Goal: Information Seeking & Learning: Find specific fact

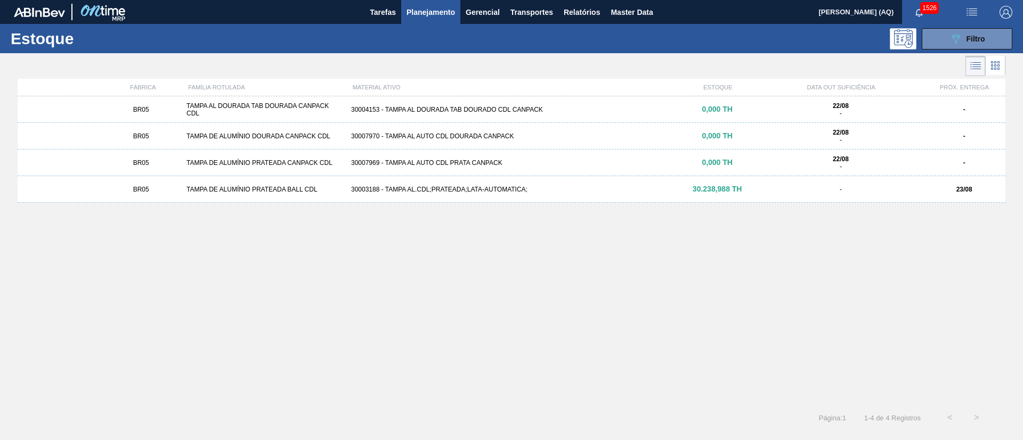
click at [702, 298] on div "BR05 TAMPA AL DOURADA TAB DOURADA CANPACK CDL 30004153 - TAMPA AL DOURADA TAB D…" at bounding box center [511, 247] width 987 height 302
click at [581, 24] on div "Estoque 089F7B8B-B2A5-4AFE-B5C0-19BA573D28AC Filtro" at bounding box center [511, 38] width 1023 height 29
click at [583, 11] on span "Relatórios" at bounding box center [582, 12] width 36 height 13
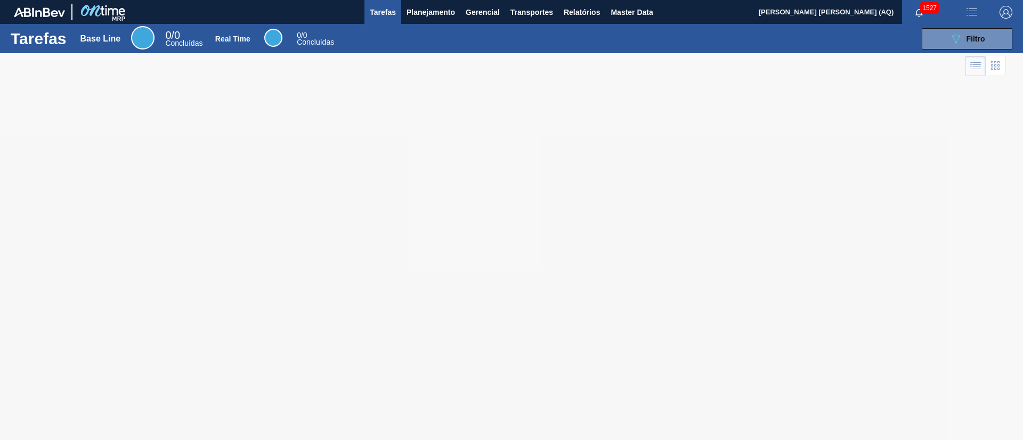
click at [836, 148] on div at bounding box center [511, 246] width 1023 height 387
click at [575, 9] on span "Relatórios" at bounding box center [582, 12] width 36 height 13
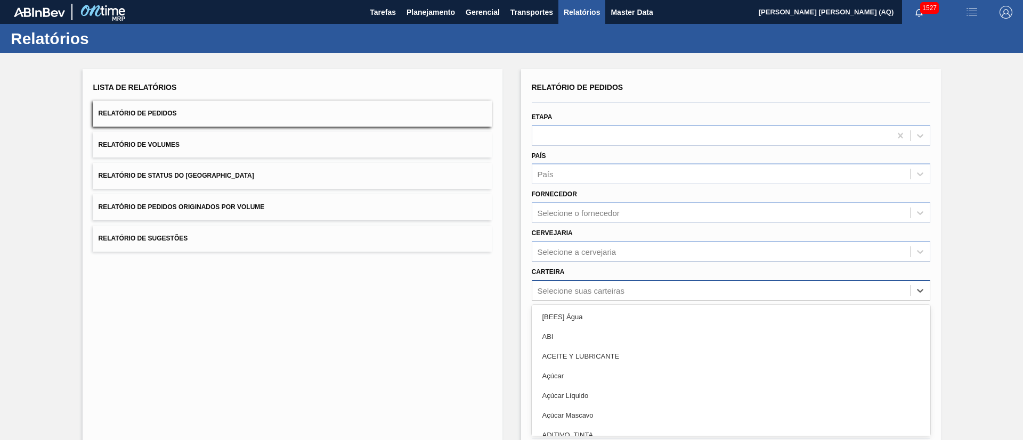
click at [644, 299] on div "option [BEES] Água focused, 1 of 101. 101 results available. Use Up and Down to…" at bounding box center [731, 290] width 398 height 21
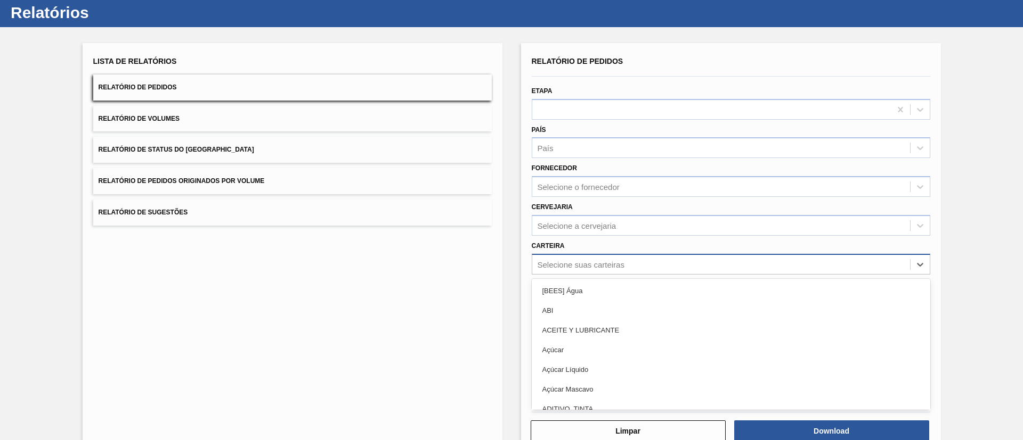
scroll to position [29, 0]
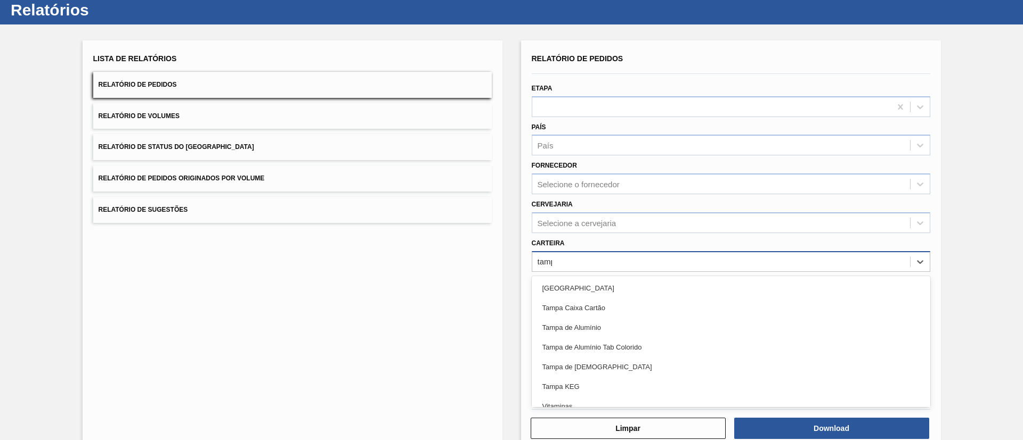
type input "tampa"
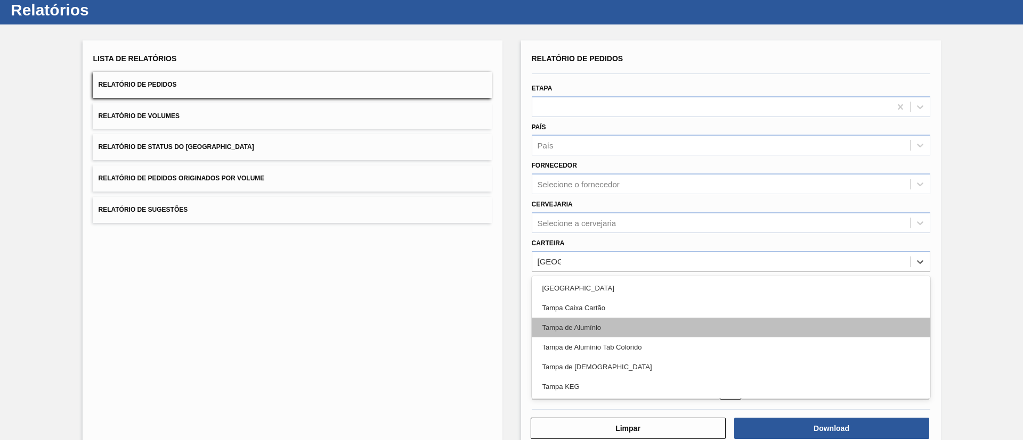
click at [654, 332] on div "Tampa de Alumínio" at bounding box center [731, 328] width 398 height 20
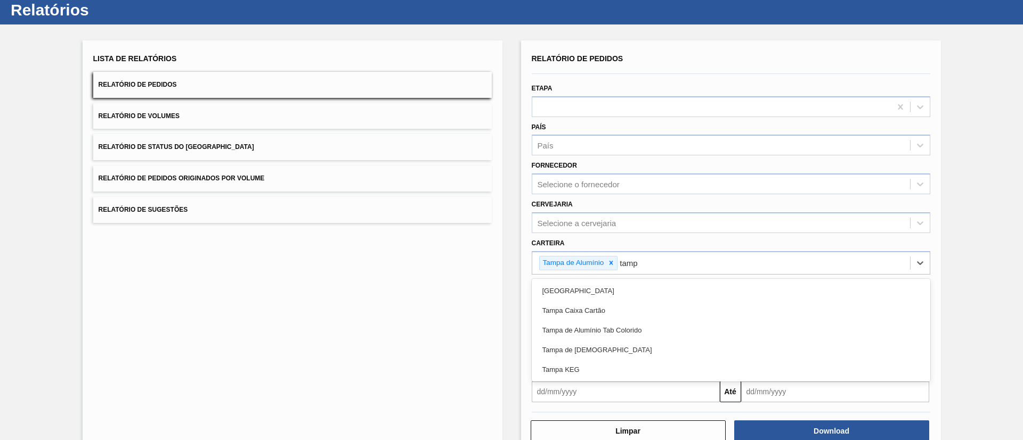
type input "tampa"
click at [654, 332] on div "Tampa de Alumínio Tab Colorido" at bounding box center [731, 331] width 398 height 20
type input "tampa"
click at [654, 332] on div "Tampa de [DEMOGRAPHIC_DATA]" at bounding box center [731, 331] width 398 height 20
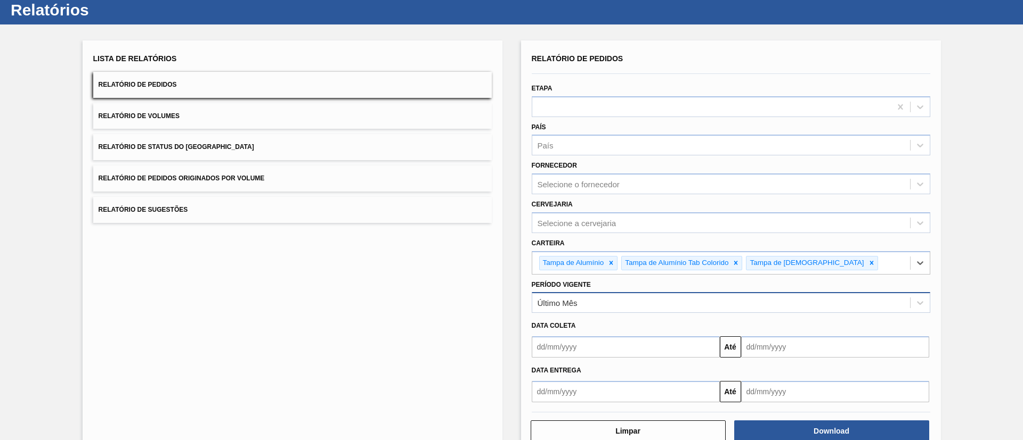
click at [607, 298] on div "Último Mês" at bounding box center [721, 303] width 378 height 15
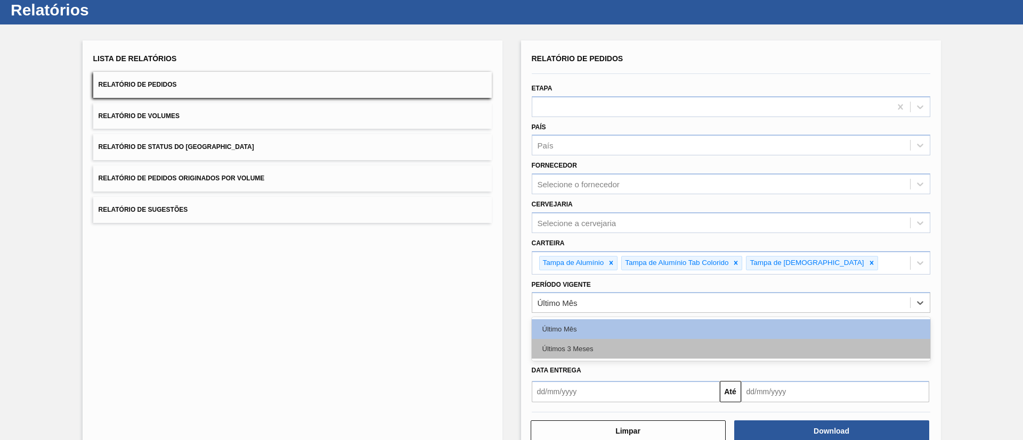
click at [602, 342] on div "Últimos 3 Meses" at bounding box center [731, 349] width 398 height 20
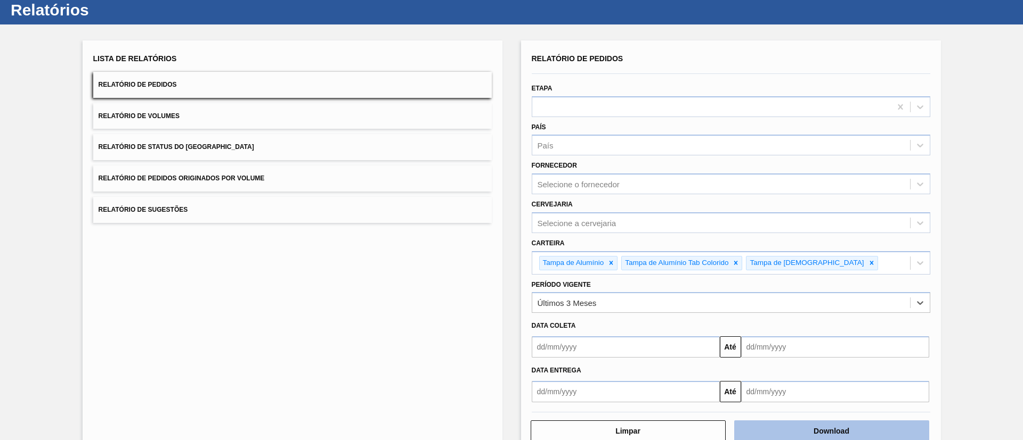
click at [801, 429] on button "Download" at bounding box center [831, 431] width 195 height 21
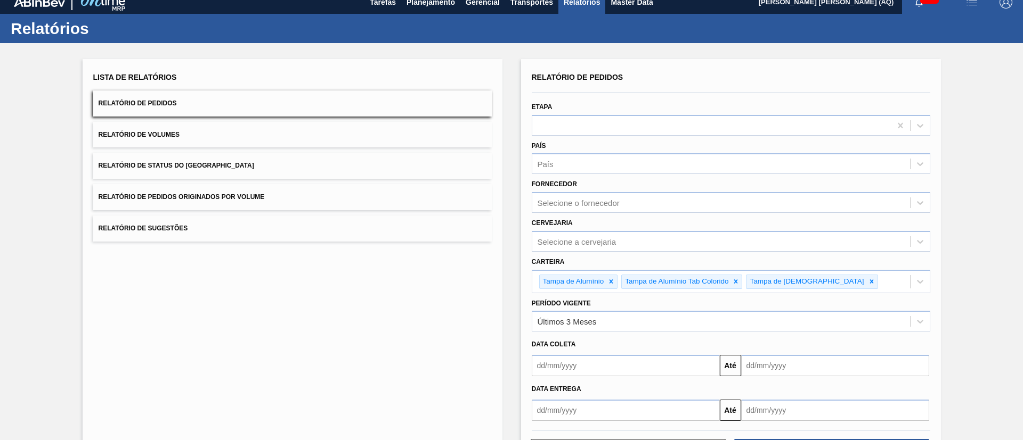
scroll to position [0, 0]
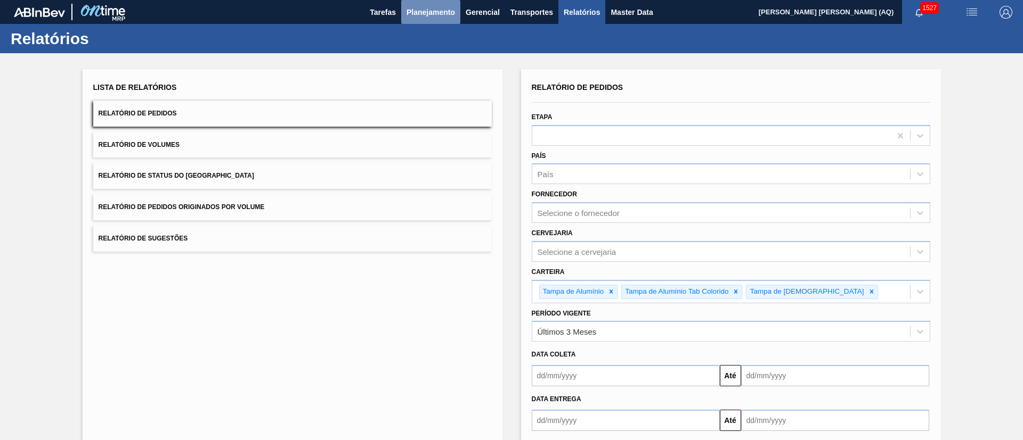
click at [422, 4] on button "Planejamento" at bounding box center [430, 12] width 59 height 24
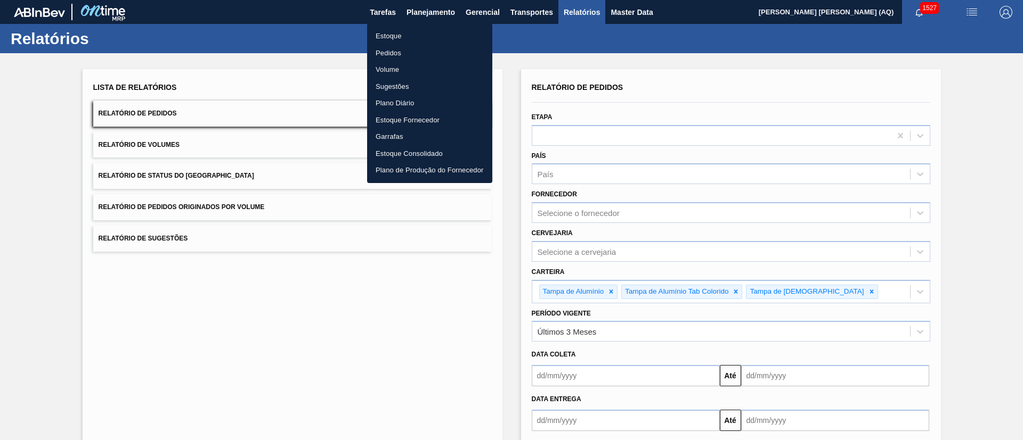
click at [389, 34] on li "Estoque" at bounding box center [429, 36] width 125 height 17
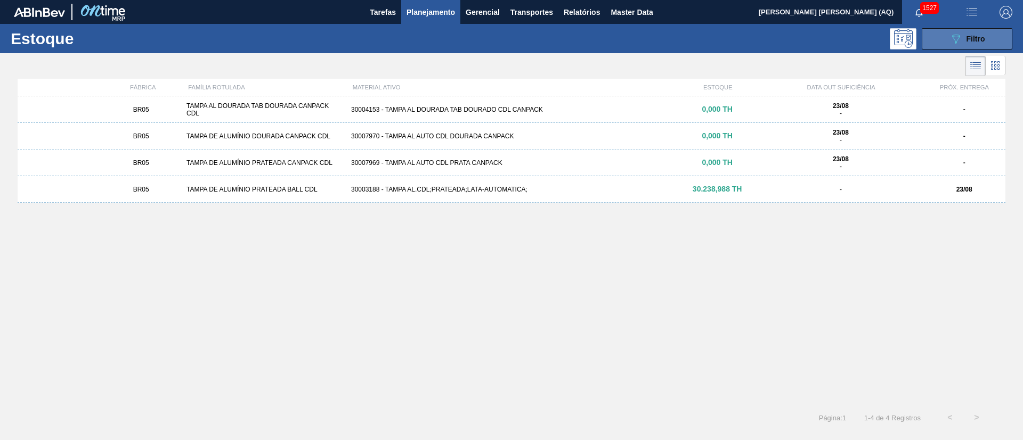
click at [930, 36] on button "089F7B8B-B2A5-4AFE-B5C0-19BA573D28AC Filtro" at bounding box center [966, 38] width 91 height 21
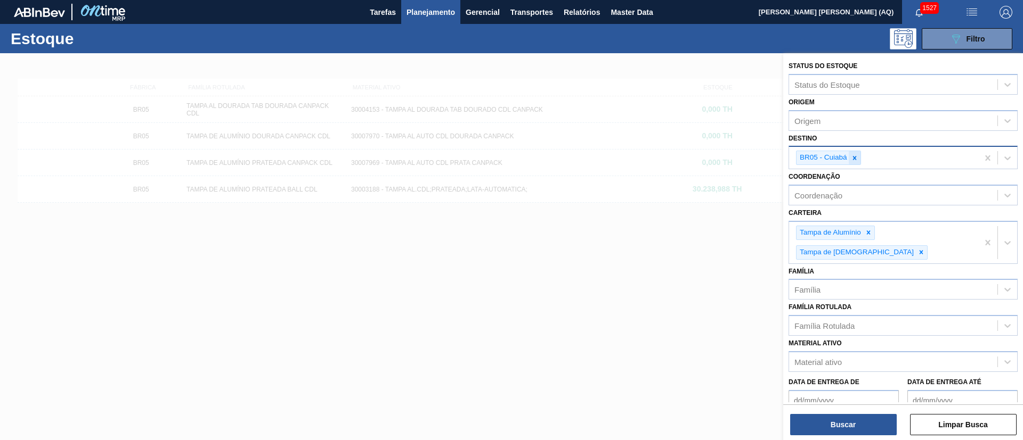
click at [853, 158] on icon at bounding box center [854, 157] width 7 height 7
type input "pira"
click at [854, 429] on button "Buscar" at bounding box center [843, 424] width 107 height 21
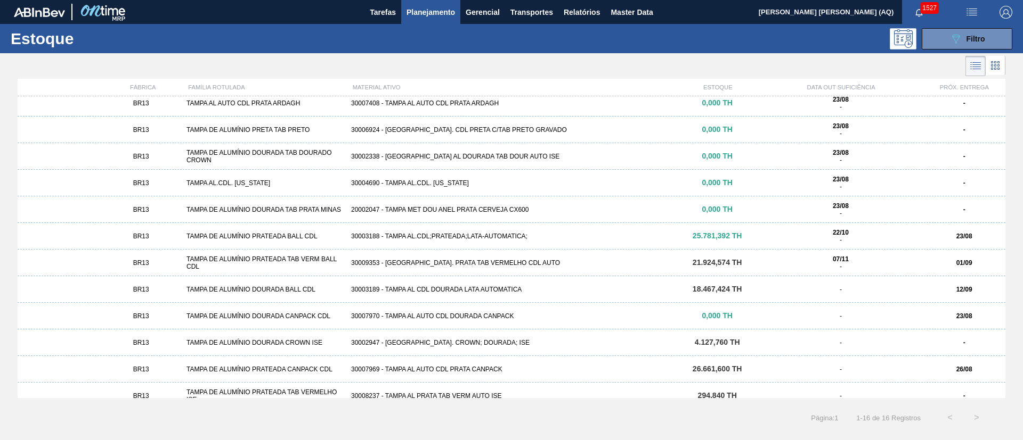
scroll to position [124, 0]
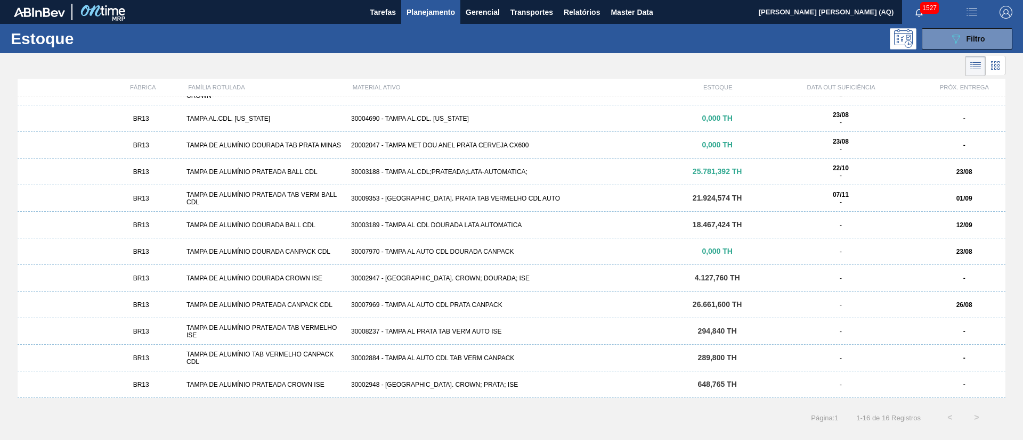
click at [327, 324] on div "TAMPA DE ALUMÍNIO PRATEADA TAB VERMELHO ISE" at bounding box center [264, 331] width 165 height 15
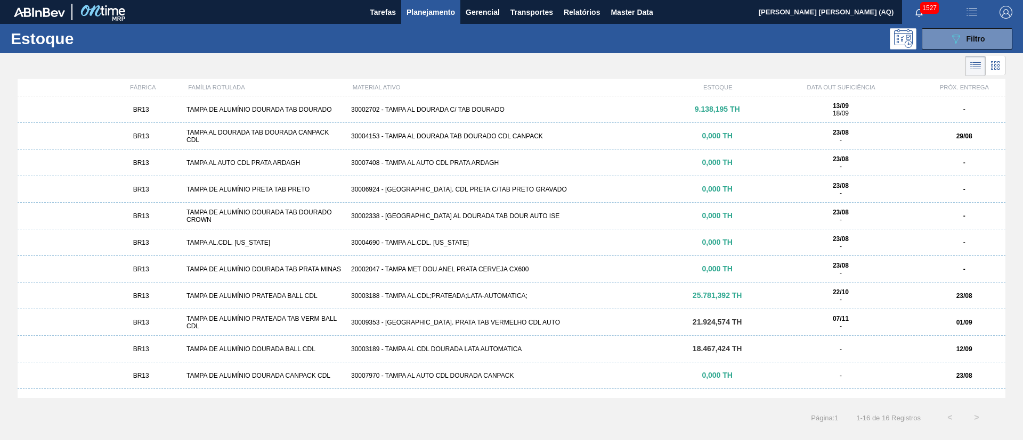
scroll to position [124, 0]
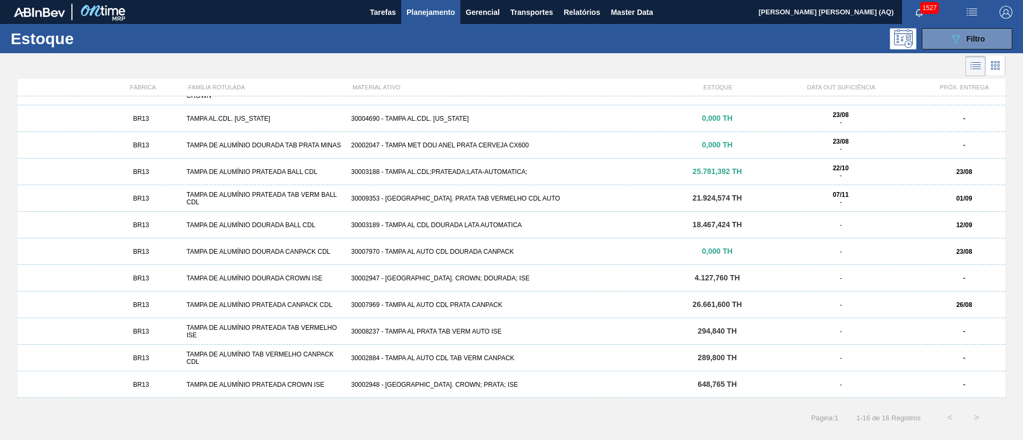
click at [461, 197] on div "30009353 - [GEOGRAPHIC_DATA]. PRATA TAB VERMELHO CDL AUTO" at bounding box center [511, 198] width 329 height 7
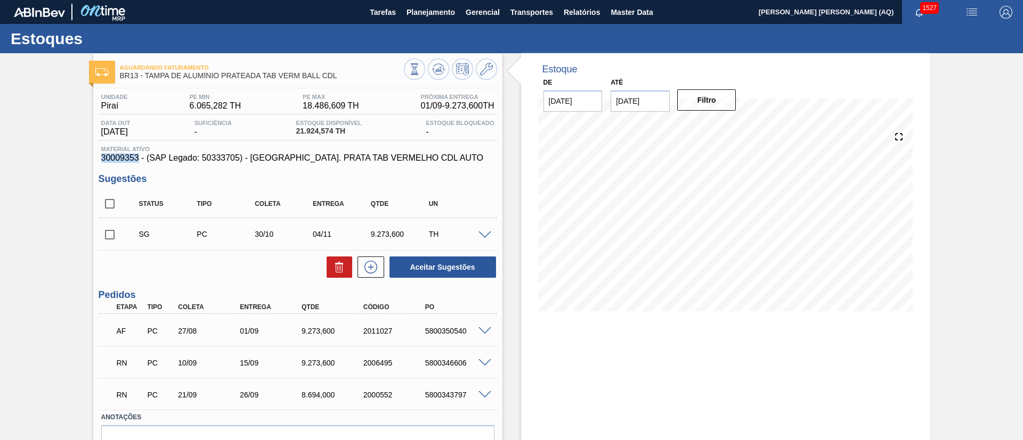
drag, startPoint x: 140, startPoint y: 157, endPoint x: 102, endPoint y: 157, distance: 37.3
click at [102, 157] on span "30009353 - (SAP Legado: 50333705) - TAMPA AL. PRATA TAB VERMELHO CDL AUTO" at bounding box center [297, 158] width 393 height 10
copy span "30009353"
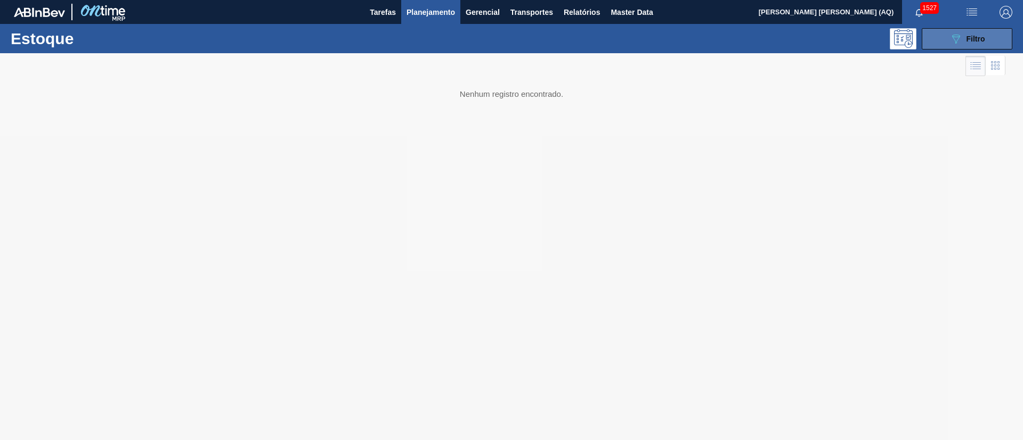
click at [958, 44] on icon "089F7B8B-B2A5-4AFE-B5C0-19BA573D28AC" at bounding box center [955, 38] width 13 height 13
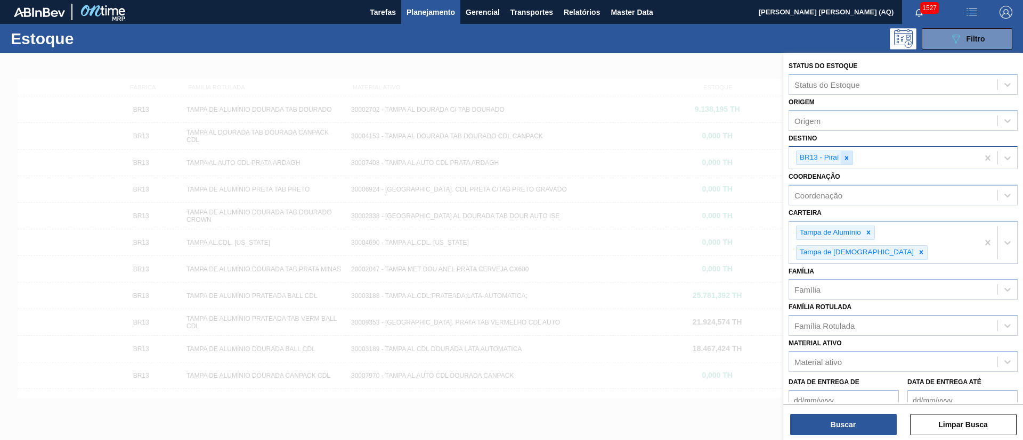
click at [850, 154] on icon at bounding box center [846, 157] width 7 height 7
click at [845, 154] on icon at bounding box center [846, 157] width 7 height 7
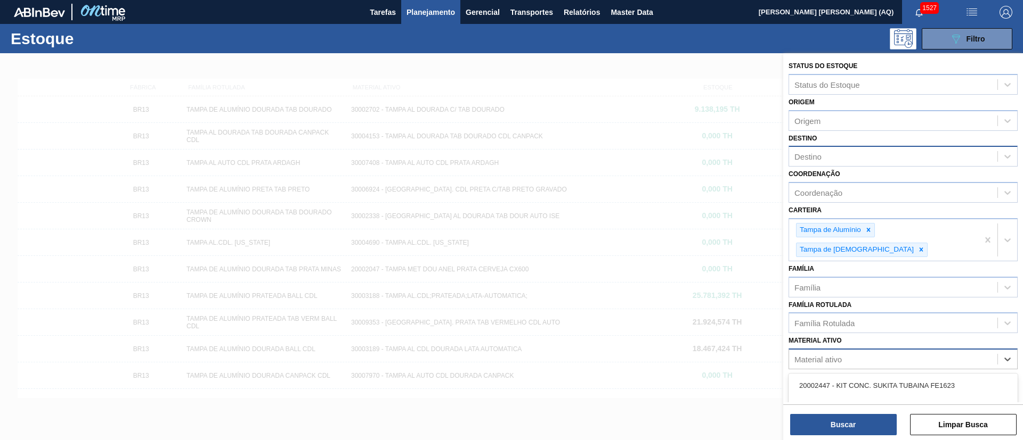
click at [820, 355] on div "Material ativo" at bounding box center [817, 359] width 47 height 9
paste ativo "30009353"
type ativo "30009353"
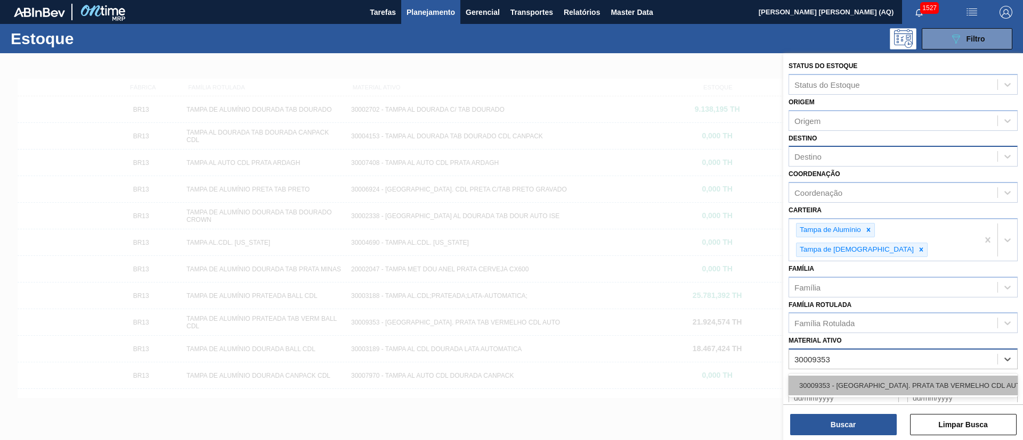
click at [862, 376] on div "30009353 - [GEOGRAPHIC_DATA]. PRATA TAB VERMELHO CDL AUTO" at bounding box center [902, 386] width 229 height 20
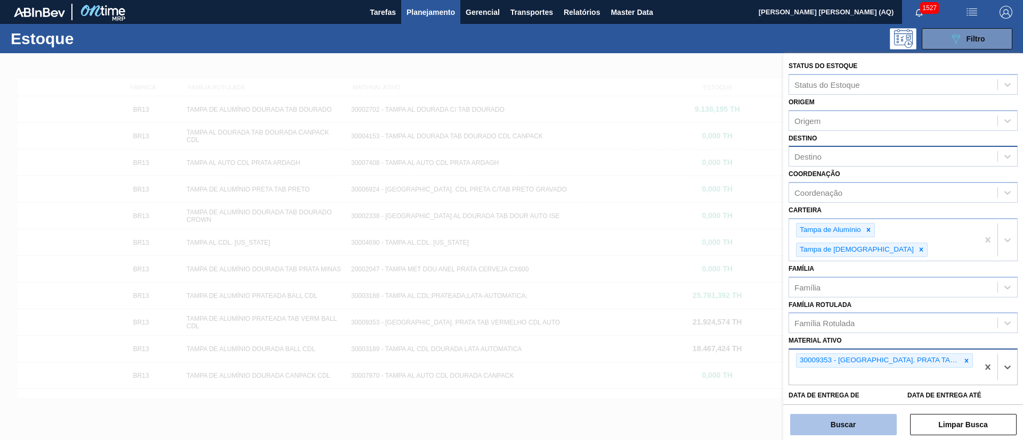
click at [861, 432] on button "Buscar" at bounding box center [843, 424] width 107 height 21
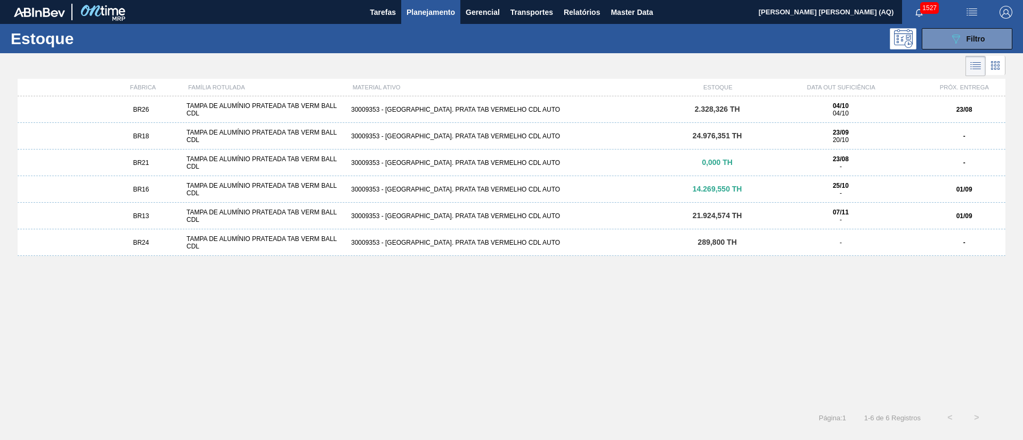
click at [518, 110] on div "30009353 - [GEOGRAPHIC_DATA]. PRATA TAB VERMELHO CDL AUTO" at bounding box center [511, 109] width 329 height 7
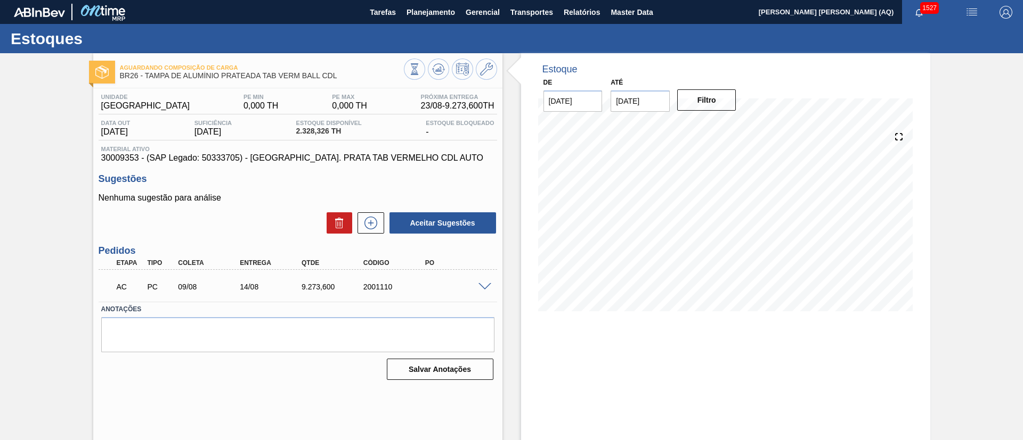
click at [483, 286] on span at bounding box center [484, 287] width 13 height 8
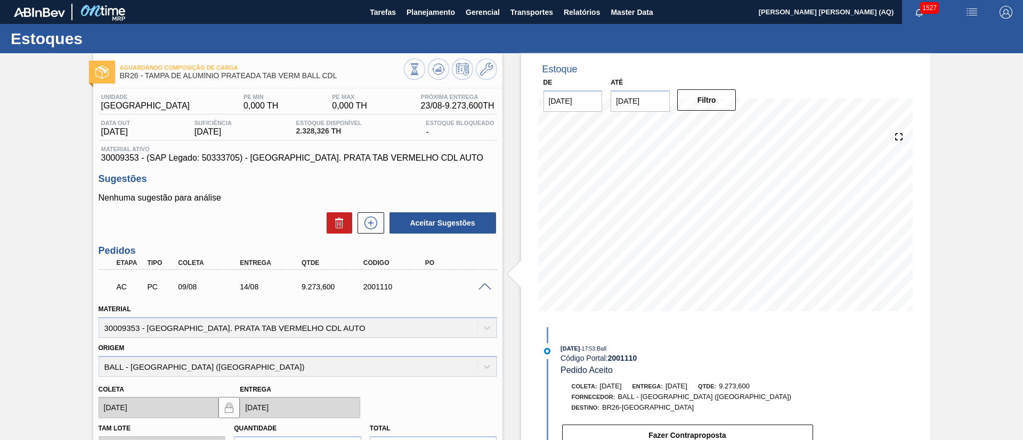
click at [123, 284] on p "AC" at bounding box center [130, 287] width 27 height 9
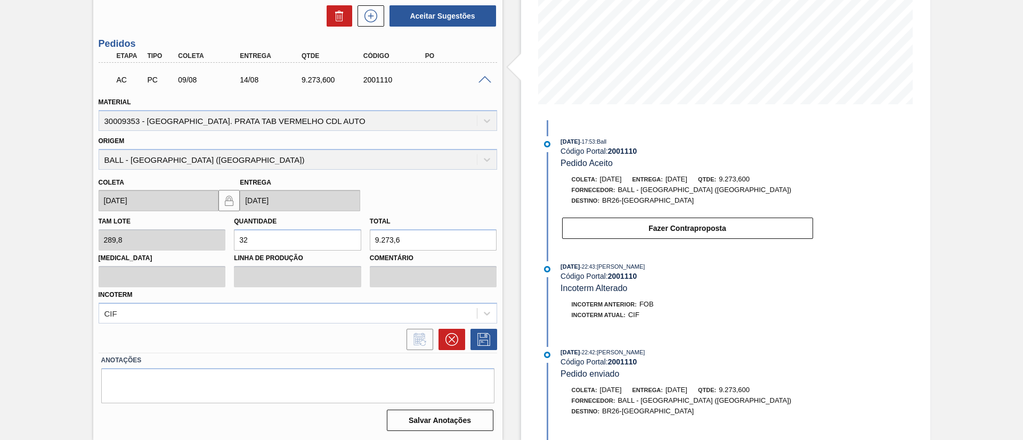
click at [878, 249] on div "Estoque De 23/08/2025 Até 06/09/2025 Filtro 26/08 Projeção de Estoque 11,601.92…" at bounding box center [725, 143] width 409 height 594
click at [480, 78] on span at bounding box center [484, 80] width 13 height 8
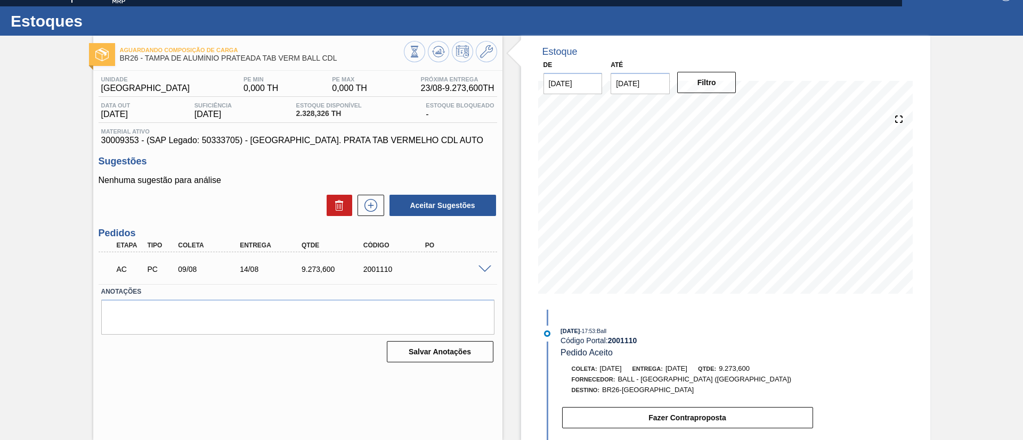
scroll to position [18, 0]
click at [639, 85] on input "06/09/2025" at bounding box center [639, 83] width 59 height 21
click at [652, 212] on div "30" at bounding box center [657, 212] width 14 height 14
type input "[DATE]"
click at [705, 89] on button "Filtro" at bounding box center [706, 82] width 59 height 21
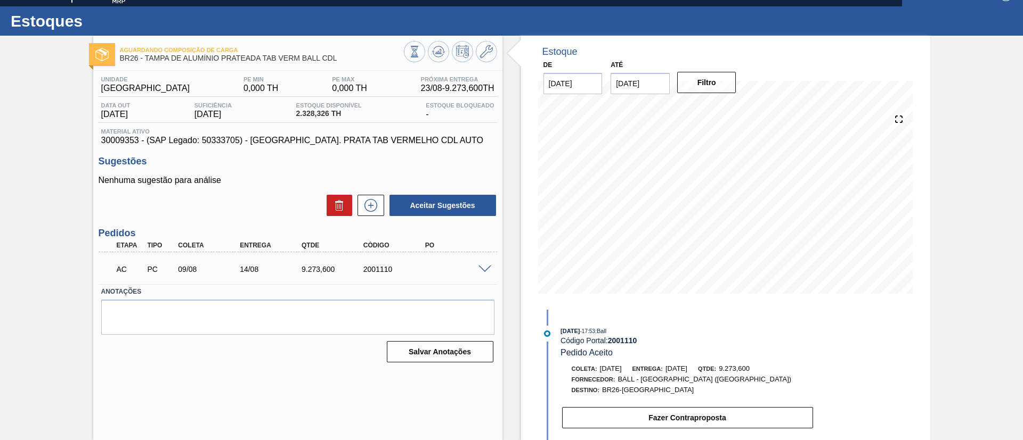
click at [484, 268] on span at bounding box center [484, 270] width 13 height 8
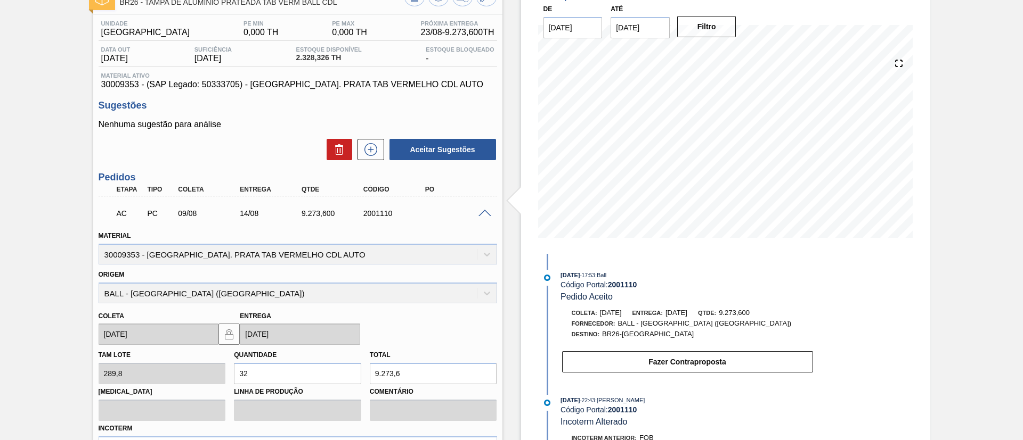
scroll to position [47, 0]
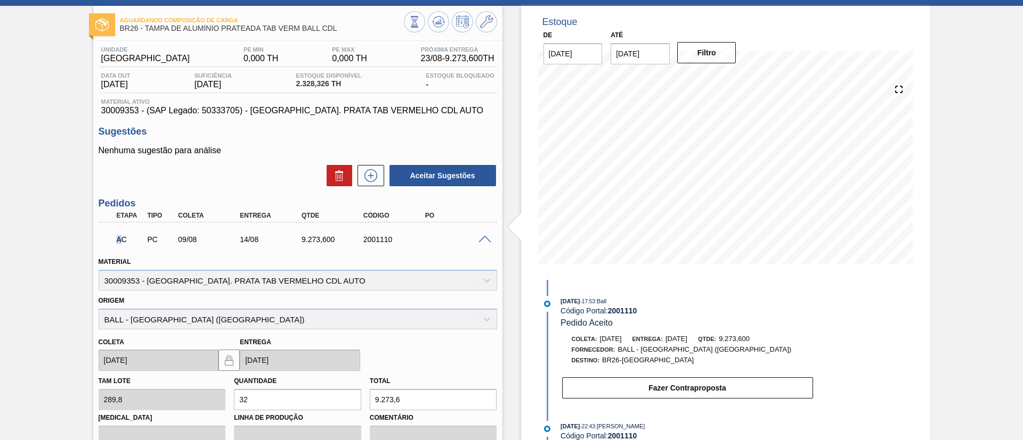
drag, startPoint x: 124, startPoint y: 241, endPoint x: 99, endPoint y: 238, distance: 24.8
click at [99, 238] on div "AC PC 09/08 14/08 9.273,600 2001110" at bounding box center [298, 238] width 398 height 27
click at [126, 235] on p "AC" at bounding box center [130, 239] width 27 height 9
click at [184, 190] on div "Unidade Uberlândia PE MIN 0,000 TH PE MAX 0,000 TH Próxima Entrega 23/08 - 9.27…" at bounding box center [297, 318] width 409 height 554
click at [952, 290] on div "Aguardando Composição de Carga BR26 - TAMPA DE ALUMÍNIO PRATEADA TAB VERM BALL …" at bounding box center [511, 303] width 1023 height 594
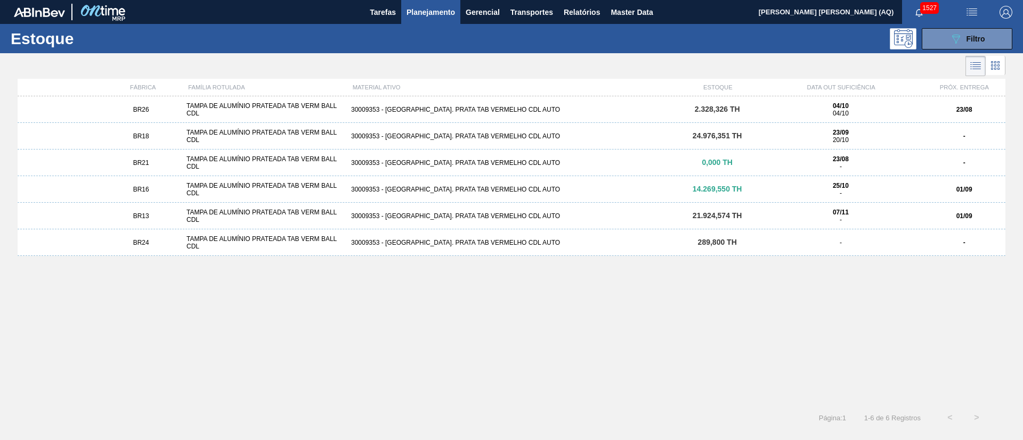
click at [261, 107] on div "TAMPA DE ALUMÍNIO PRATEADA TAB VERM BALL CDL" at bounding box center [264, 109] width 165 height 15
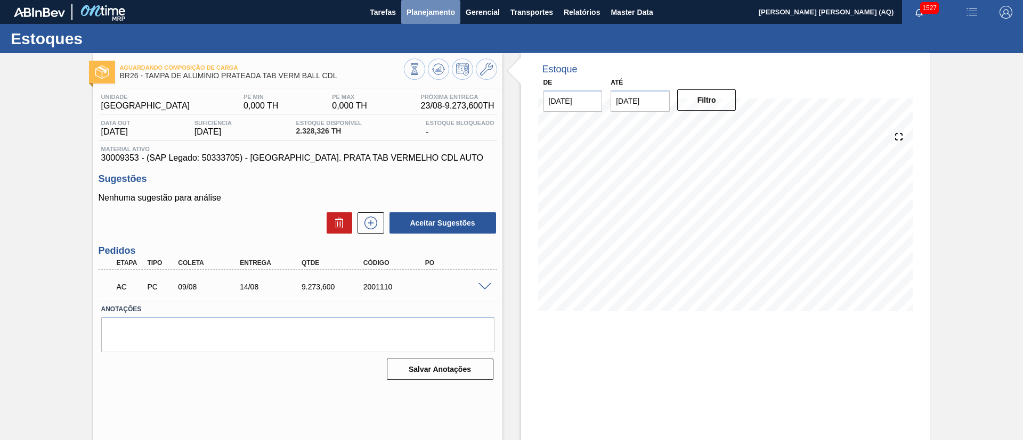
click at [426, 9] on span "Planejamento" at bounding box center [430, 12] width 48 height 13
click at [476, 284] on div at bounding box center [486, 286] width 21 height 8
click at [485, 287] on span at bounding box center [484, 287] width 13 height 8
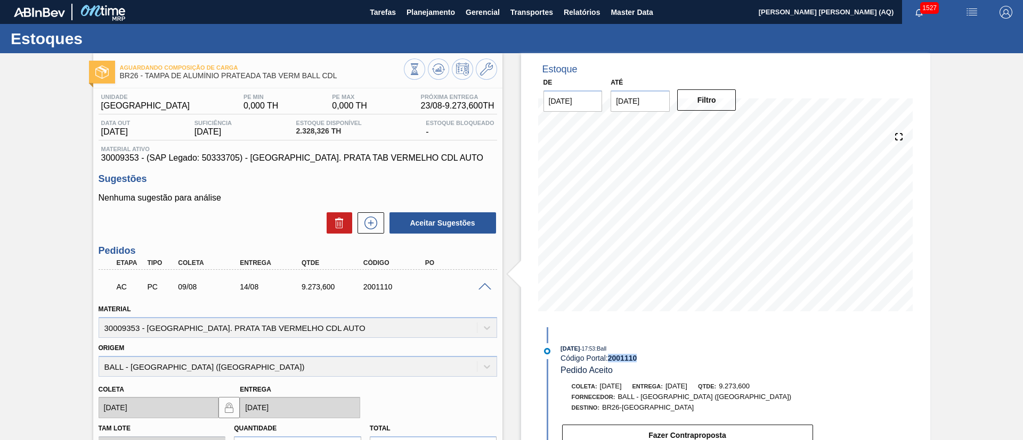
drag, startPoint x: 637, startPoint y: 359, endPoint x: 609, endPoint y: 359, distance: 28.2
click at [609, 359] on strong "2001110" at bounding box center [622, 358] width 29 height 9
copy strong "2001110"
drag, startPoint x: 337, startPoint y: 287, endPoint x: 301, endPoint y: 285, distance: 36.3
click at [301, 285] on div "9.273,600" at bounding box center [333, 287] width 69 height 9
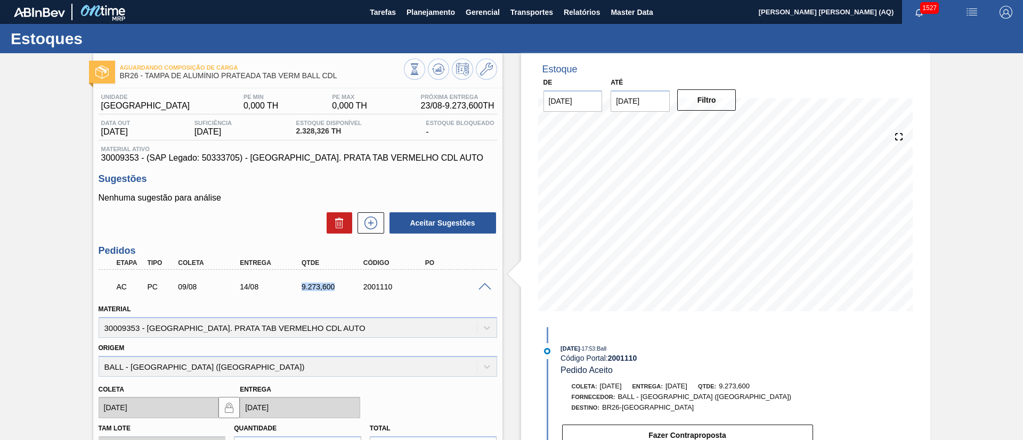
copy div "9.273,600"
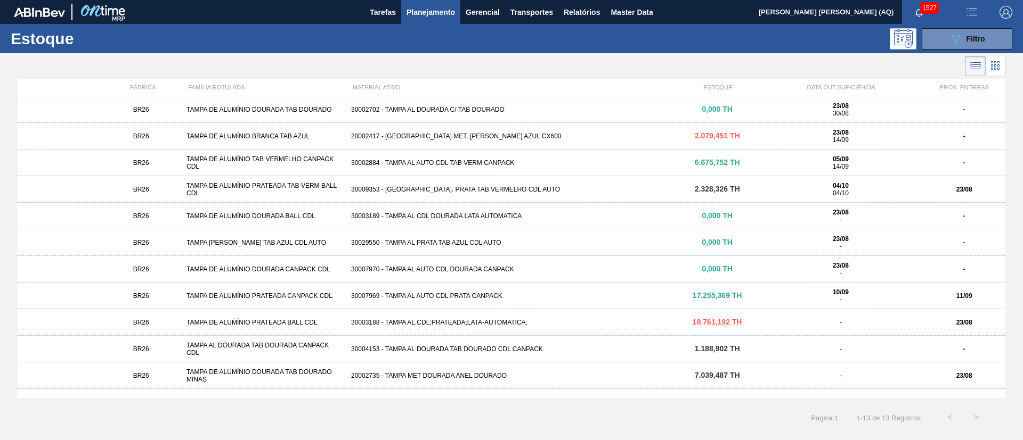
click at [958, 23] on button "button" at bounding box center [971, 12] width 34 height 24
click at [923, 68] on div at bounding box center [511, 220] width 1023 height 440
click at [946, 40] on button "089F7B8B-B2A5-4AFE-B5C0-19BA573D28AC Filtro" at bounding box center [966, 38] width 91 height 21
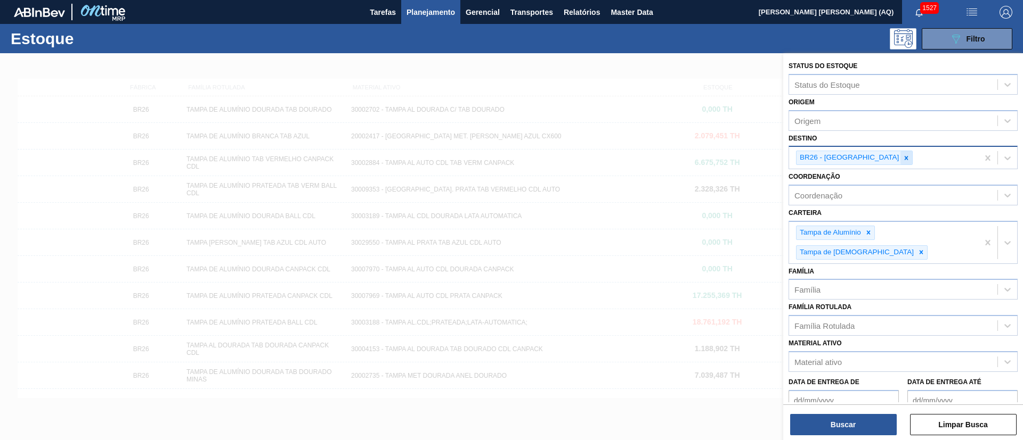
click at [902, 161] on icon at bounding box center [905, 157] width 7 height 7
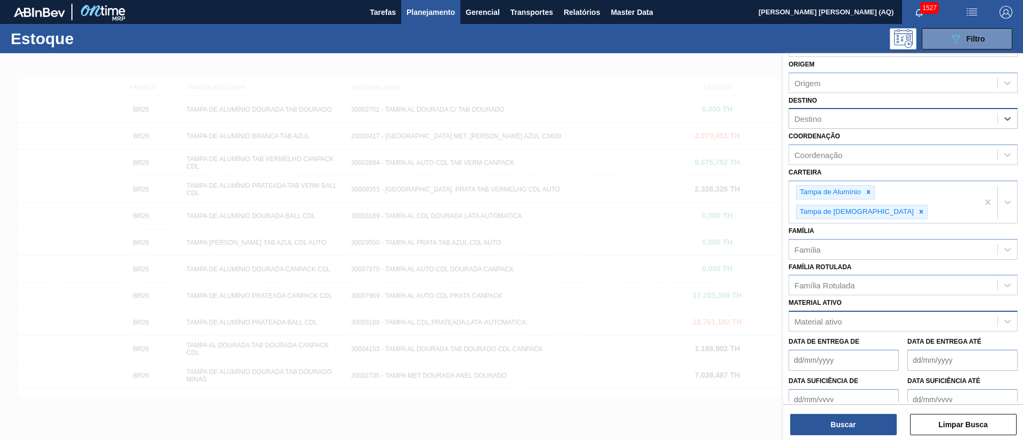
scroll to position [71, 0]
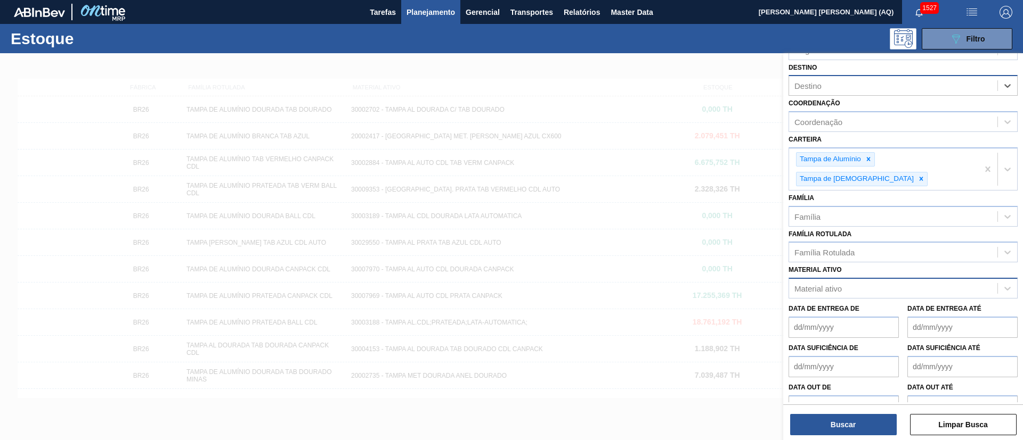
click at [837, 284] on div "Material ativo" at bounding box center [817, 288] width 47 height 9
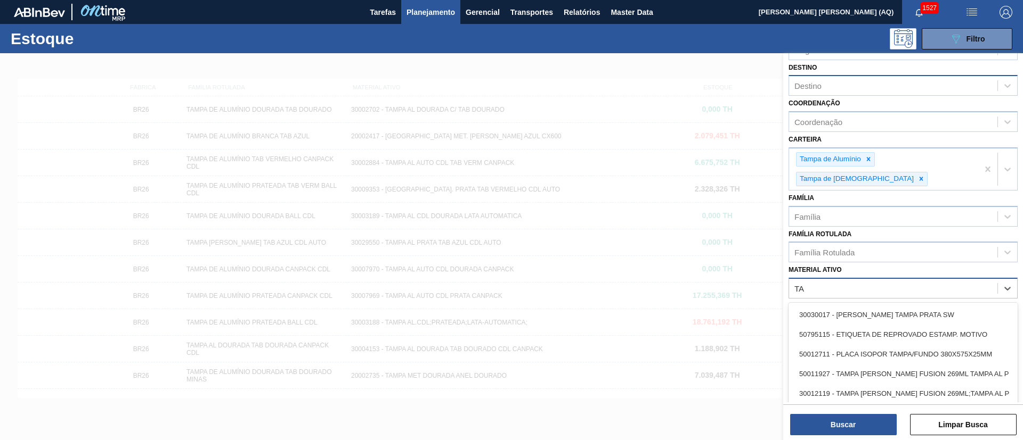
type ativo "T"
type ativo "VERMELHA"
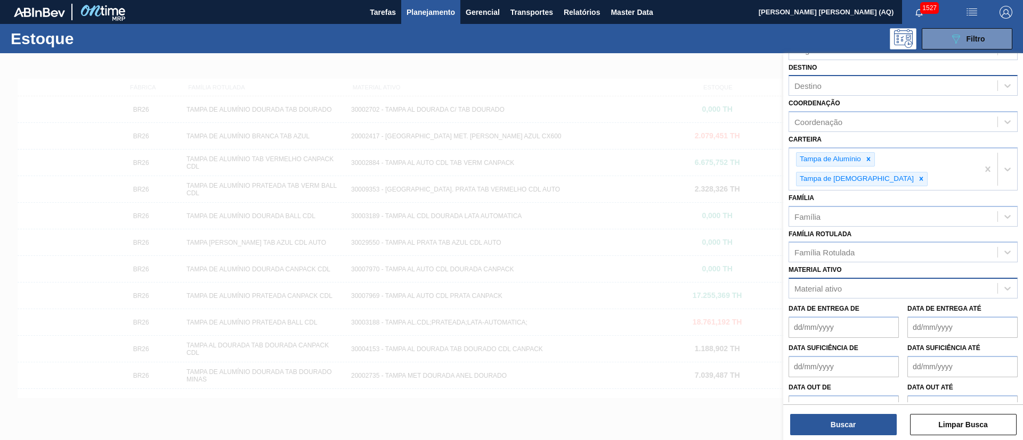
click at [998, 263] on div "Material ativo Material ativo" at bounding box center [902, 281] width 229 height 36
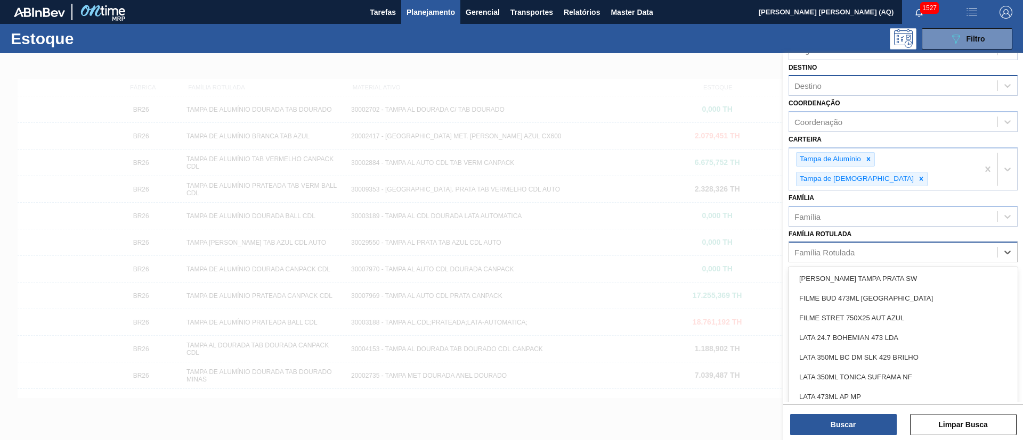
click at [895, 245] on div "Família Rotulada" at bounding box center [893, 252] width 208 height 15
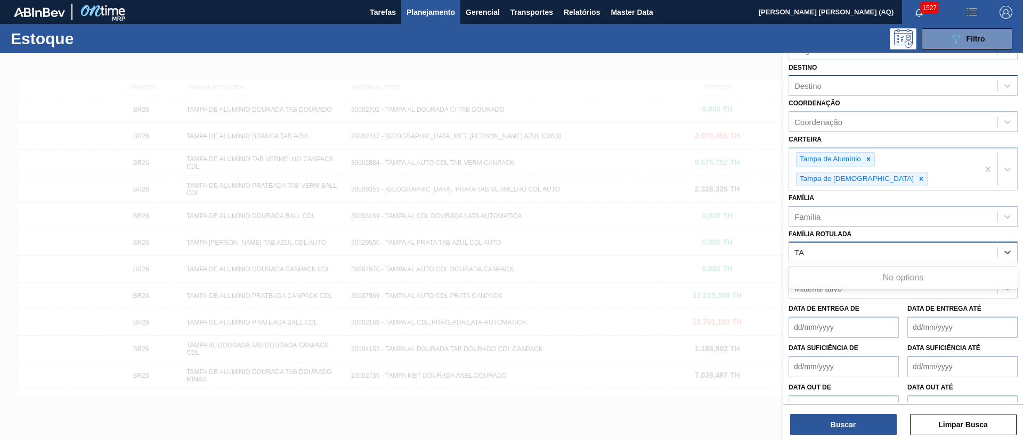
type Rotulada "T"
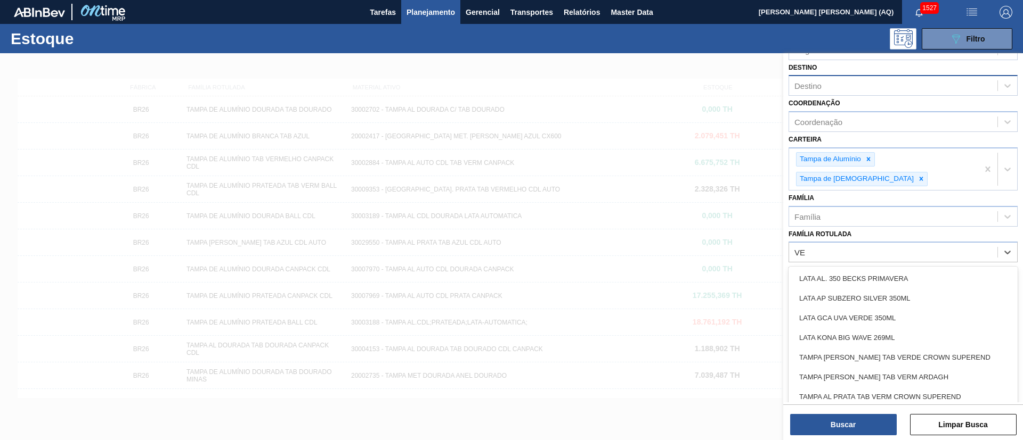
type Rotulada "V"
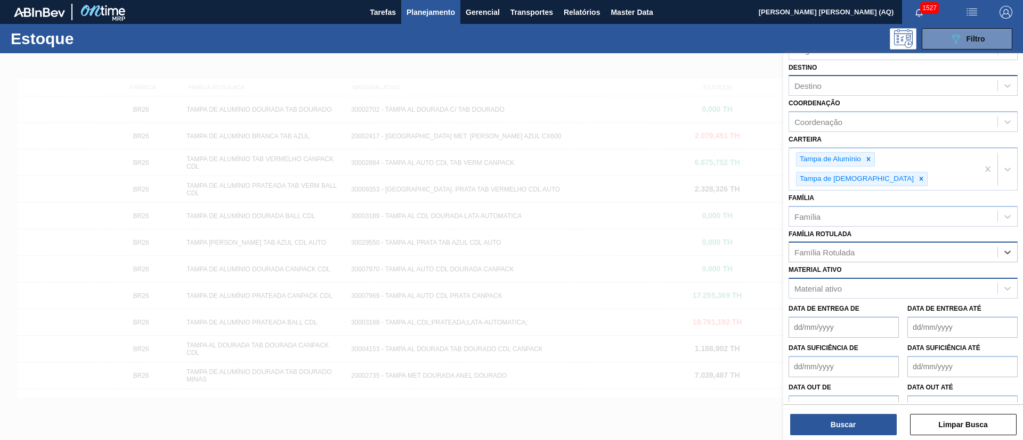
paste Rotulada "30009353"
type Rotulada "30009353"
drag, startPoint x: 858, startPoint y: 228, endPoint x: 698, endPoint y: 226, distance: 160.3
click at [783, 226] on div "Status do Estoque Status do Estoque Origem Origem Destino Destino Coordenação C…" at bounding box center [903, 273] width 240 height 440
click at [845, 281] on div "Material ativo" at bounding box center [893, 288] width 208 height 15
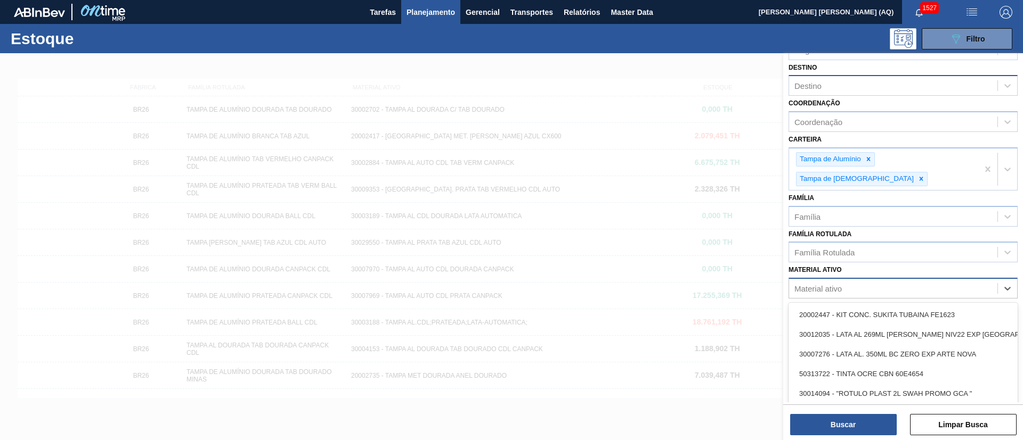
paste ativo "30009353"
type ativo "30009353"
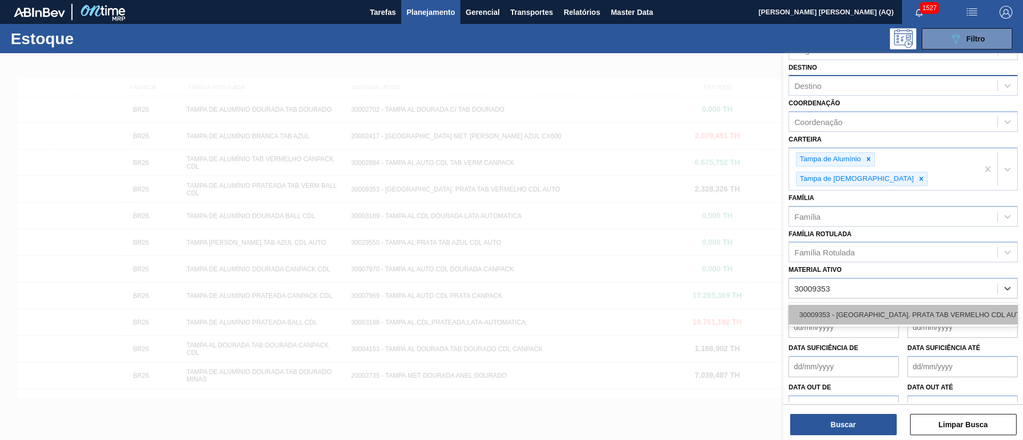
click at [866, 305] on div "30009353 - [GEOGRAPHIC_DATA]. PRATA TAB VERMELHO CDL AUTO" at bounding box center [902, 315] width 229 height 20
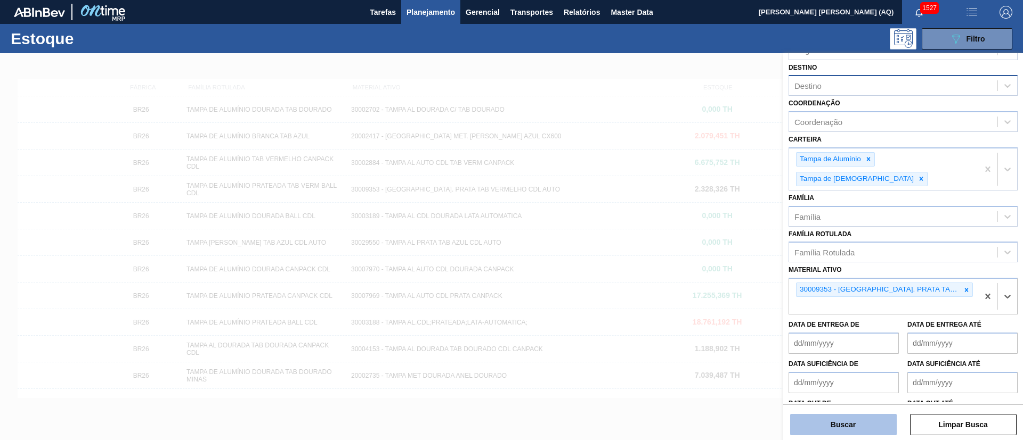
click at [845, 423] on button "Buscar" at bounding box center [843, 424] width 107 height 21
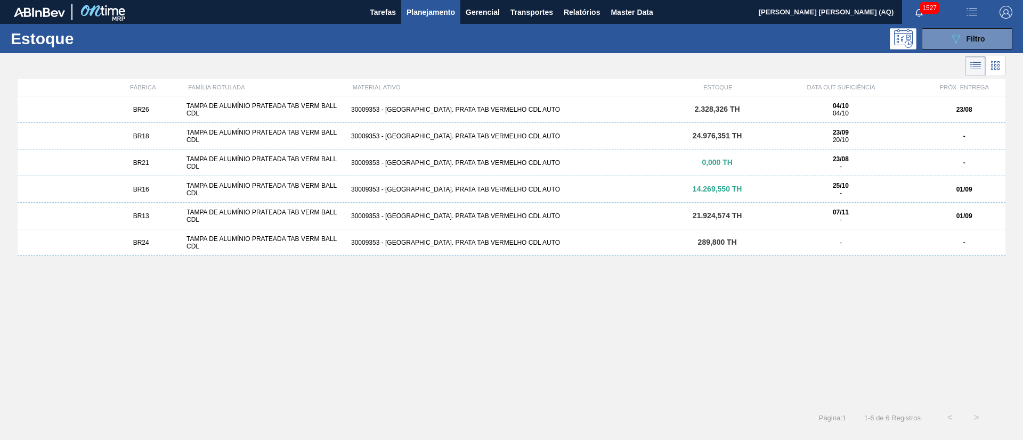
click at [365, 140] on div "BR18 TAMPA DE ALUMÍNIO PRATEADA TAB VERM BALL CDL 30009353 - TAMPA AL. PRATA TA…" at bounding box center [511, 136] width 987 height 27
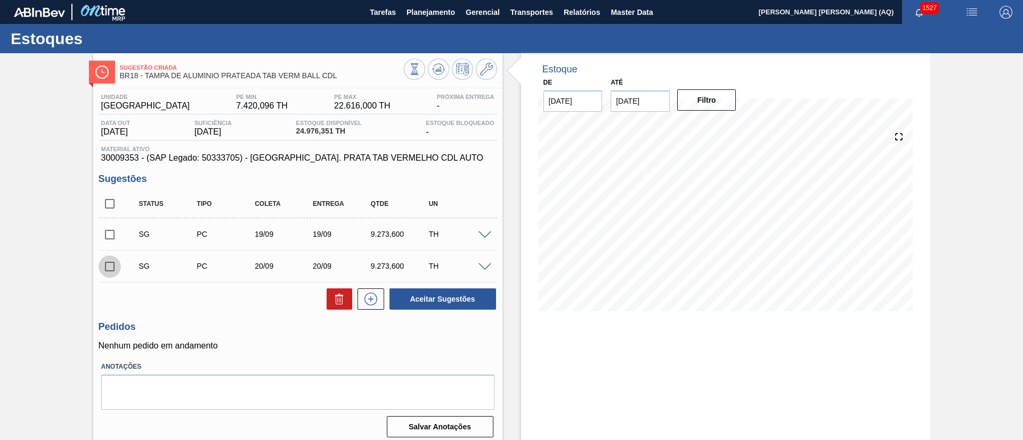
click at [105, 265] on input "checkbox" at bounding box center [110, 267] width 22 height 22
click at [333, 301] on icon at bounding box center [339, 299] width 13 height 13
checkbox input "false"
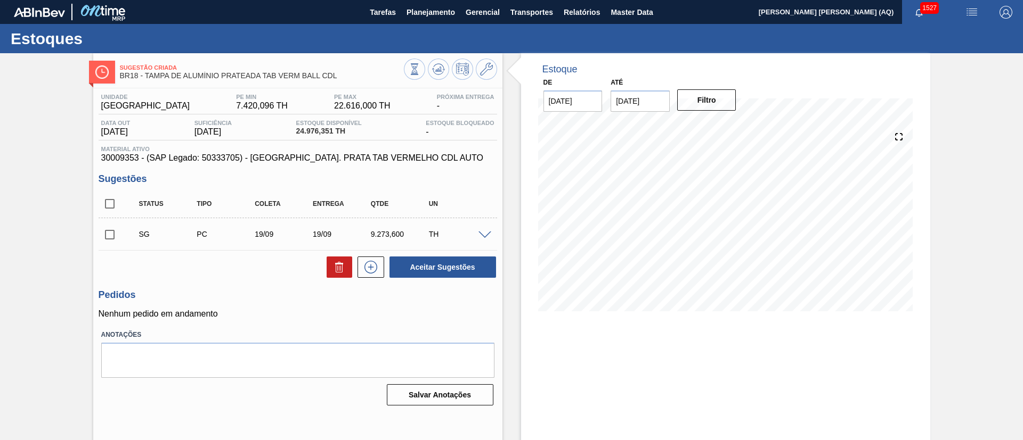
click at [937, 193] on div "Sugestão Criada BR18 - TAMPA DE ALUMÍNIO PRATEADA TAB VERM BALL CDL Unidade Per…" at bounding box center [511, 255] width 1023 height 405
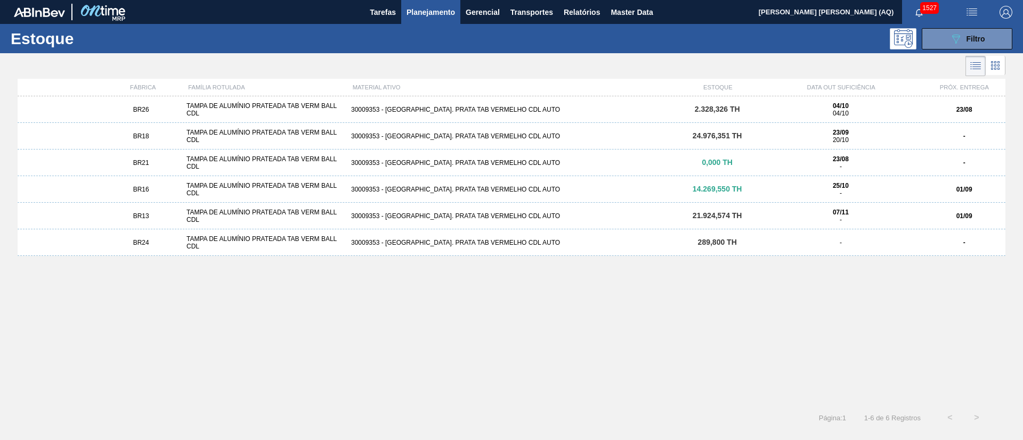
click at [448, 165] on div "30009353 - [GEOGRAPHIC_DATA]. PRATA TAB VERMELHO CDL AUTO" at bounding box center [511, 162] width 329 height 7
click at [547, 213] on div "30009353 - [GEOGRAPHIC_DATA]. PRATA TAB VERMELHO CDL AUTO" at bounding box center [511, 216] width 329 height 7
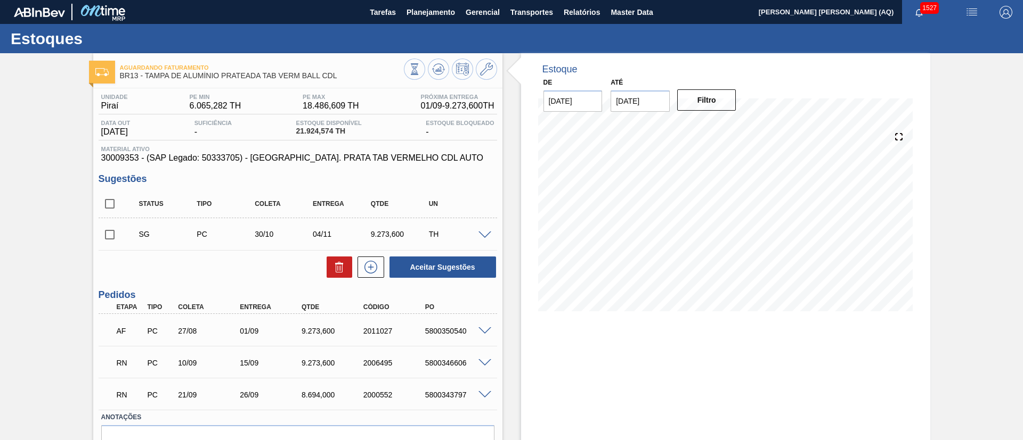
drag, startPoint x: 124, startPoint y: 389, endPoint x: 683, endPoint y: 354, distance: 560.4
click at [683, 354] on div "Estoque De 23/08/2025 Até 30/09/2025 Filtro 25/08 Projeção de Estoque 20,123.99…" at bounding box center [725, 275] width 409 height 444
click at [0, 153] on div "Aguardando Faturamento BR13 - TAMPA DE ALUMÍNIO PRATEADA TAB VERM BALL CDL Unid…" at bounding box center [511, 275] width 1023 height 444
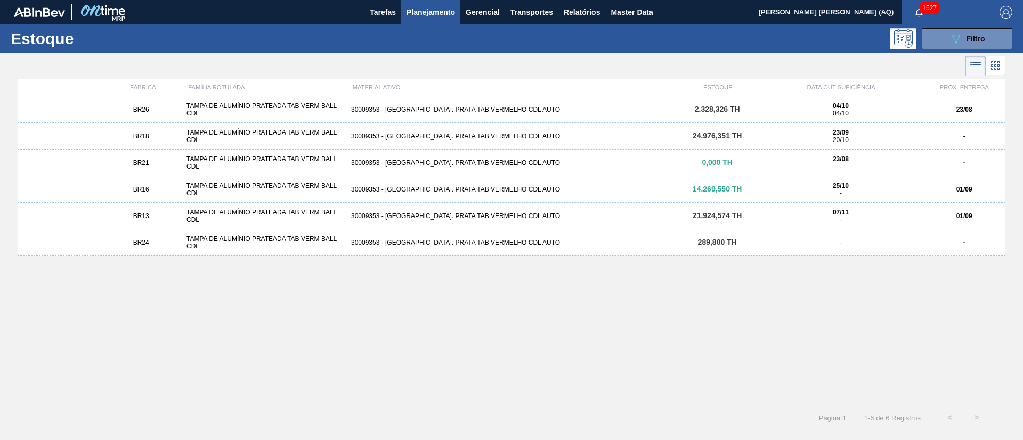
click at [516, 245] on div "30009353 - [GEOGRAPHIC_DATA]. PRATA TAB VERMELHO CDL AUTO" at bounding box center [511, 242] width 329 height 7
click at [217, 136] on div "TAMPA DE ALUMÍNIO PRATEADA TAB VERM BALL CDL" at bounding box center [264, 136] width 165 height 15
click at [373, 106] on div "30009353 - [GEOGRAPHIC_DATA]. PRATA TAB VERMELHO CDL AUTO" at bounding box center [511, 109] width 329 height 7
click at [471, 186] on div "30009353 - [GEOGRAPHIC_DATA]. PRATA TAB VERMELHO CDL AUTO" at bounding box center [511, 189] width 329 height 7
click at [509, 221] on div "BR13 TAMPA DE ALUMÍNIO PRATEADA TAB VERM BALL CDL 30009353 - TAMPA AL. PRATA TA…" at bounding box center [511, 216] width 987 height 27
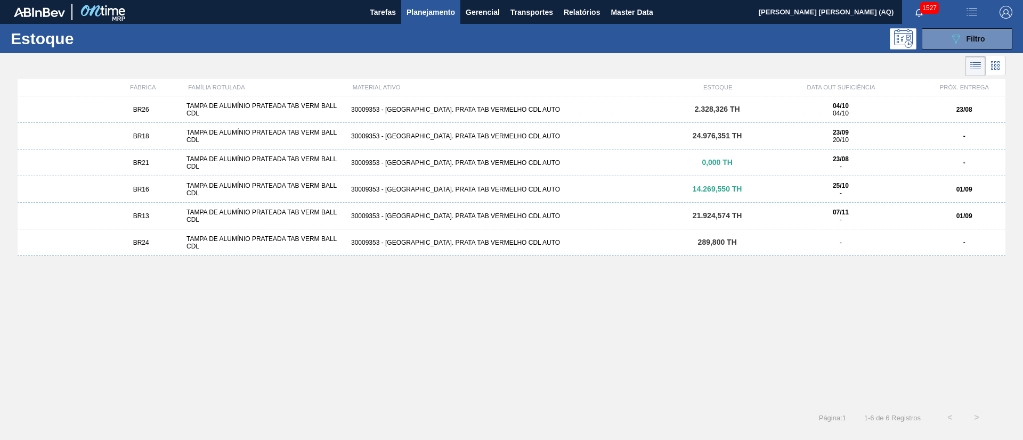
click at [375, 247] on div "BR24 TAMPA DE ALUMÍNIO PRATEADA TAB VERM BALL CDL 30009353 - TAMPA AL. PRATA TA…" at bounding box center [511, 243] width 987 height 27
click at [940, 39] on button "089F7B8B-B2A5-4AFE-B5C0-19BA573D28AC Filtro" at bounding box center [966, 38] width 91 height 21
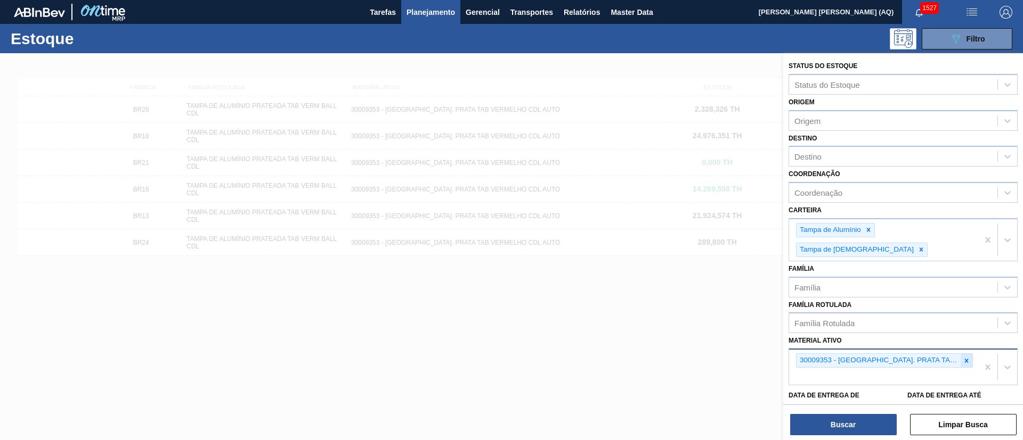
click at [966, 357] on icon at bounding box center [965, 360] width 7 height 7
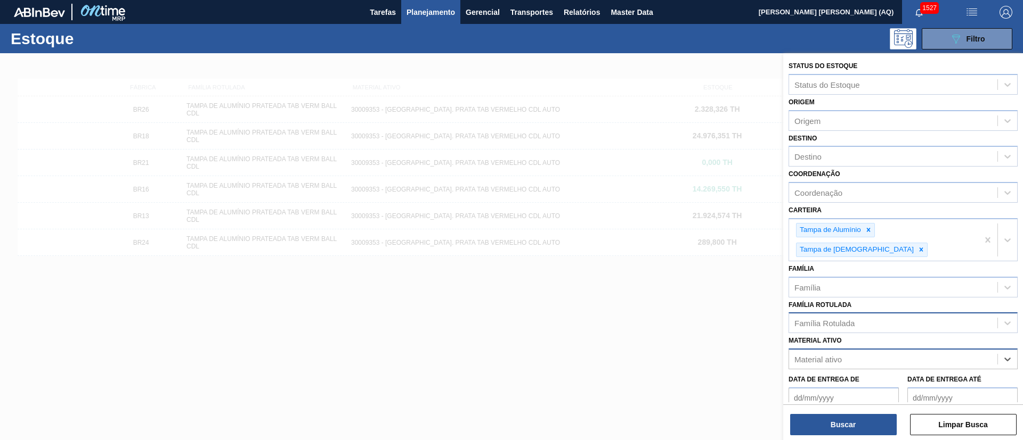
click at [893, 316] on div "Família Rotulada" at bounding box center [893, 323] width 208 height 15
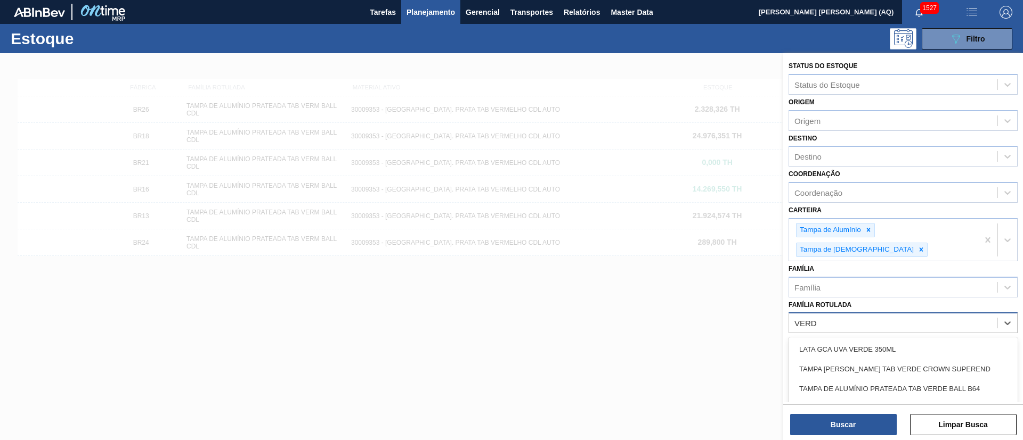
type Rotulada "VERDE"
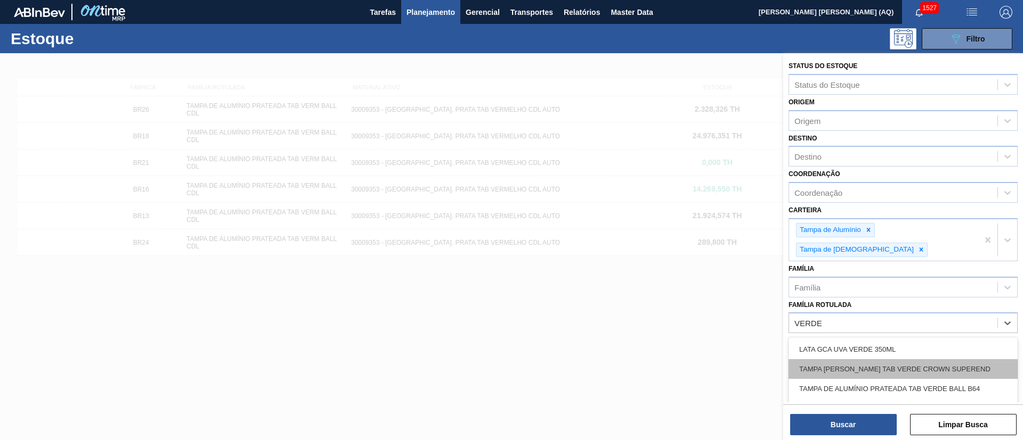
scroll to position [4, 0]
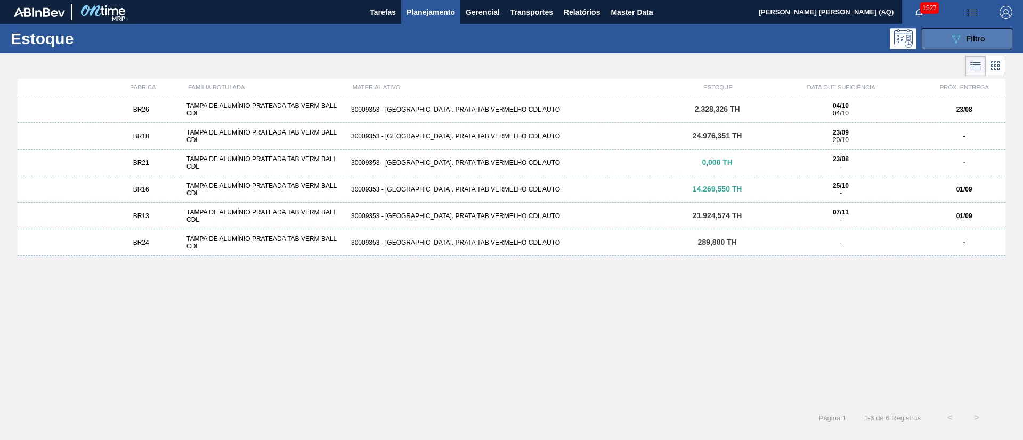
click at [949, 35] on icon "089F7B8B-B2A5-4AFE-B5C0-19BA573D28AC" at bounding box center [955, 38] width 13 height 13
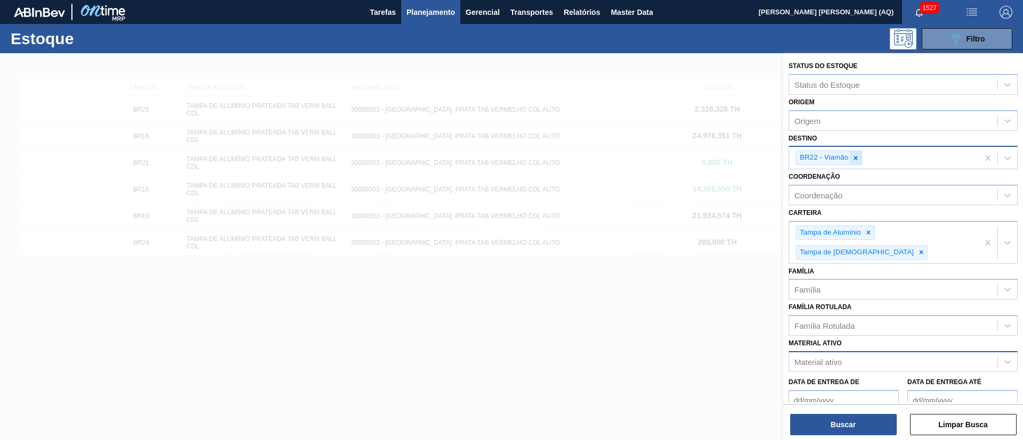
click at [858, 164] on div at bounding box center [856, 157] width 12 height 13
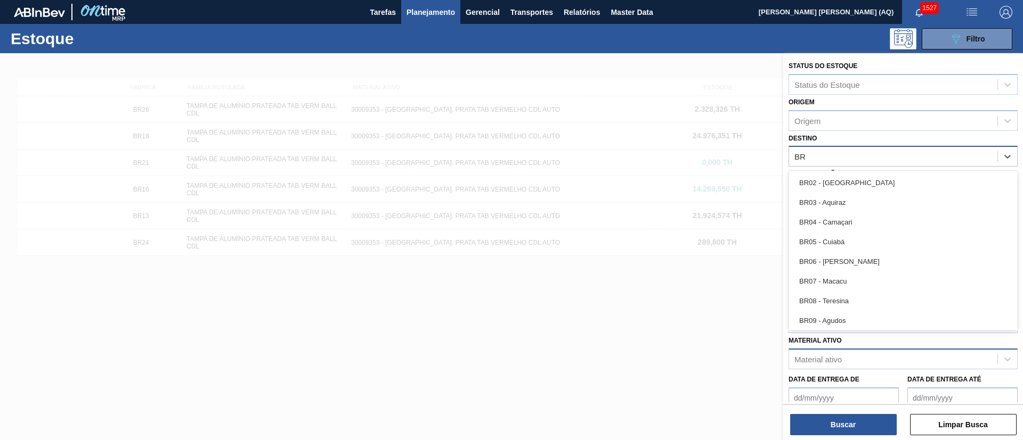
type input "B"
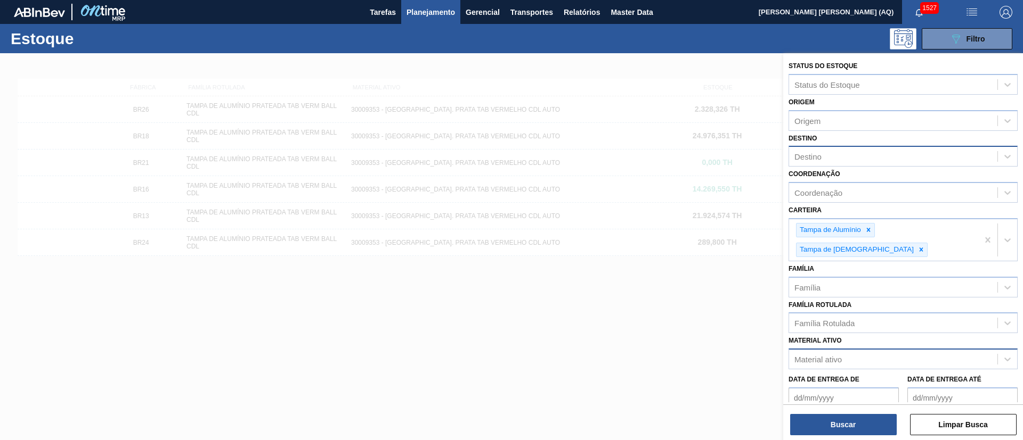
click at [964, 376] on label "Data de Entrega até" at bounding box center [944, 379] width 74 height 7
click at [964, 388] on até "Data de Entrega até" at bounding box center [962, 398] width 110 height 21
click at [833, 355] on div "Material ativo" at bounding box center [817, 359] width 47 height 9
type ativo "30033"
type ativo "30031878"
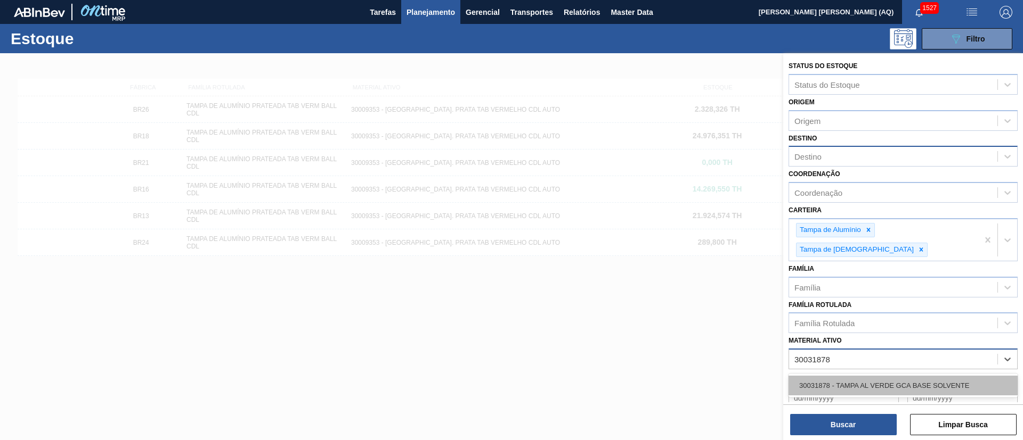
click at [894, 376] on div "30031878 - TAMPA AL VERDE GCA BASE SOLVENTE" at bounding box center [902, 386] width 229 height 20
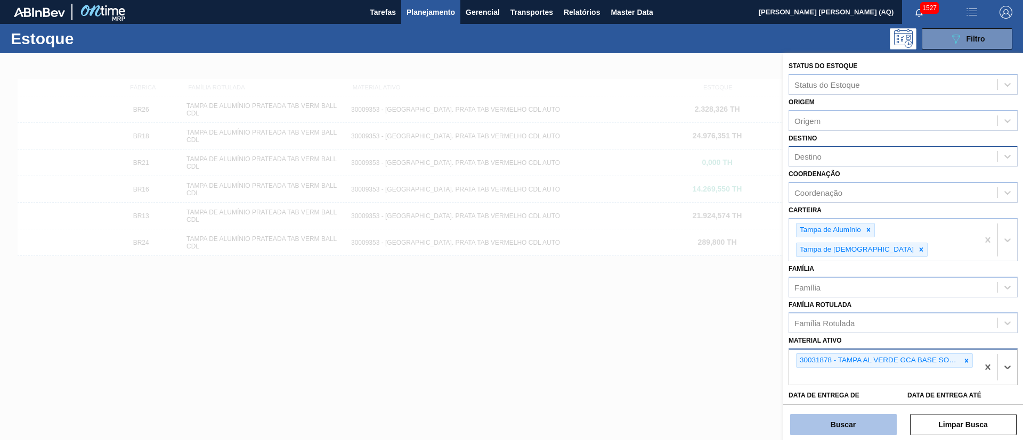
click at [842, 423] on button "Buscar" at bounding box center [843, 424] width 107 height 21
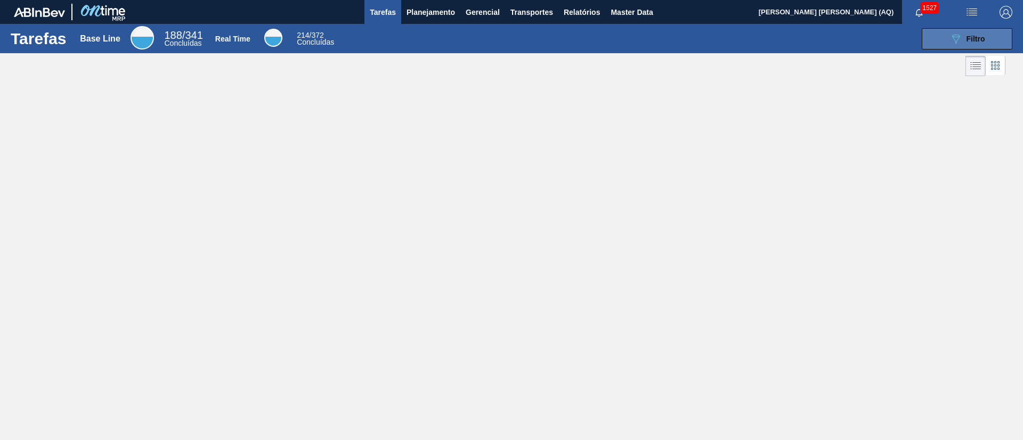
click at [973, 43] on div "089F7B8B-B2A5-4AFE-B5C0-19BA573D28AC Filtro" at bounding box center [967, 38] width 36 height 13
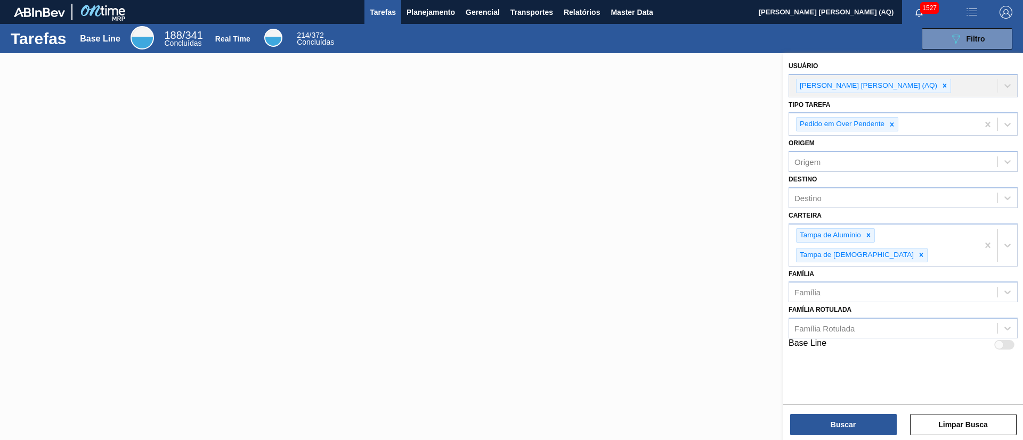
click at [982, 89] on div "Usuário Arthur Candeia Diniz (AQ)" at bounding box center [902, 78] width 229 height 39
click at [414, 13] on span "Planejamento" at bounding box center [430, 12] width 48 height 13
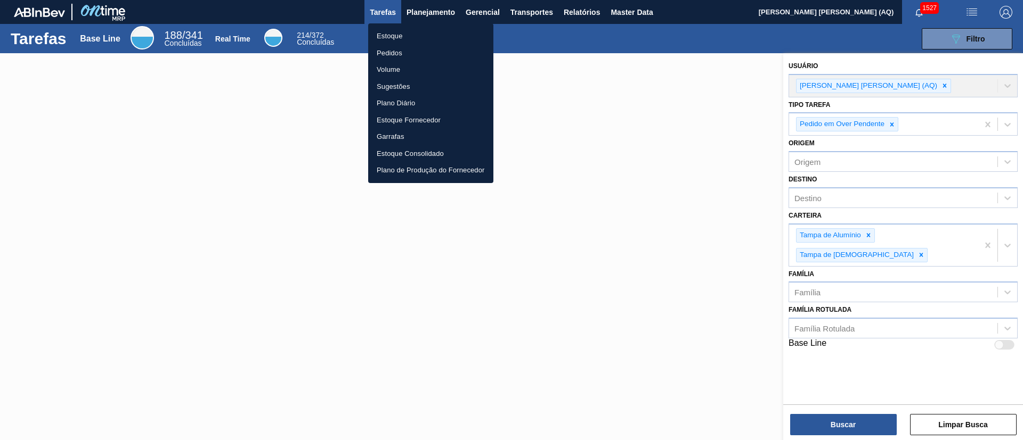
click at [385, 37] on li "Estoque" at bounding box center [430, 36] width 125 height 17
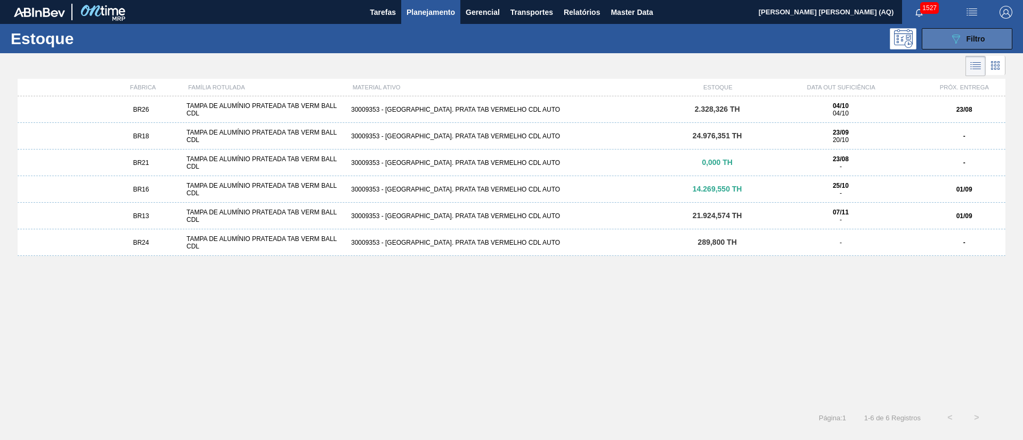
click at [942, 34] on button "089F7B8B-B2A5-4AFE-B5C0-19BA573D28AC Filtro" at bounding box center [966, 38] width 91 height 21
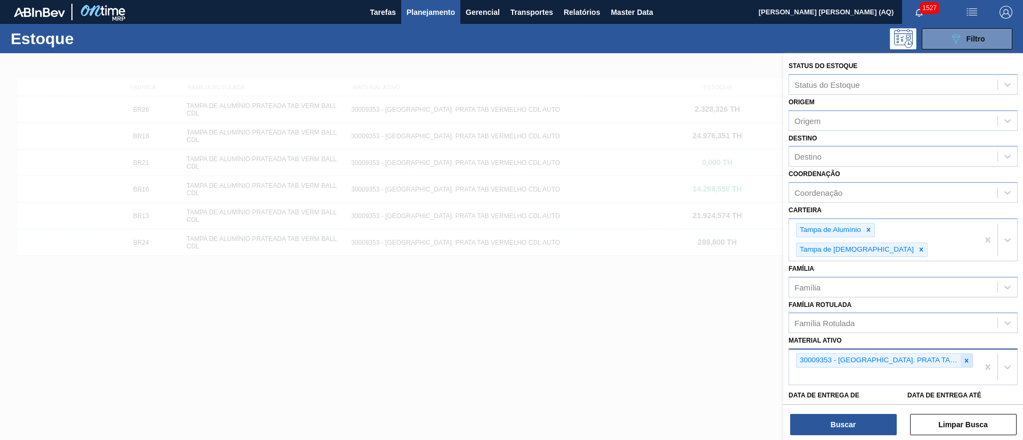
click at [965, 357] on icon at bounding box center [965, 360] width 7 height 7
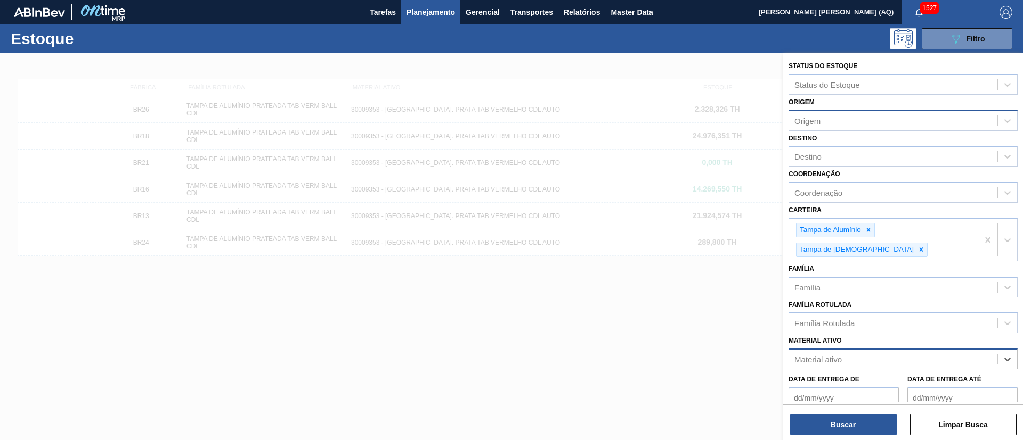
click at [831, 117] on div "Origem" at bounding box center [893, 120] width 208 height 15
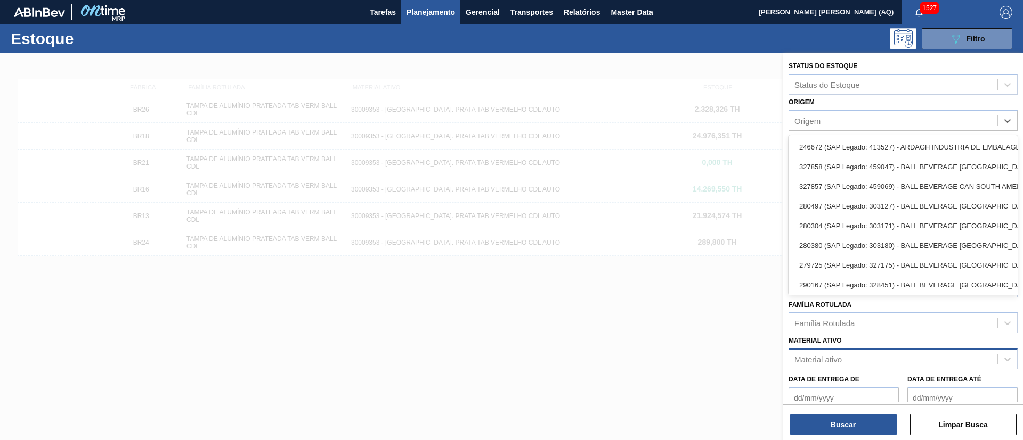
click at [879, 106] on div "Origem option 246672 (SAP Legado: 413527) - ARDAGH INDUSTRIA DE EMBALAGENS focu…" at bounding box center [902, 113] width 229 height 36
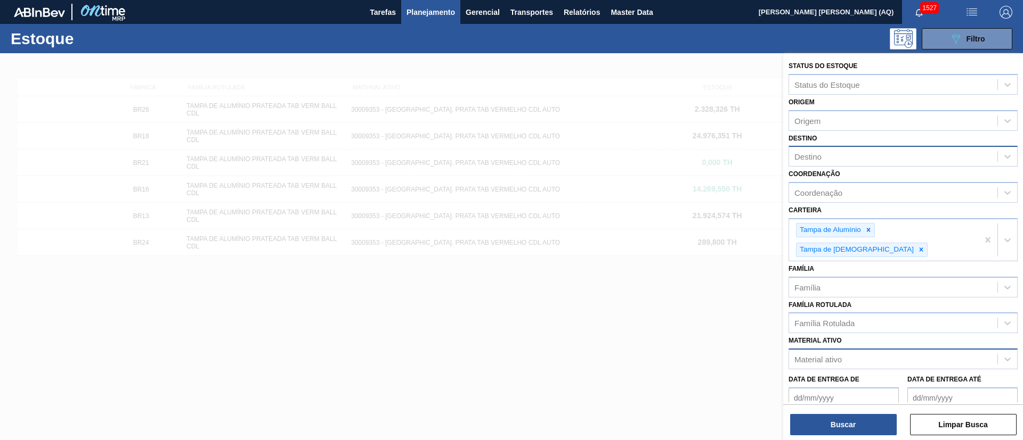
click at [858, 157] on div "Destino" at bounding box center [893, 156] width 208 height 15
type input "UBER"
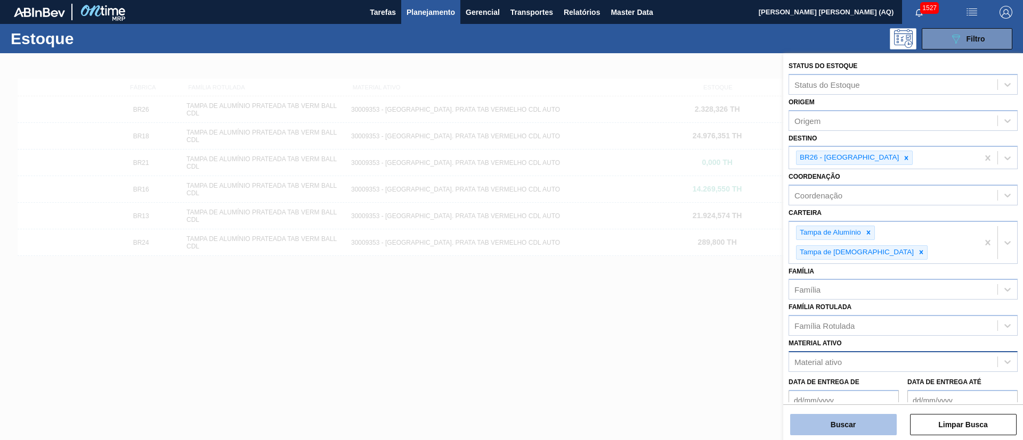
click at [831, 432] on button "Buscar" at bounding box center [843, 424] width 107 height 21
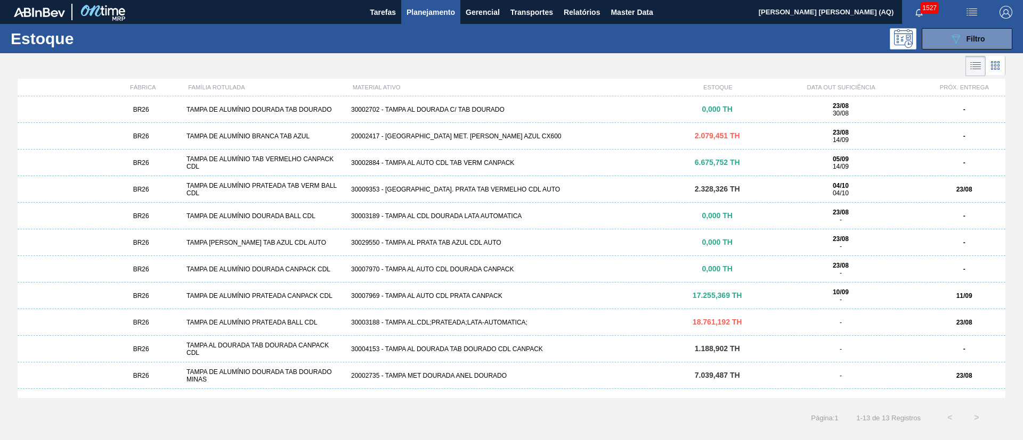
click at [483, 156] on div "BR26 TAMPA DE ALUMÍNIO TAB VERMELHO CANPACK CDL 30002884 - TAMPA AL AUTO CDL TA…" at bounding box center [511, 163] width 987 height 27
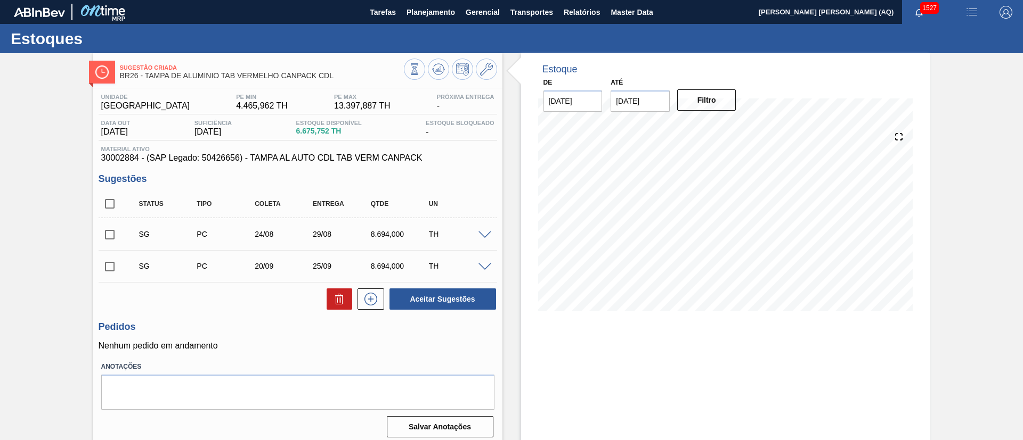
drag, startPoint x: 993, startPoint y: 208, endPoint x: 990, endPoint y: 202, distance: 6.7
click at [992, 208] on div "Sugestão Criada BR26 - TAMPA DE ALUMÍNIO TAB VERMELHO CANPACK CDL Unidade Uberl…" at bounding box center [511, 255] width 1023 height 405
click at [113, 235] on input "checkbox" at bounding box center [110, 235] width 22 height 22
click at [310, 300] on div "Aceitar Sugestões" at bounding box center [298, 299] width 398 height 23
click at [327, 300] on button at bounding box center [340, 299] width 26 height 21
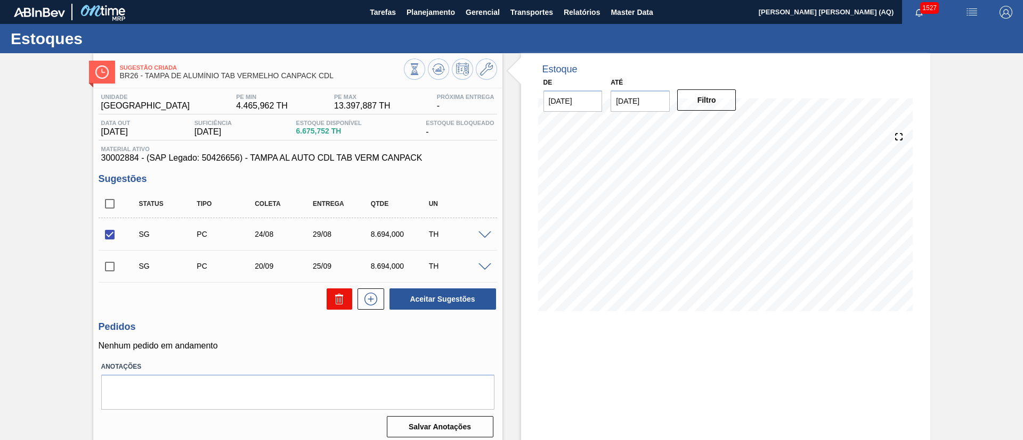
checkbox input "false"
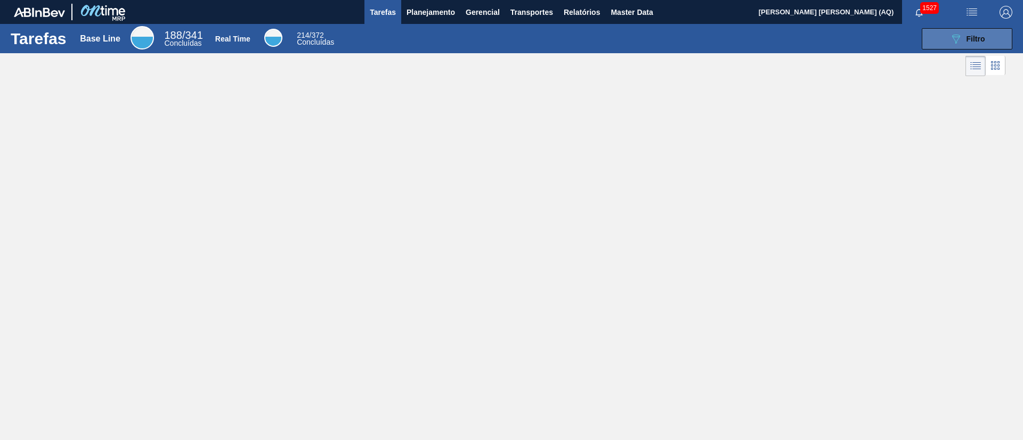
click at [986, 39] on button "089F7B8B-B2A5-4AFE-B5C0-19BA573D28AC Filtro" at bounding box center [966, 38] width 91 height 21
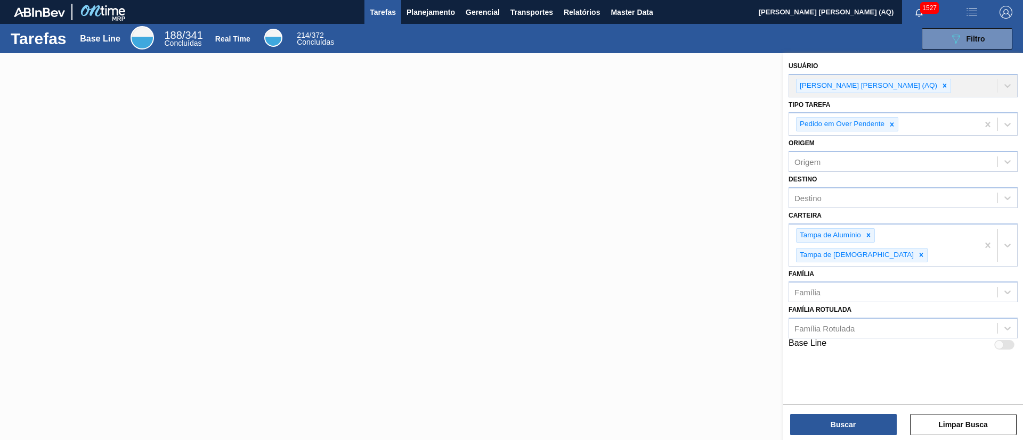
drag, startPoint x: 448, startPoint y: 19, endPoint x: 419, endPoint y: 32, distance: 31.5
click at [447, 20] on button "Planejamento" at bounding box center [430, 12] width 59 height 24
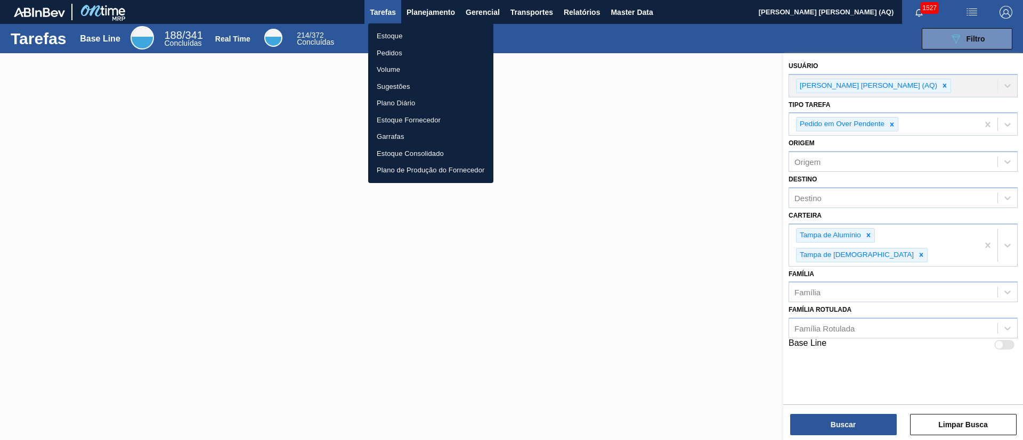
click at [385, 34] on li "Estoque" at bounding box center [430, 36] width 125 height 17
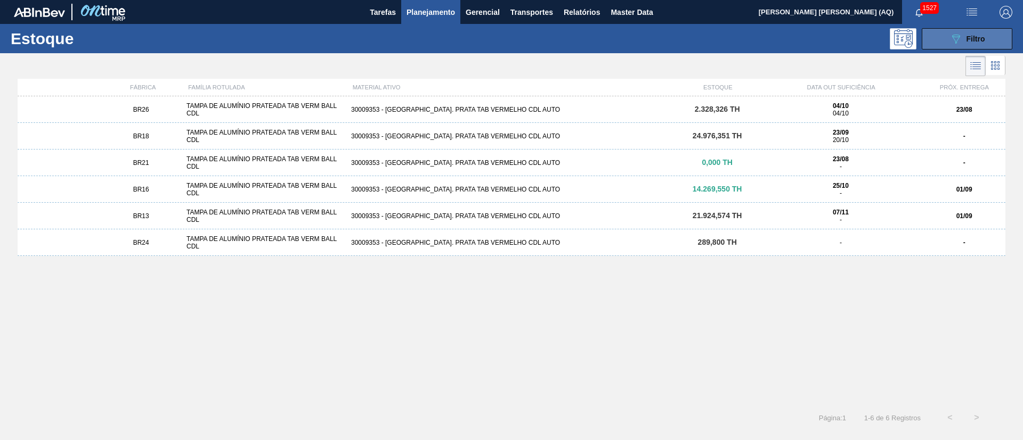
click at [969, 43] on div "089F7B8B-B2A5-4AFE-B5C0-19BA573D28AC Filtro" at bounding box center [967, 38] width 36 height 13
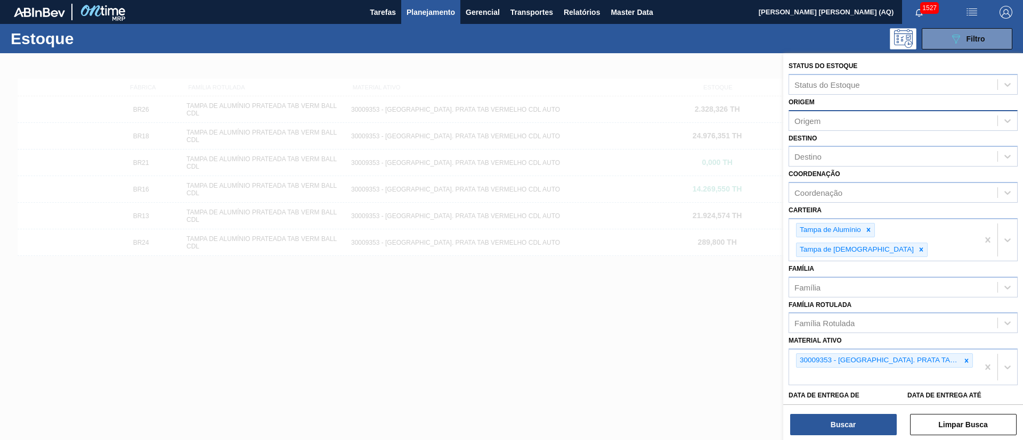
click at [834, 127] on div "Origem" at bounding box center [893, 120] width 208 height 15
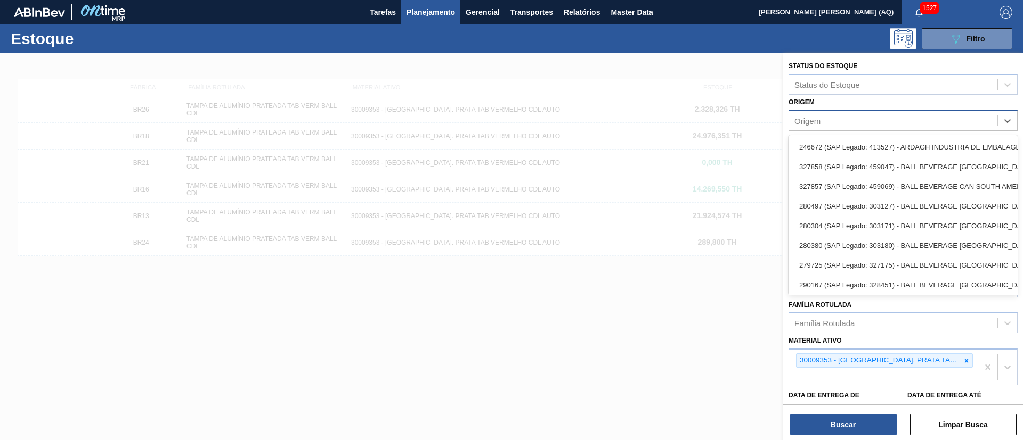
click at [834, 127] on div "Origem" at bounding box center [893, 120] width 208 height 15
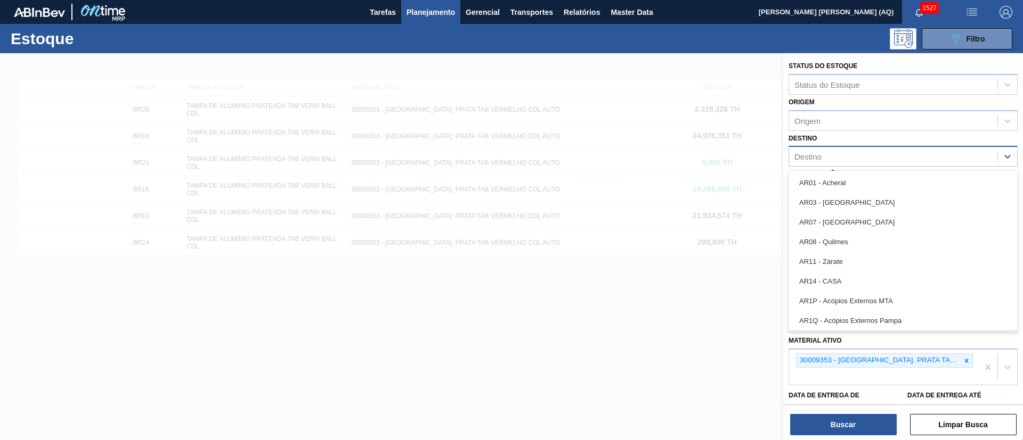
click at [835, 161] on div "Destino" at bounding box center [893, 156] width 208 height 15
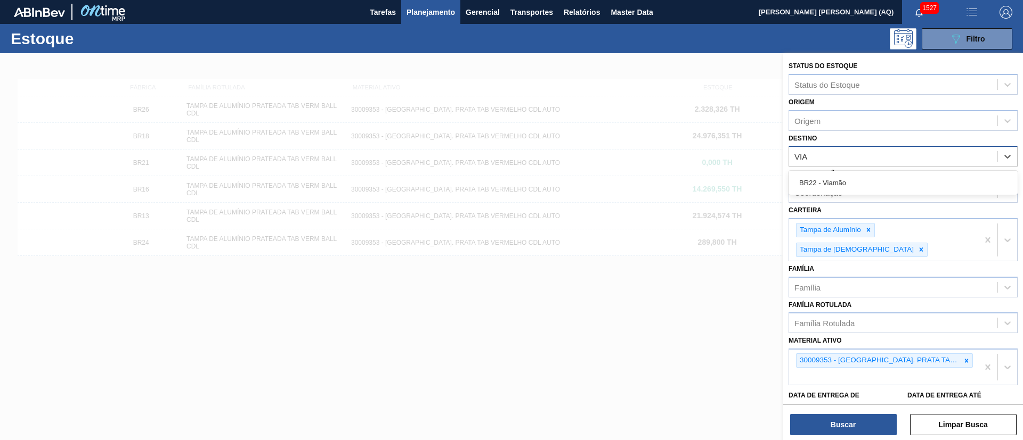
type input "VIAM"
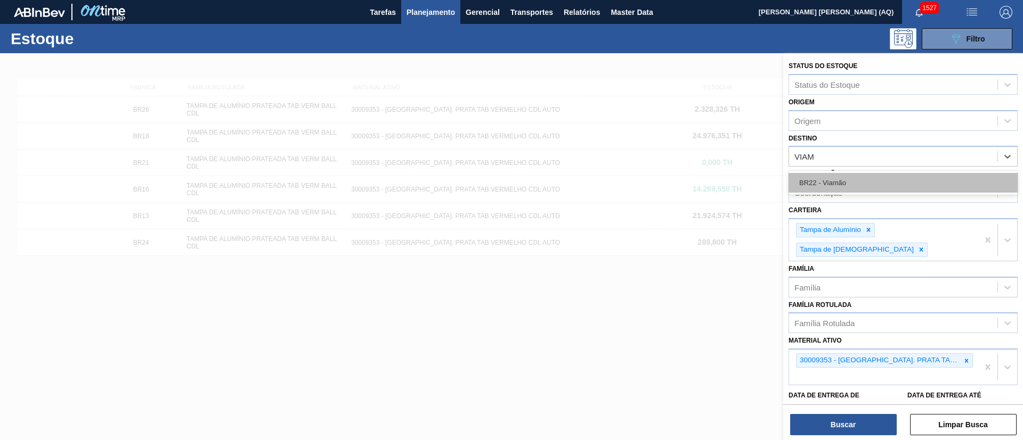
click at [845, 174] on div "BR22 - Viamão" at bounding box center [902, 183] width 229 height 20
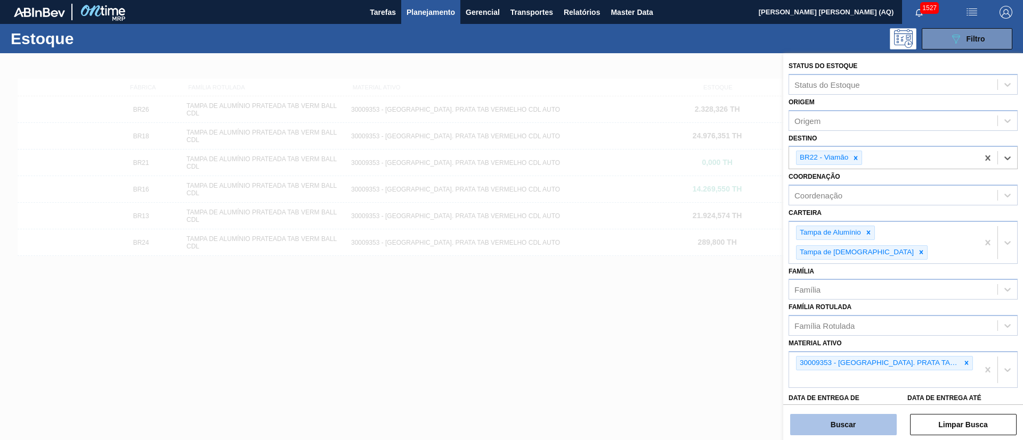
click at [833, 414] on button "Buscar" at bounding box center [843, 424] width 107 height 21
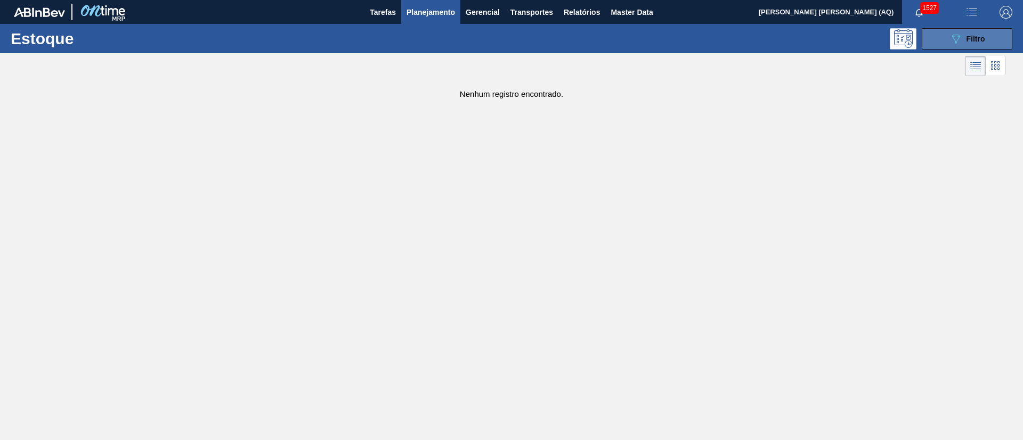
click at [984, 34] on div "089F7B8B-B2A5-4AFE-B5C0-19BA573D28AC Filtro" at bounding box center [967, 38] width 36 height 13
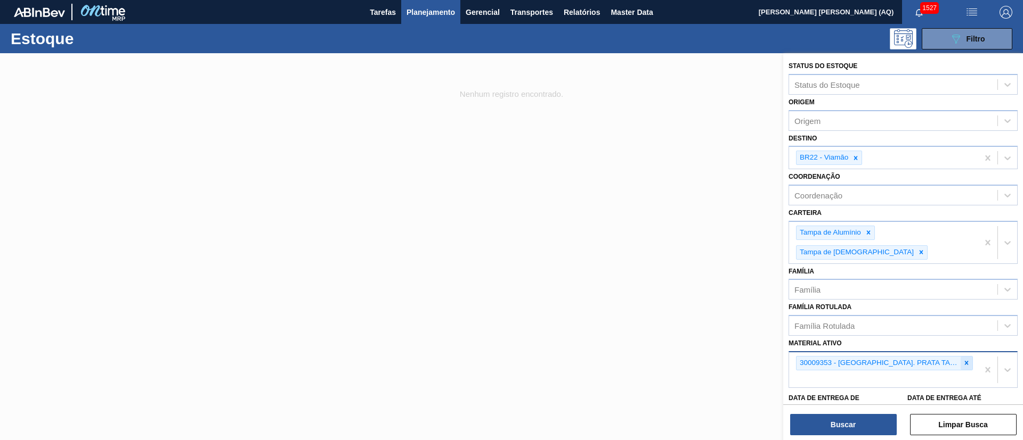
click at [967, 360] on icon at bounding box center [965, 363] width 7 height 7
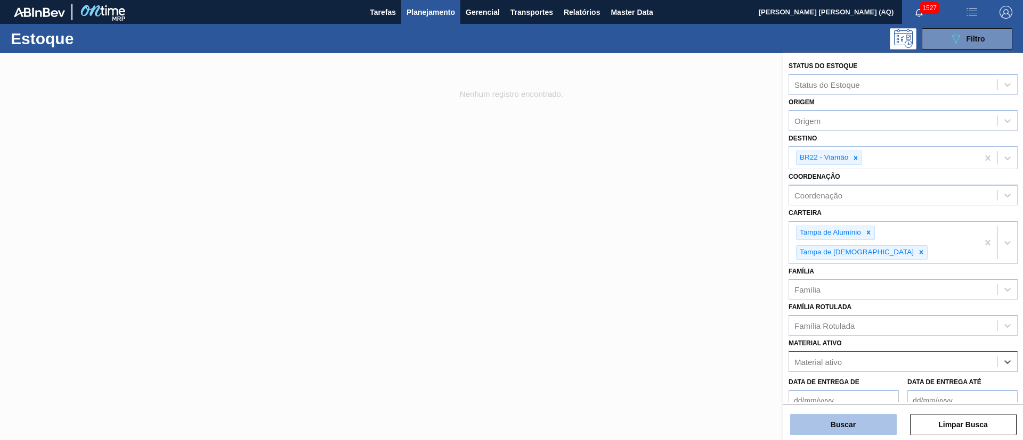
click at [870, 429] on button "Buscar" at bounding box center [843, 424] width 107 height 21
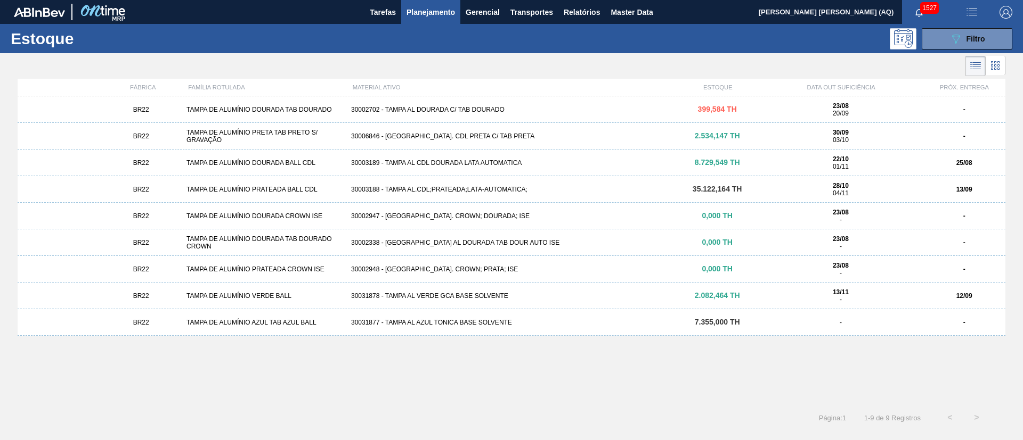
click at [724, 295] on span "2.082,464 TH" at bounding box center [717, 295] width 45 height 9
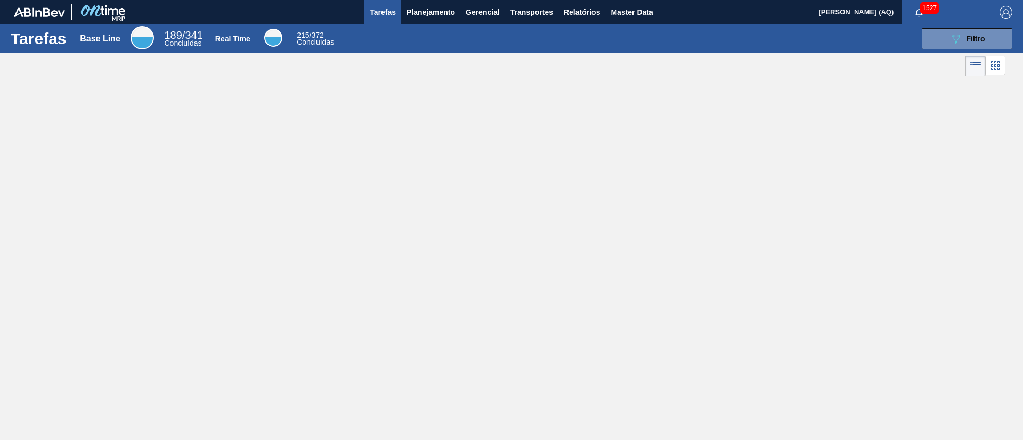
click at [927, 10] on span "1527" at bounding box center [929, 8] width 19 height 12
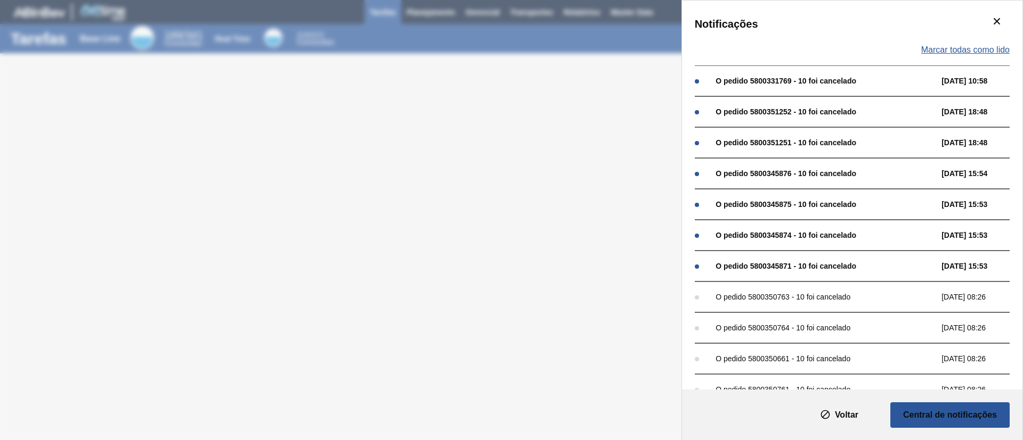
click at [933, 45] on span "Marcar todas como lido" at bounding box center [965, 50] width 88 height 10
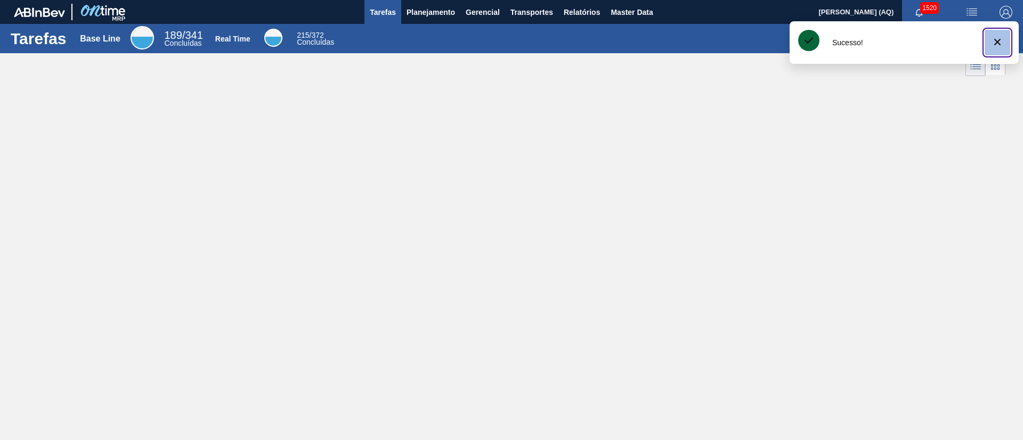
click at [1003, 45] on button "botão de ícone" at bounding box center [997, 43] width 26 height 26
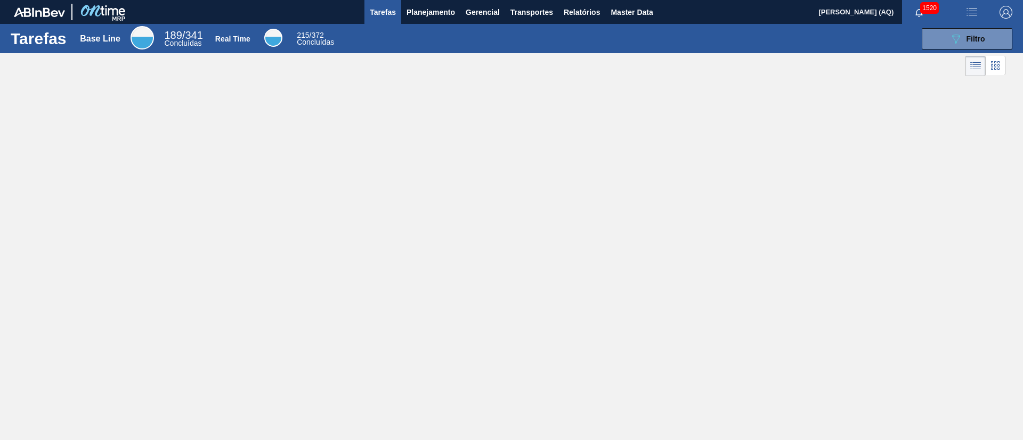
click at [746, 214] on div "Tarefas Base Line 189 / 341 Concluídas Real Time 215 / 372 Concluídas 089F7B8B-…" at bounding box center [511, 208] width 1023 height 369
click at [445, 4] on button "Planejamento" at bounding box center [430, 12] width 59 height 24
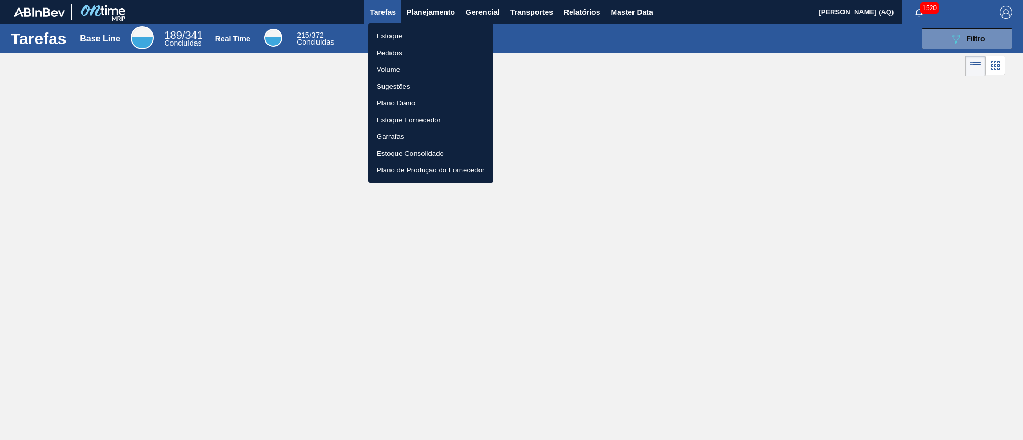
click at [394, 37] on li "Estoque" at bounding box center [430, 36] width 125 height 17
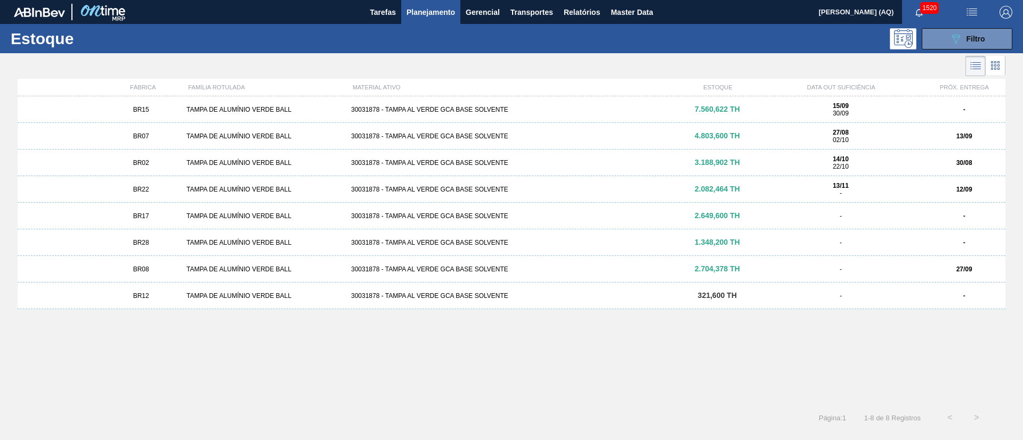
click at [243, 107] on div "TAMPA DE ALUMÍNIO VERDE BALL" at bounding box center [264, 109] width 165 height 7
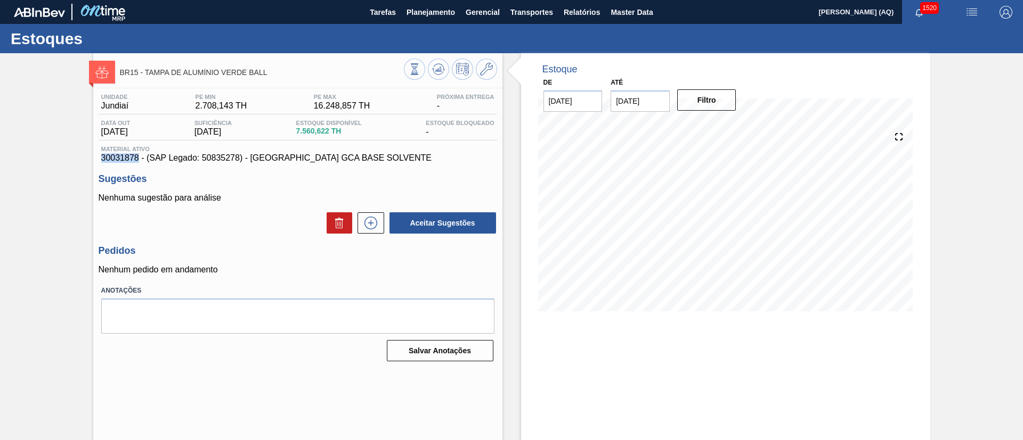
drag, startPoint x: 138, startPoint y: 160, endPoint x: 101, endPoint y: 160, distance: 37.3
click at [101, 160] on span "30031878 - (SAP Legado: 50835278) - [GEOGRAPHIC_DATA] GCA BASE SOLVENTE" at bounding box center [297, 158] width 393 height 10
copy span "30031878"
drag, startPoint x: 251, startPoint y: 72, endPoint x: 143, endPoint y: 68, distance: 108.2
click at [143, 69] on span "BR15 - TAMPA DE ALUMÍNIO VERDE BALL" at bounding box center [262, 73] width 284 height 8
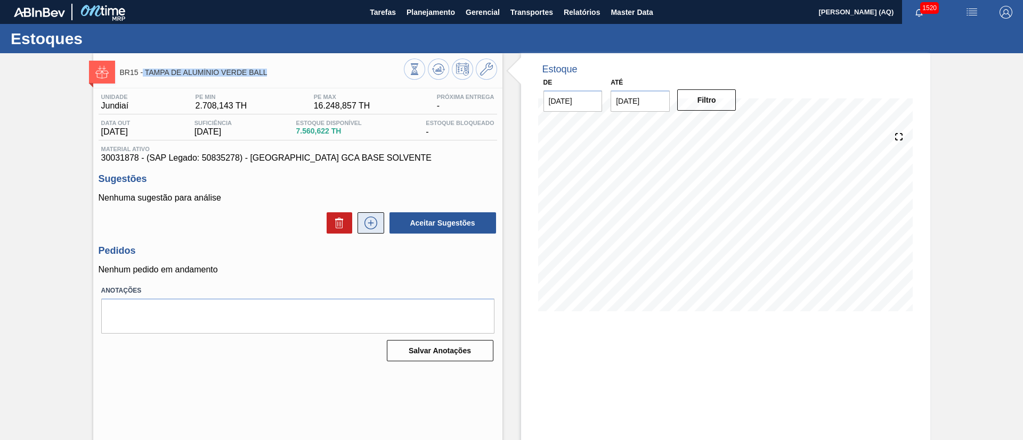
click at [376, 221] on icon at bounding box center [370, 223] width 17 height 13
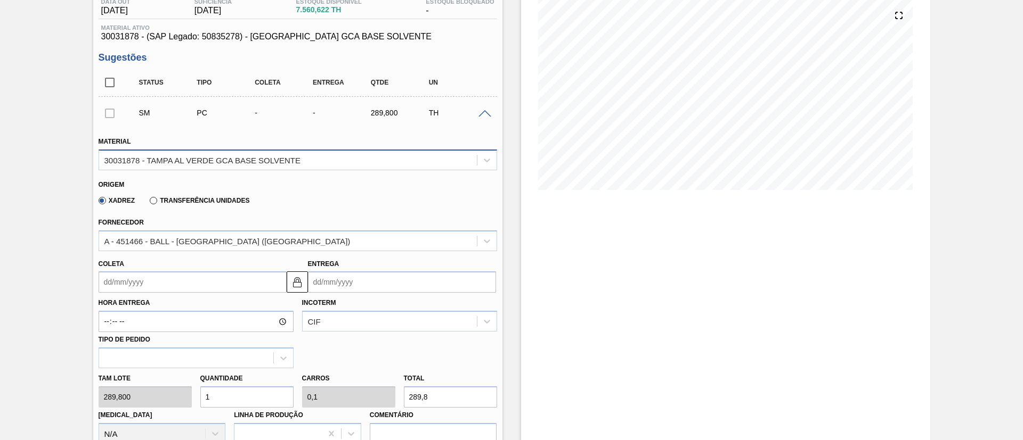
scroll to position [240, 0]
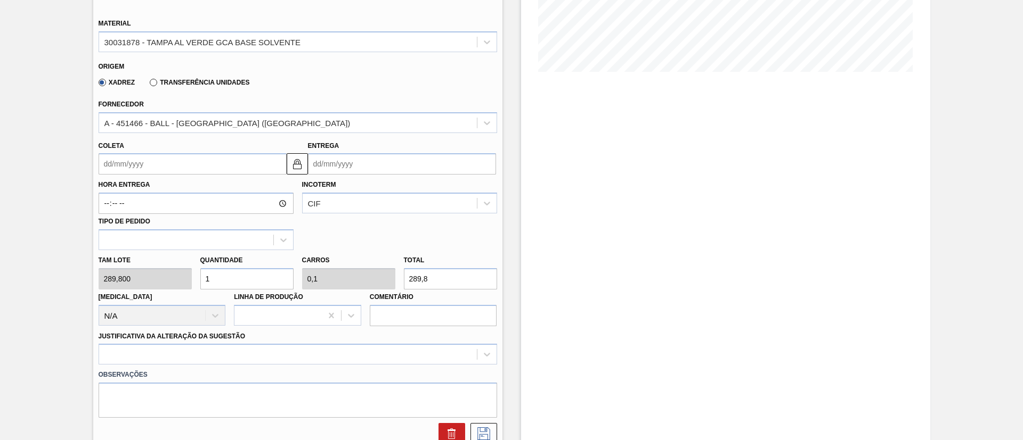
click at [140, 276] on div "Tam lote 289,800 Quantidade 1 Carros 0,1 Total 289,8 [MEDICAL_DATA] N/A Linha d…" at bounding box center [297, 288] width 407 height 76
type input "2"
type input "0,2"
type input "579,6"
type input "20"
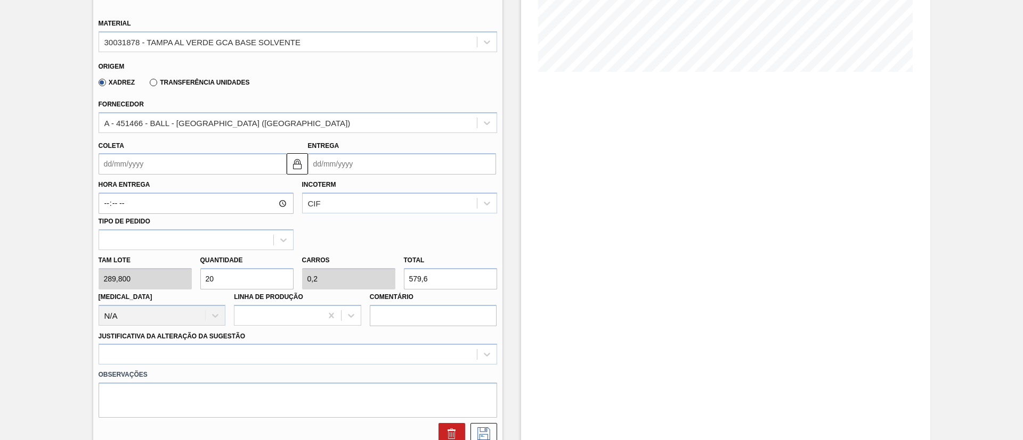
type input "2"
type input "5.796"
type input "2"
type input "0,2"
type input "579,6"
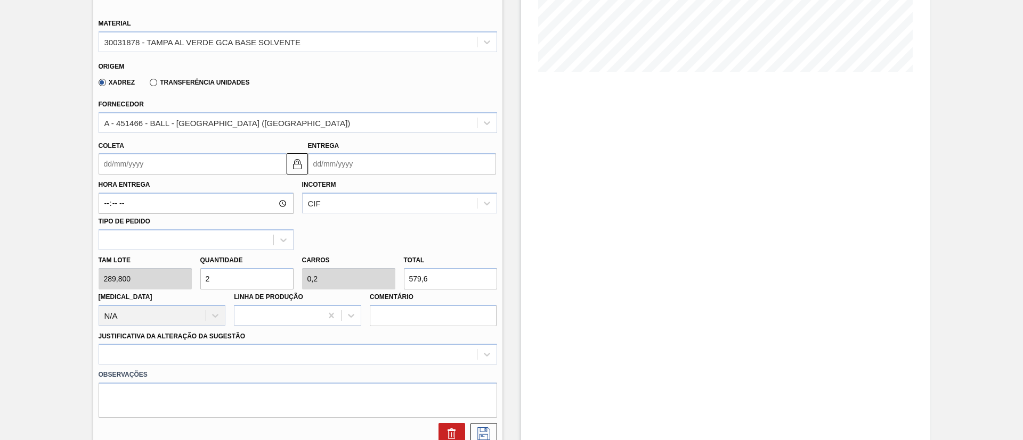
type input "0"
type input "2"
type input "0,2"
type input "579,6"
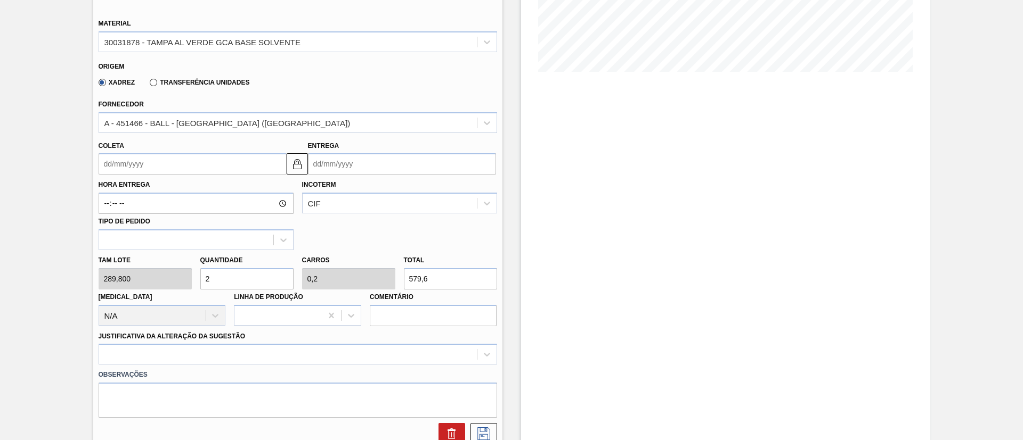
type input "25"
type input "2,5"
type input "7.245"
click at [117, 279] on div "Tam lote 289,800 Quantidade 25 Carros 2,5 Total 7.245 [MEDICAL_DATA] N/A Linha …" at bounding box center [297, 288] width 407 height 76
type input "1"
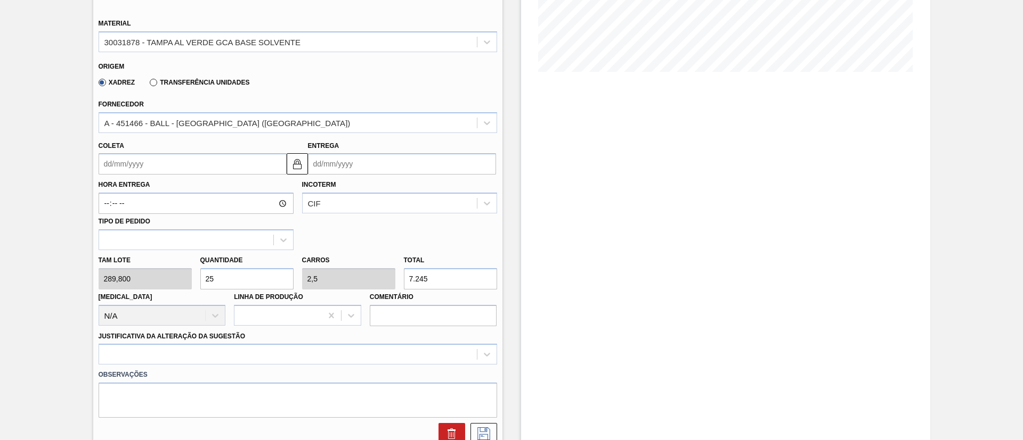
type input "0,1"
type input "289,8"
type input "15"
type input "1,5"
type input "4.347"
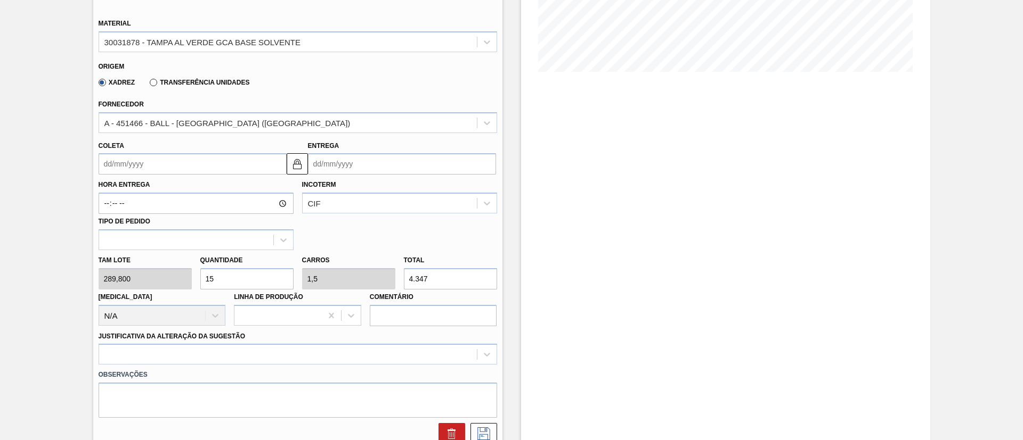
type input "15"
drag, startPoint x: 448, startPoint y: 285, endPoint x: 346, endPoint y: 264, distance: 104.6
click at [346, 264] on div "Tam lote 289,800 Quantidade 15 Carros 1,5 Total 4.347 Doca N/A Linha de Produçã…" at bounding box center [297, 288] width 407 height 76
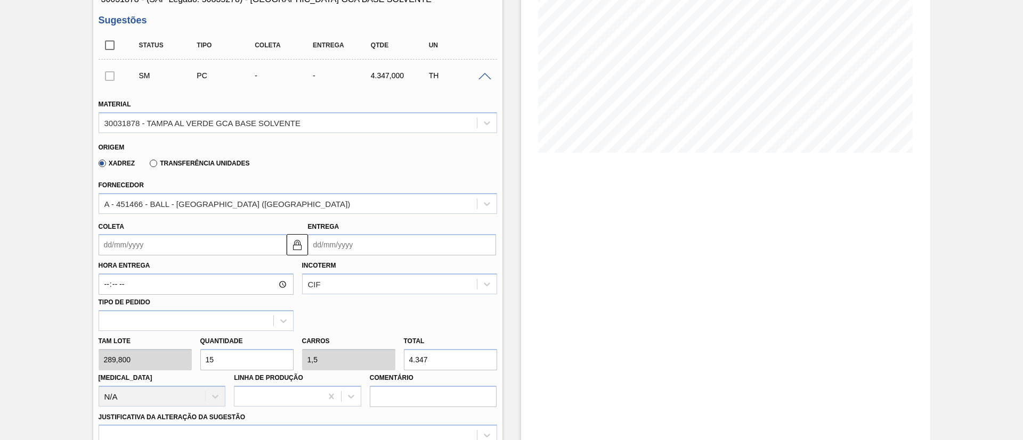
scroll to position [80, 0]
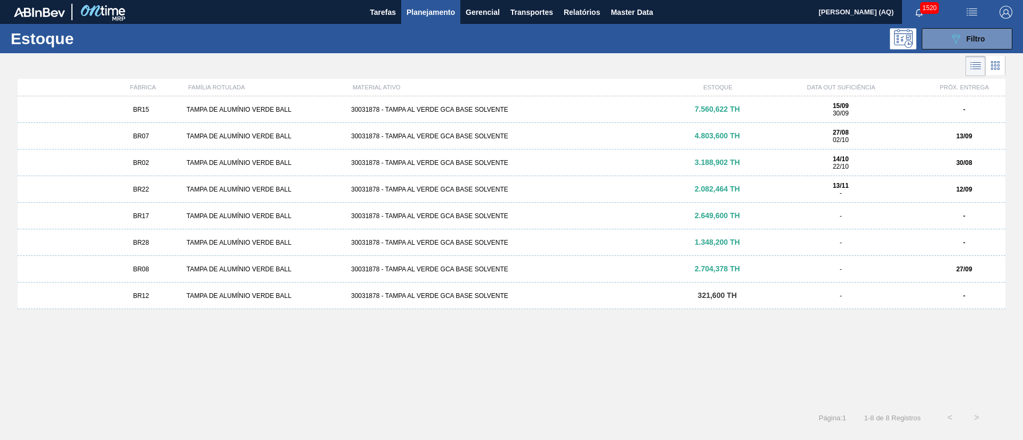
click at [697, 136] on span "4.803,600 TH" at bounding box center [717, 136] width 45 height 9
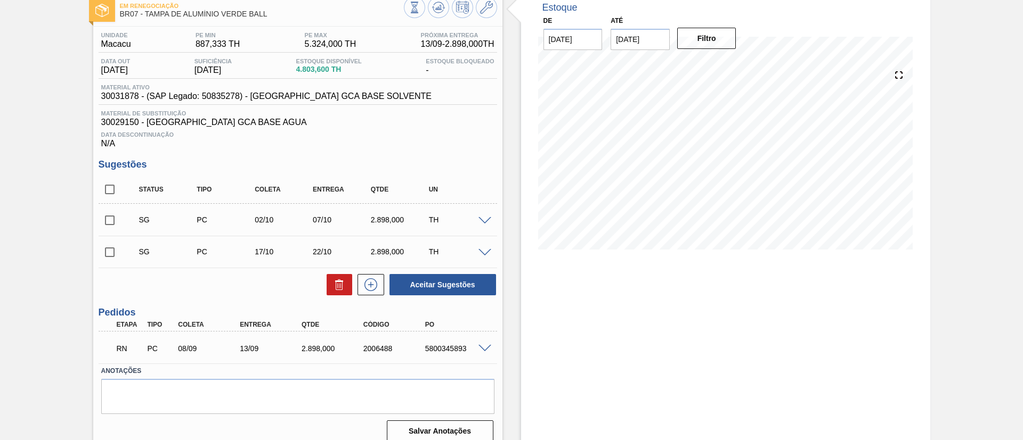
scroll to position [72, 0]
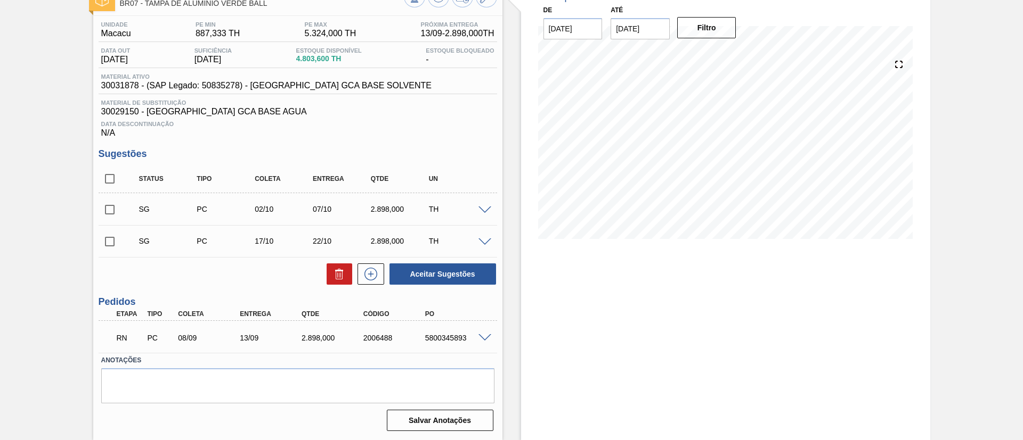
click at [644, 37] on input "[DATE]" at bounding box center [639, 28] width 59 height 21
click at [728, 158] on div "4" at bounding box center [727, 157] width 14 height 14
click at [709, 30] on button "Filtro" at bounding box center [706, 27] width 59 height 21
click at [653, 33] on input "[DATE]" at bounding box center [639, 28] width 59 height 21
click at [654, 90] on div "30" at bounding box center [657, 88] width 14 height 14
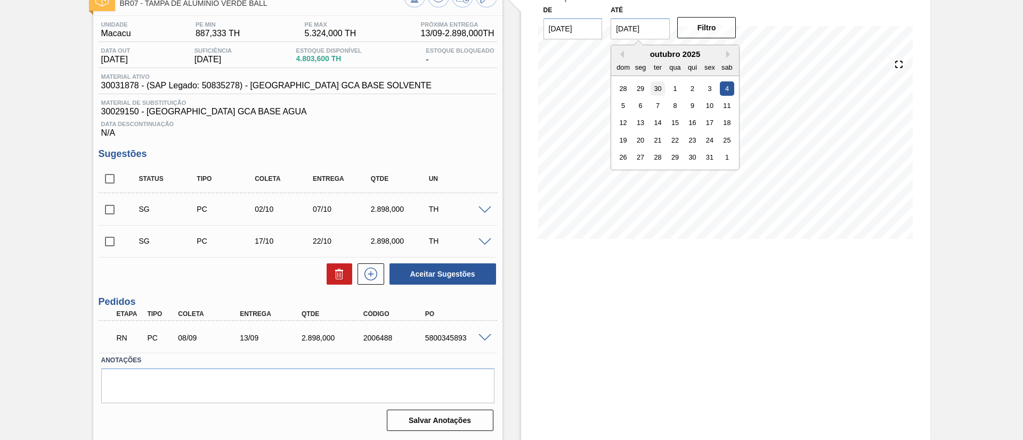
type input "[DATE]"
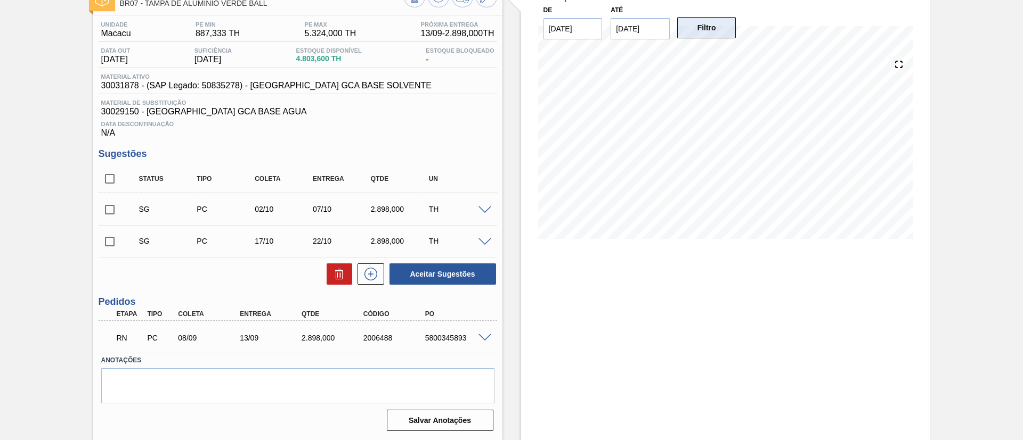
click at [697, 35] on button "Filtro" at bounding box center [706, 27] width 59 height 21
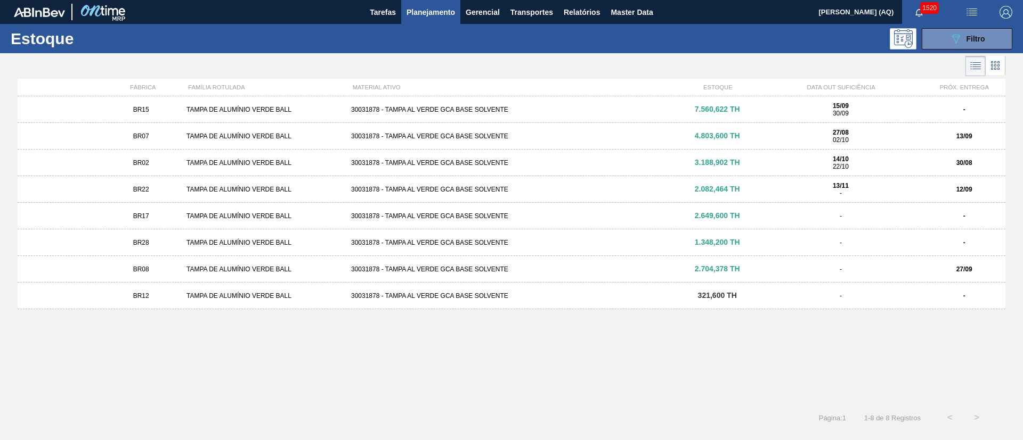
click at [448, 160] on div "30031878 - TAMPA AL VERDE GCA BASE SOLVENTE" at bounding box center [511, 162] width 329 height 7
click at [508, 185] on div "BR22 TAMPA DE ALUMÍNIO VERDE BALL 30031878 - TAMPA AL VERDE GCA BASE SOLVENTE 2…" at bounding box center [511, 189] width 987 height 27
click at [423, 217] on div "30031878 - TAMPA AL VERDE GCA BASE SOLVENTE" at bounding box center [511, 216] width 329 height 7
click at [500, 239] on div "30031878 - TAMPA AL VERDE GCA BASE SOLVENTE" at bounding box center [511, 242] width 329 height 7
click at [397, 268] on div "30031878 - TAMPA AL VERDE GCA BASE SOLVENTE" at bounding box center [511, 269] width 329 height 7
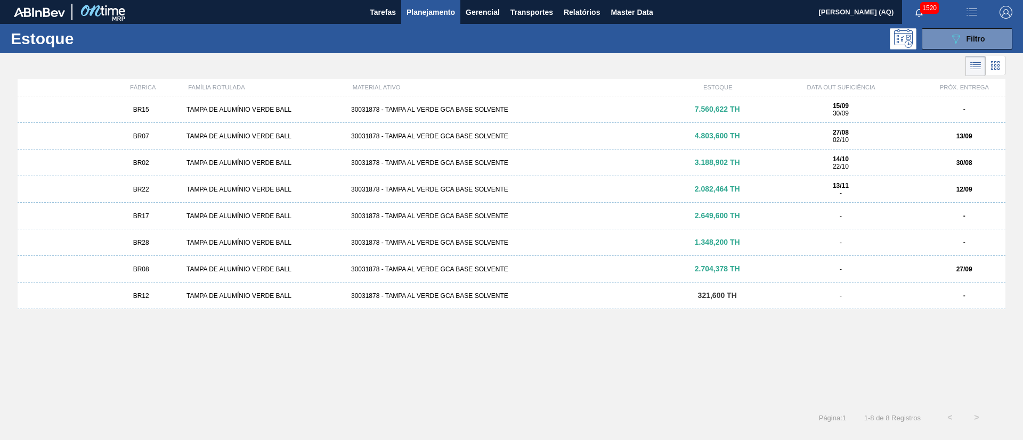
click at [459, 291] on div "BR12 TAMPA DE ALUMÍNIO VERDE BALL 30031878 - TAMPA AL VERDE GCA BASE SOLVENTE 3…" at bounding box center [511, 296] width 987 height 27
click at [419, 161] on div "30031878 - TAMPA AL VERDE GCA BASE SOLVENTE" at bounding box center [511, 162] width 329 height 7
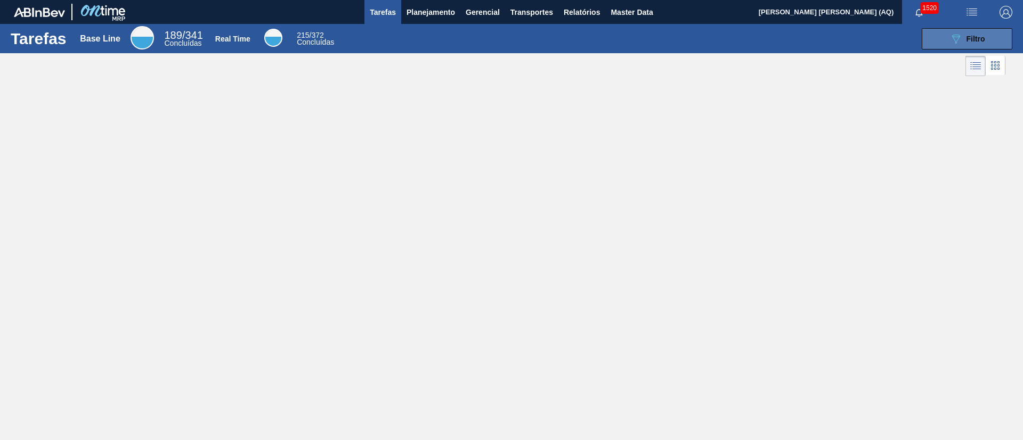
click at [929, 39] on button "089F7B8B-B2A5-4AFE-B5C0-19BA573D28AC Filtro" at bounding box center [966, 38] width 91 height 21
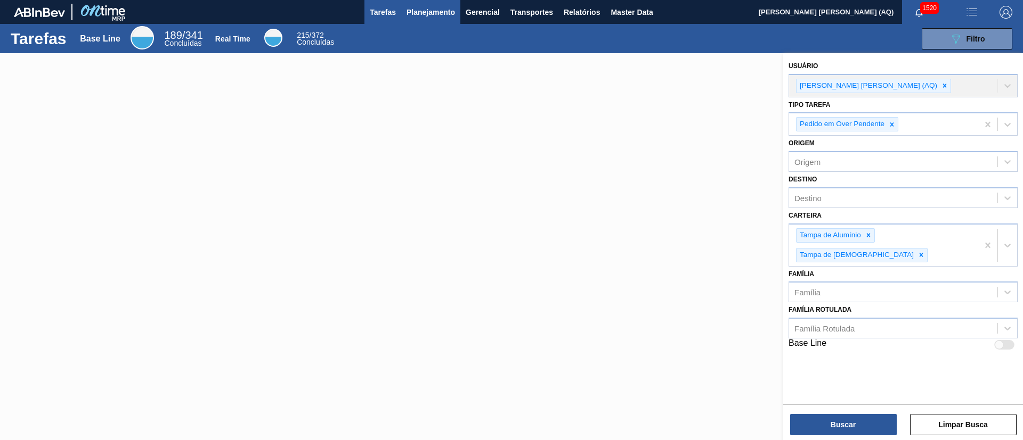
click at [447, 14] on span "Planejamento" at bounding box center [430, 12] width 48 height 13
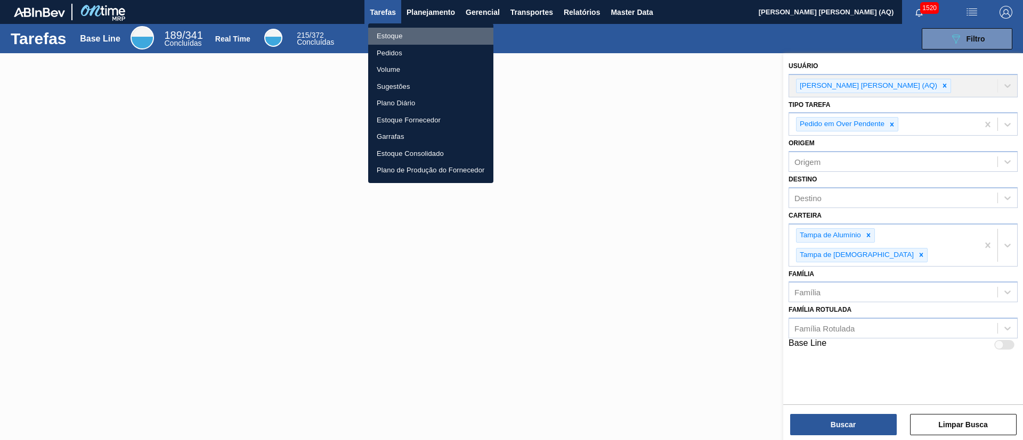
click at [417, 35] on li "Estoque" at bounding box center [430, 36] width 125 height 17
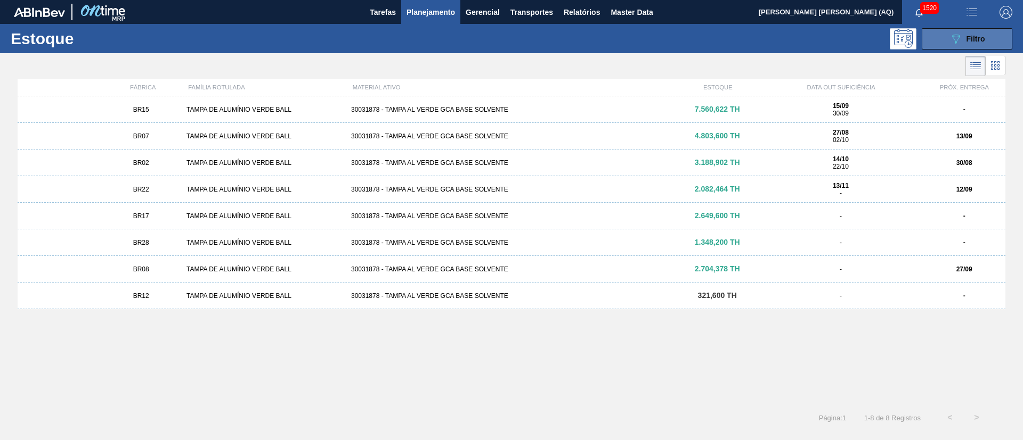
click at [945, 29] on button "089F7B8B-B2A5-4AFE-B5C0-19BA573D28AC Filtro" at bounding box center [966, 38] width 91 height 21
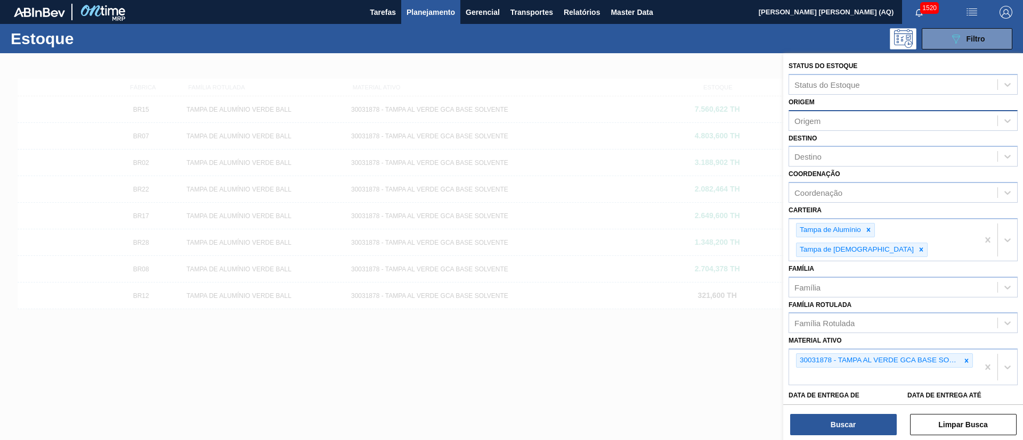
click at [831, 130] on div "Origem" at bounding box center [902, 120] width 229 height 21
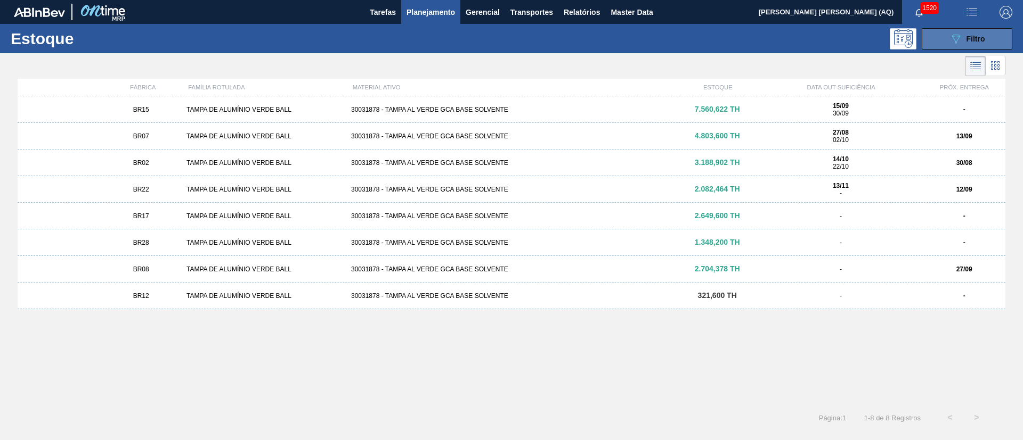
click at [959, 40] on icon "089F7B8B-B2A5-4AFE-B5C0-19BA573D28AC" at bounding box center [955, 38] width 13 height 13
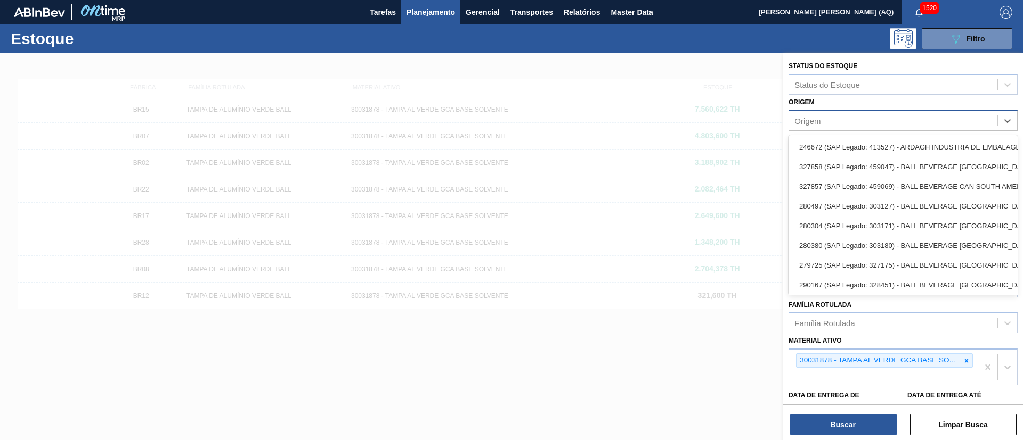
click at [859, 119] on div "Origem" at bounding box center [893, 120] width 208 height 15
click at [853, 123] on div "Origem" at bounding box center [893, 120] width 208 height 15
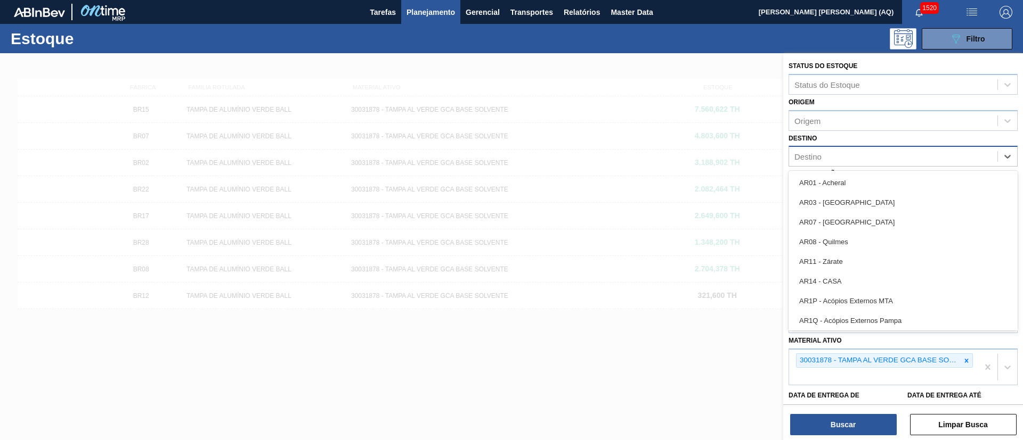
click at [827, 151] on div "Destino" at bounding box center [893, 156] width 208 height 15
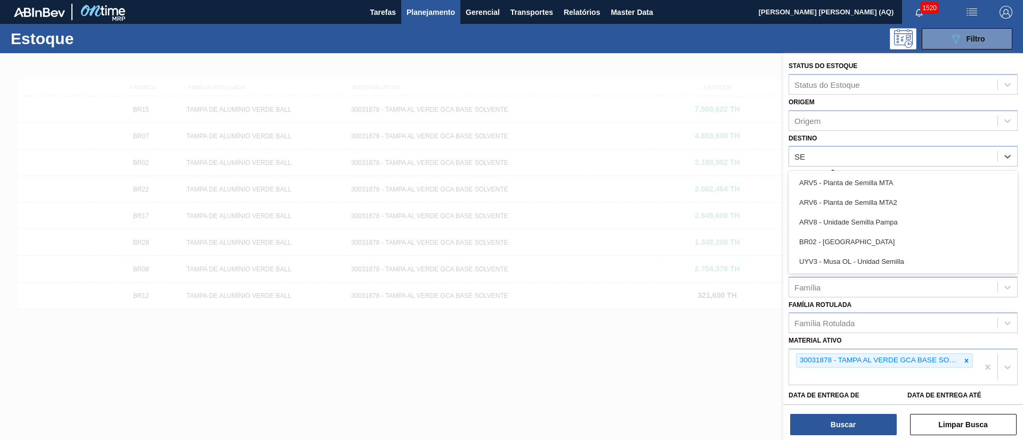
type input "SER"
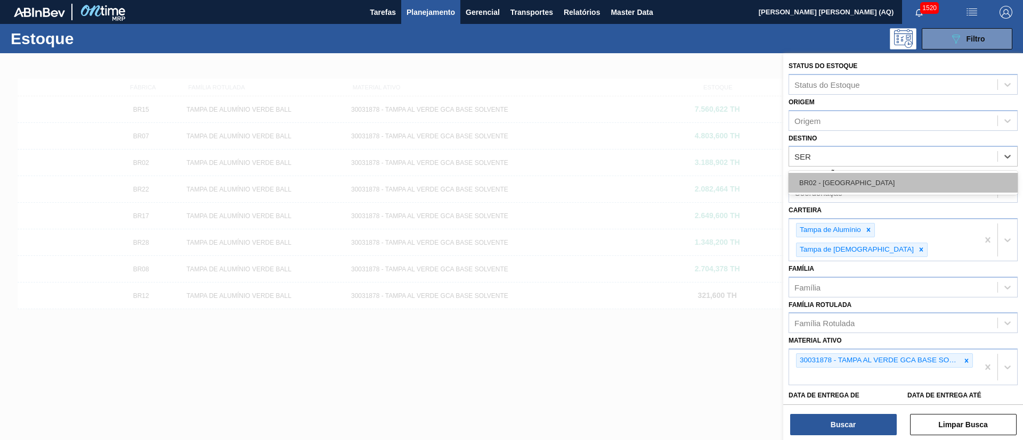
click at [924, 189] on div "BR02 - [GEOGRAPHIC_DATA]" at bounding box center [902, 183] width 229 height 20
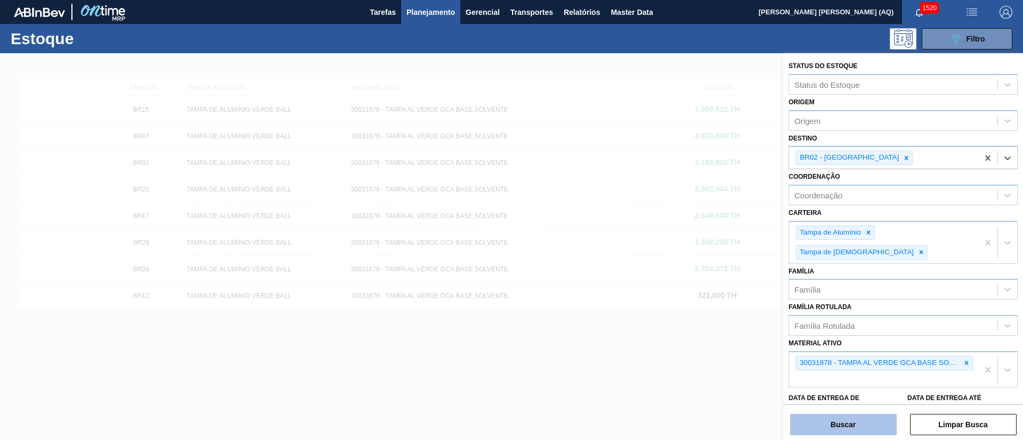
click at [865, 418] on button "Buscar" at bounding box center [843, 424] width 107 height 21
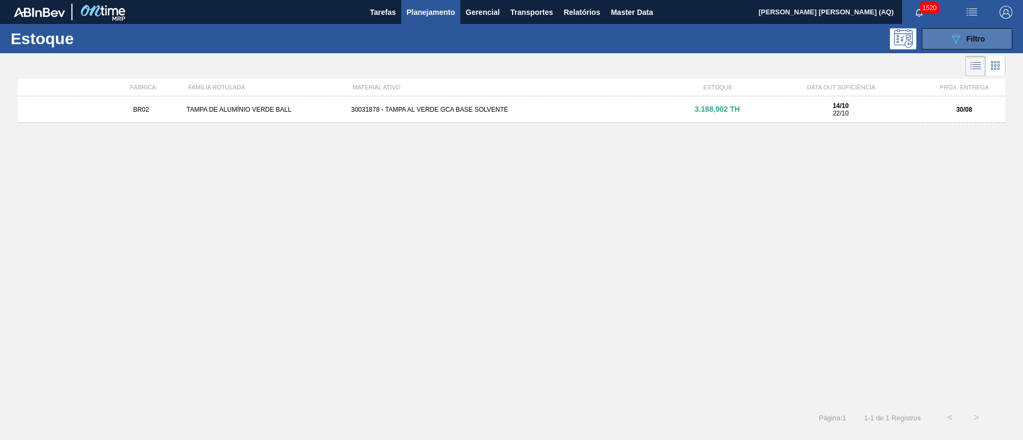
click at [936, 44] on button "089F7B8B-B2A5-4AFE-B5C0-19BA573D28AC Filtro" at bounding box center [966, 38] width 91 height 21
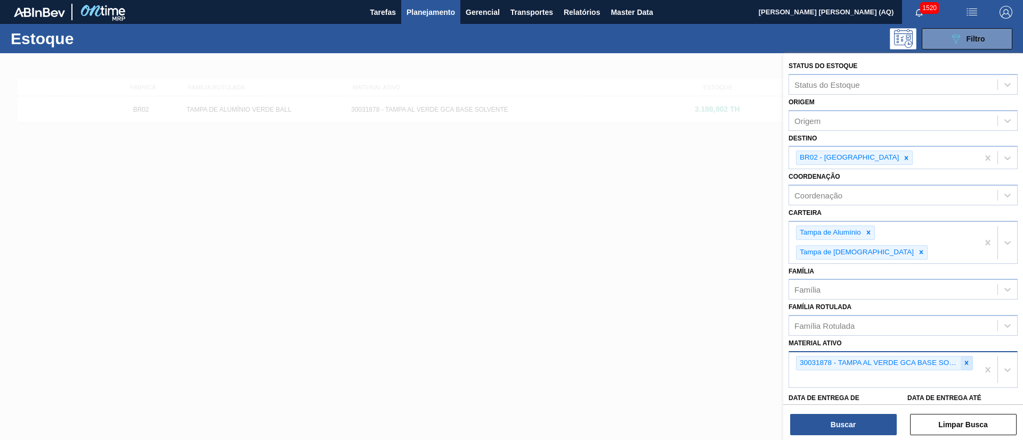
click at [967, 360] on icon at bounding box center [965, 363] width 7 height 7
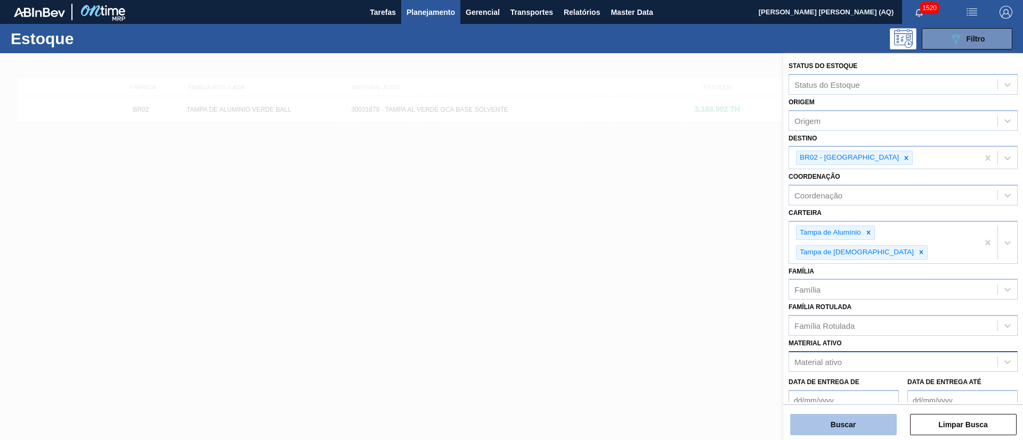
click at [875, 424] on button "Buscar" at bounding box center [843, 424] width 107 height 21
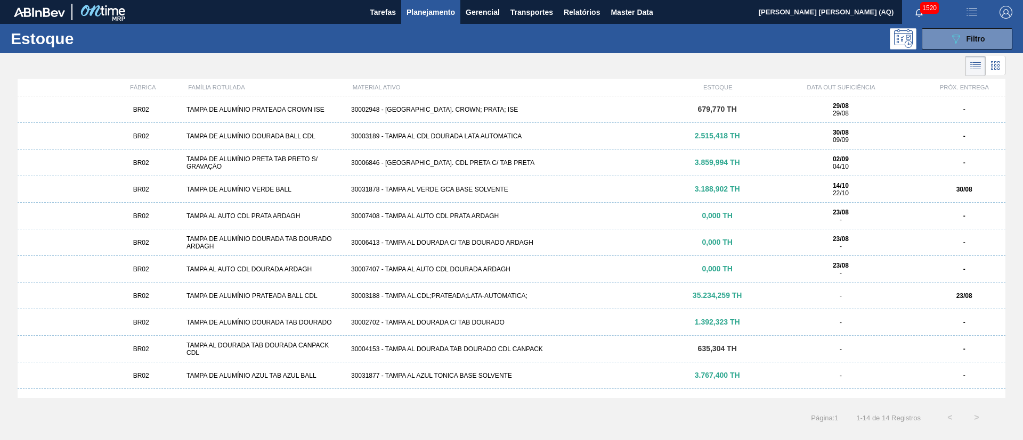
click at [306, 161] on div "TAMPA DE ALUMÍNIO PRETA TAB PRETO S/ GRAVAÇÃO" at bounding box center [264, 163] width 165 height 15
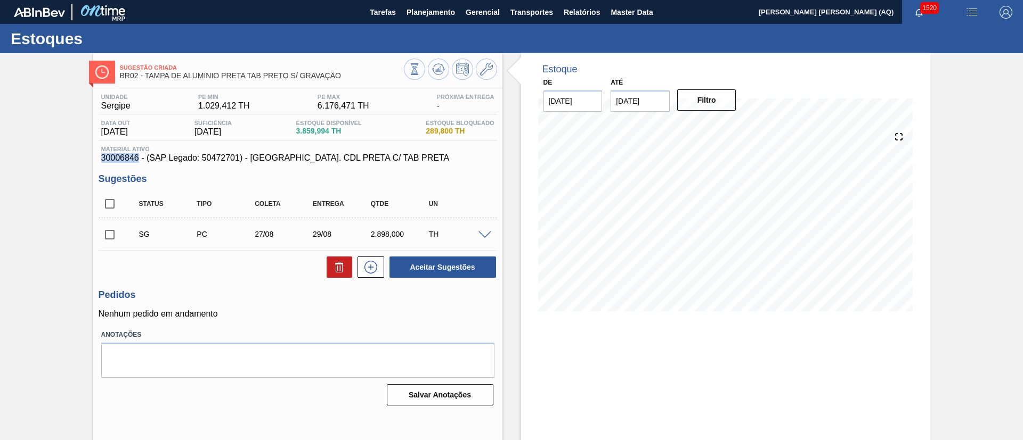
drag, startPoint x: 138, startPoint y: 157, endPoint x: 103, endPoint y: 159, distance: 35.2
click at [103, 159] on span "30006846 - (SAP Legado: 50472701) - [GEOGRAPHIC_DATA]. CDL PRETA C/ TAB PRETA" at bounding box center [297, 158] width 393 height 10
copy span "30006846"
click at [425, 18] on span "Planejamento" at bounding box center [430, 12] width 48 height 13
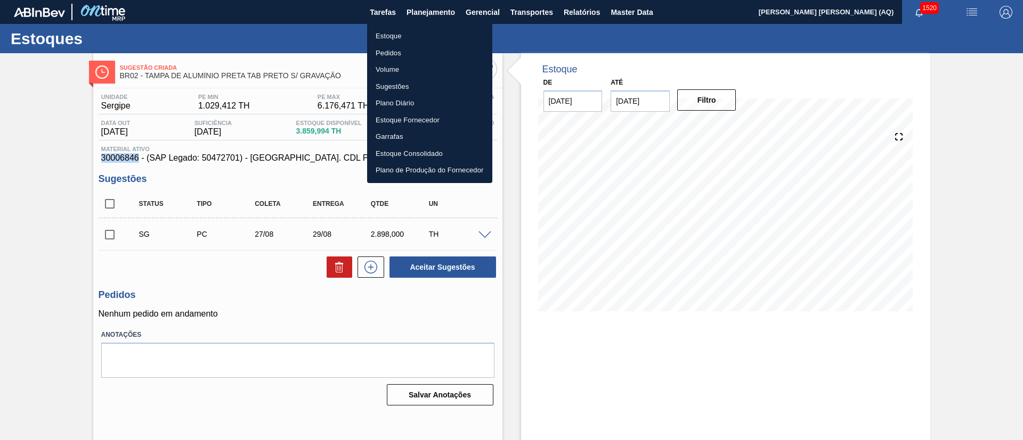
click at [390, 34] on li "Estoque" at bounding box center [429, 36] width 125 height 17
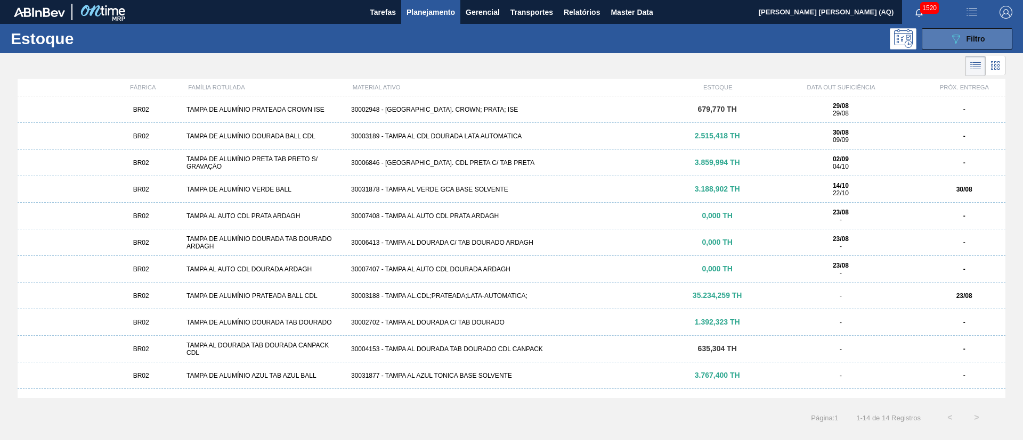
click at [1006, 36] on button "089F7B8B-B2A5-4AFE-B5C0-19BA573D28AC Filtro" at bounding box center [966, 38] width 91 height 21
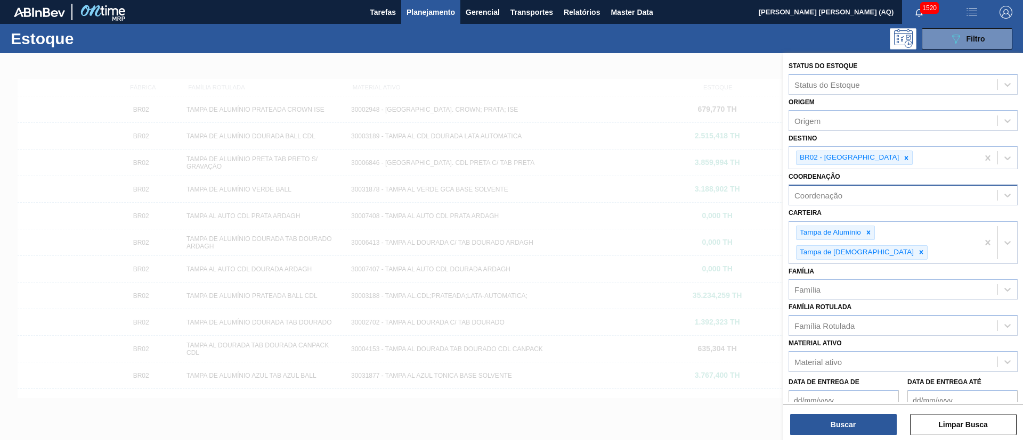
click at [846, 197] on div "Coordenação" at bounding box center [893, 195] width 208 height 15
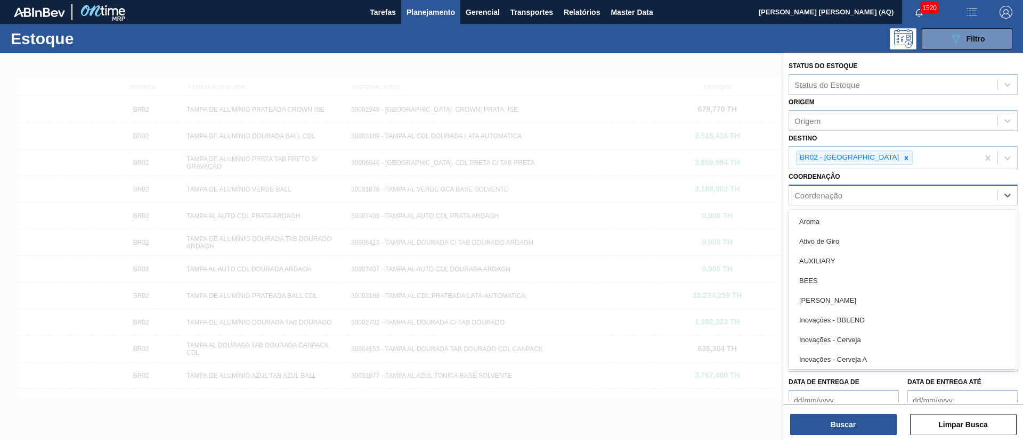
click at [846, 197] on div "Coordenação" at bounding box center [893, 195] width 208 height 15
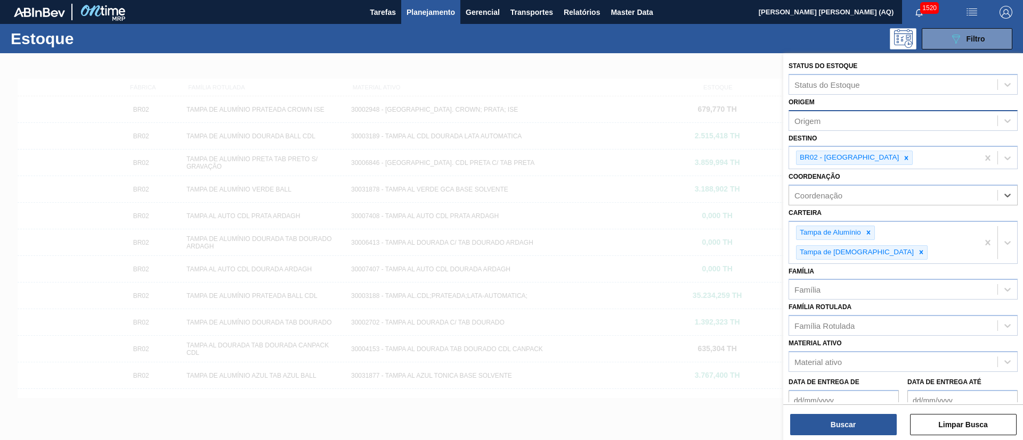
click at [841, 112] on div "Origem" at bounding box center [902, 120] width 229 height 21
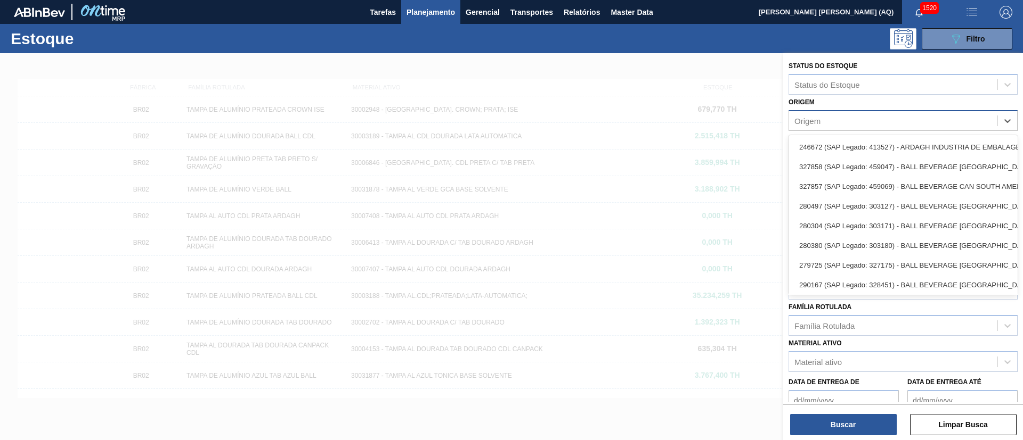
paste input "30006846"
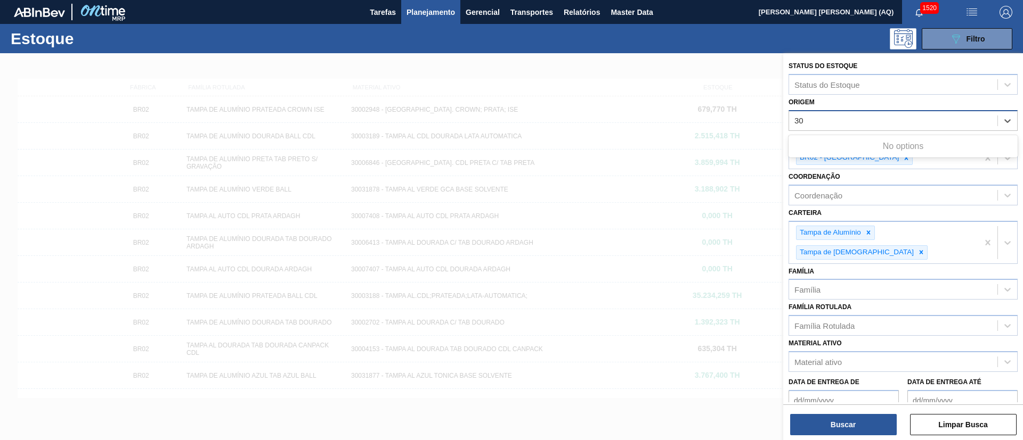
type input "3"
click at [854, 108] on div "Origem Origem" at bounding box center [902, 113] width 229 height 36
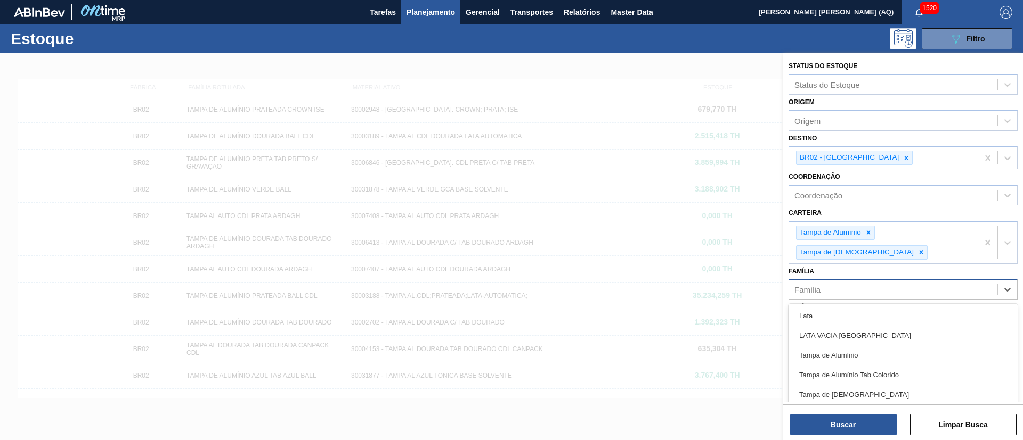
click at [863, 282] on div "Família" at bounding box center [893, 289] width 208 height 15
click at [864, 282] on div "Família" at bounding box center [893, 289] width 208 height 15
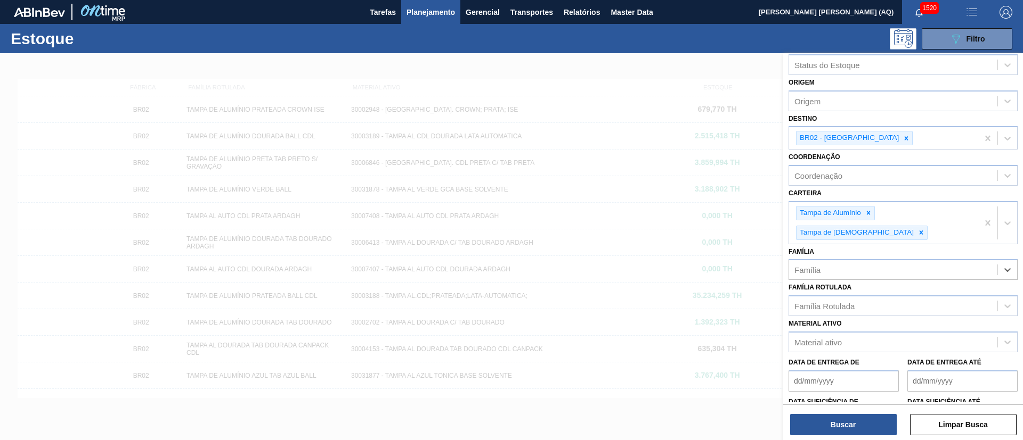
scroll to position [74, 0]
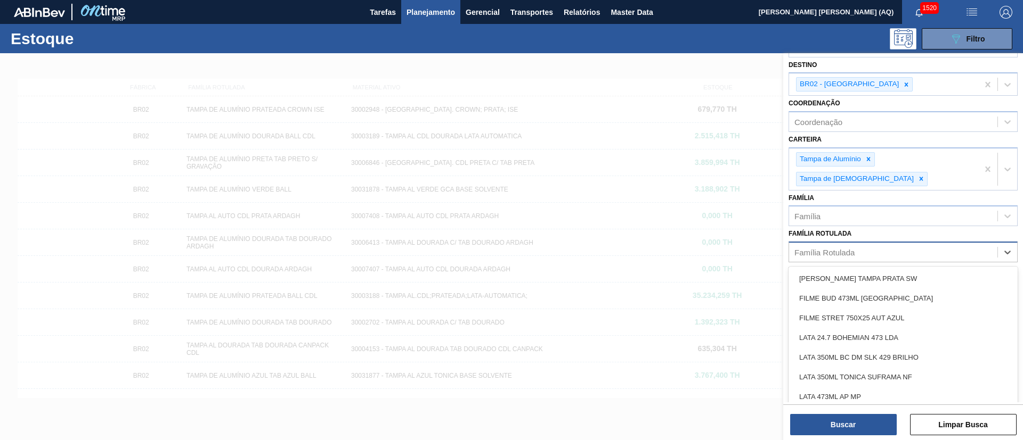
click at [843, 245] on div "Família Rotulada" at bounding box center [893, 252] width 208 height 15
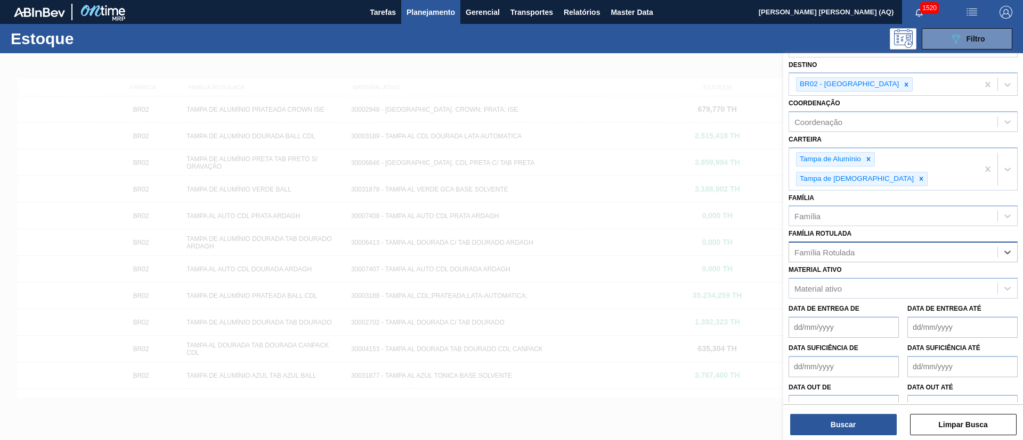
click at [843, 248] on div "Família Rotulada" at bounding box center [824, 252] width 60 height 9
click at [873, 281] on div "Material ativo" at bounding box center [893, 288] width 208 height 15
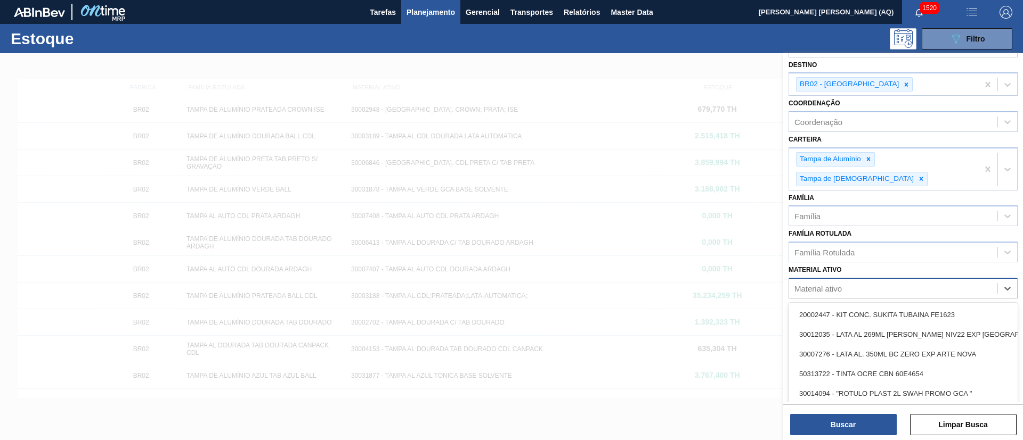
paste ativo "30006846"
type ativo "30006846"
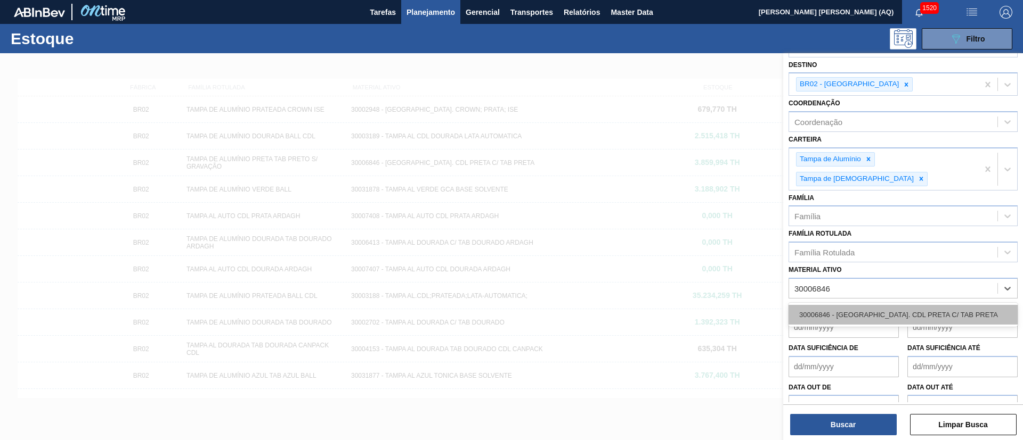
click at [878, 305] on div "30006846 - [GEOGRAPHIC_DATA]. CDL PRETA C/ TAB PRETA" at bounding box center [902, 315] width 229 height 20
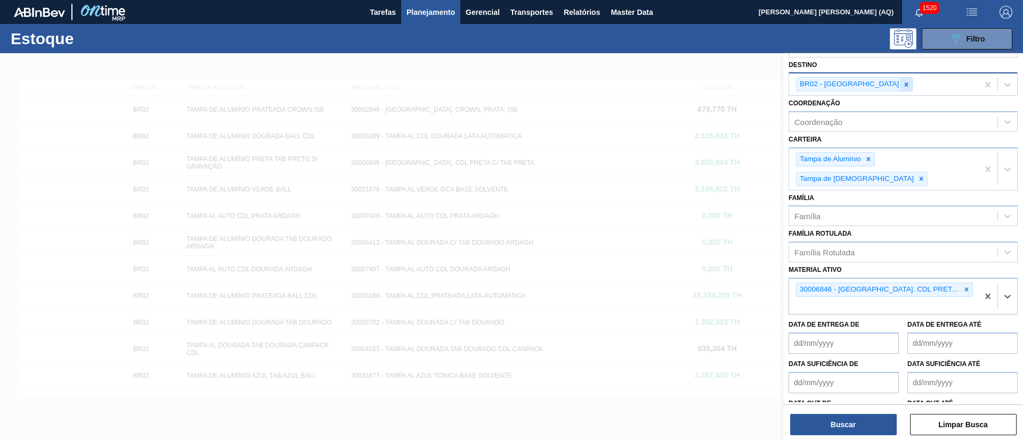
click at [902, 85] on icon at bounding box center [905, 84] width 7 height 7
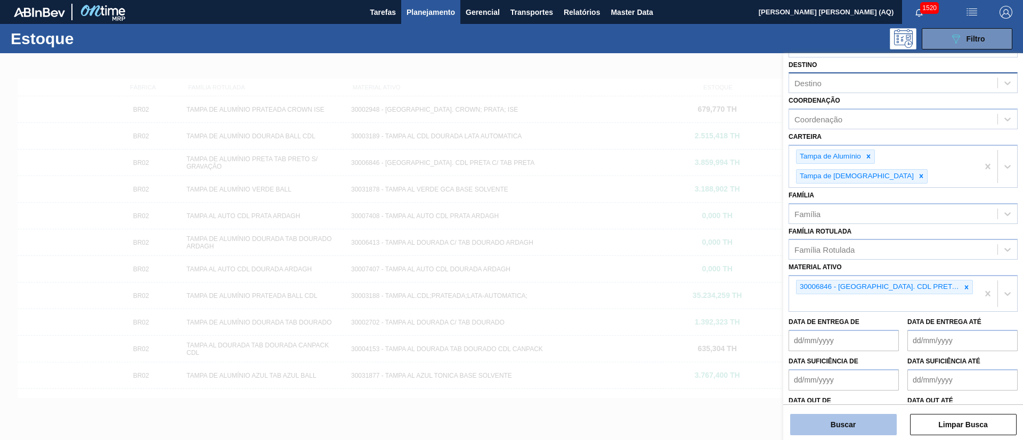
click at [876, 426] on button "Buscar" at bounding box center [843, 424] width 107 height 21
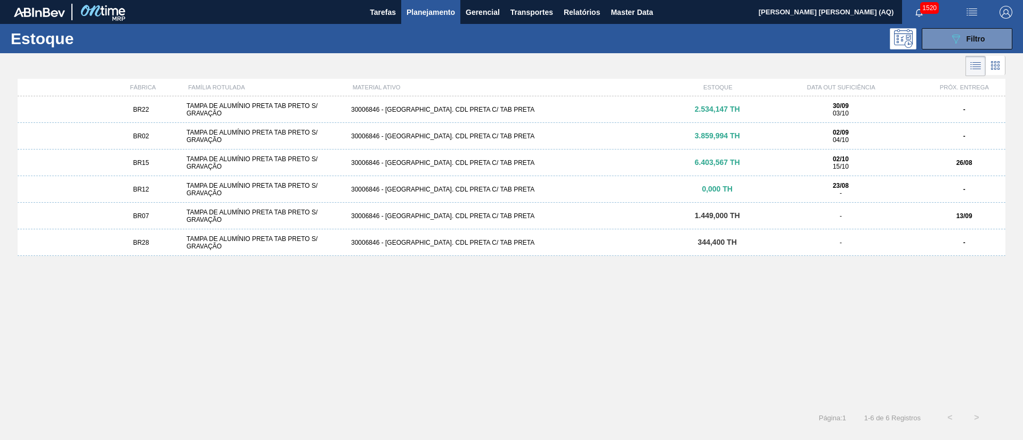
click at [452, 112] on div "30006846 - [GEOGRAPHIC_DATA]. CDL PRETA C/ TAB PRETA" at bounding box center [511, 109] width 329 height 7
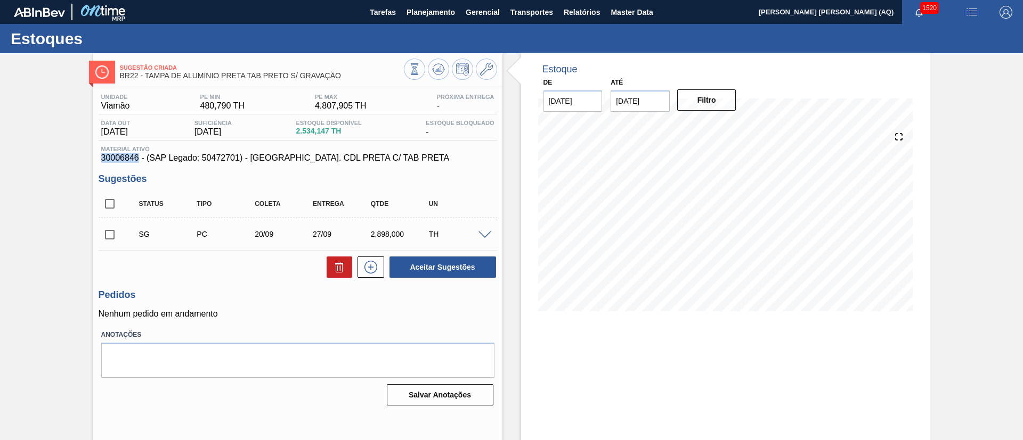
drag, startPoint x: 138, startPoint y: 160, endPoint x: 97, endPoint y: 154, distance: 42.0
click at [97, 154] on div "Unidade Viamão PE MIN 480,790 TH PE MAX 4.807,905 TH Próxima Entrega - Data out…" at bounding box center [297, 248] width 409 height 321
copy span "30006846"
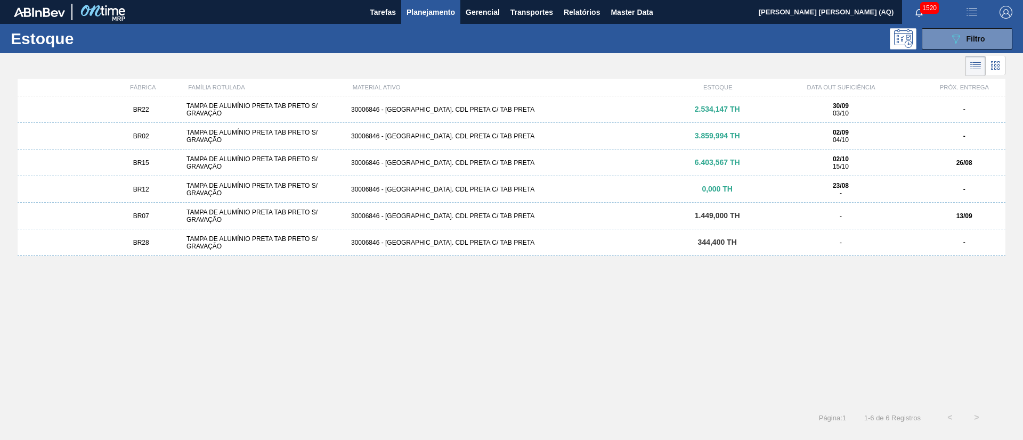
click at [333, 131] on div "TAMPA DE ALUMÍNIO PRETA TAB PRETO S/ GRAVAÇÃO" at bounding box center [264, 136] width 165 height 15
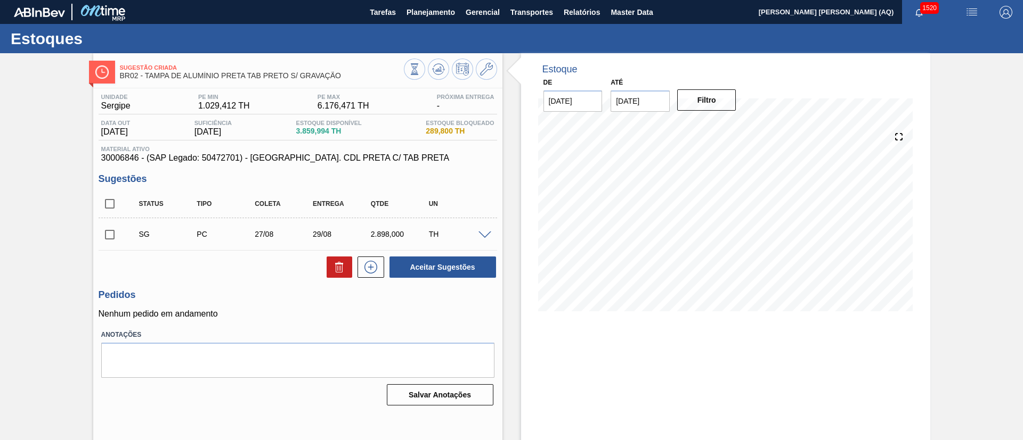
click at [112, 229] on input "checkbox" at bounding box center [110, 235] width 22 height 22
click at [0, 0] on icon at bounding box center [0, 0] width 0 height 0
checkbox input "false"
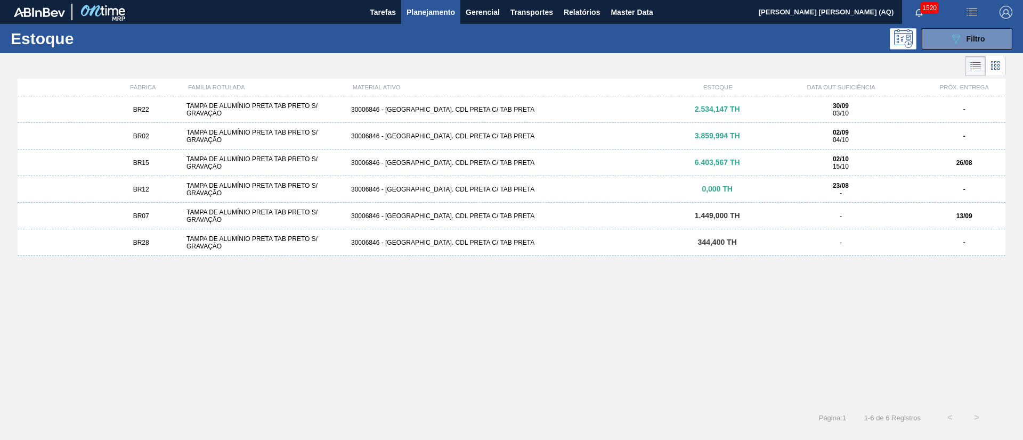
click at [349, 165] on div "30006846 - [GEOGRAPHIC_DATA]. CDL PRETA C/ TAB PRETA" at bounding box center [511, 162] width 329 height 7
click at [359, 193] on div "BR12 TAMPA DE ALUMÍNIO PRETA TAB PRETO S/ GRAVAÇÃO 30006846 - [GEOGRAPHIC_DATA]…" at bounding box center [511, 189] width 987 height 27
click at [417, 221] on div "BR07 TAMPA DE ALUMÍNIO PRETA TAB PRETO S/ GRAVAÇÃO 30006846 - [GEOGRAPHIC_DATA]…" at bounding box center [511, 216] width 987 height 27
click at [433, 241] on div "30006846 - [GEOGRAPHIC_DATA]. CDL PRETA C/ TAB PRETA" at bounding box center [511, 242] width 329 height 7
click at [437, 215] on div "30006846 - [GEOGRAPHIC_DATA]. CDL PRETA C/ TAB PRETA" at bounding box center [511, 216] width 329 height 7
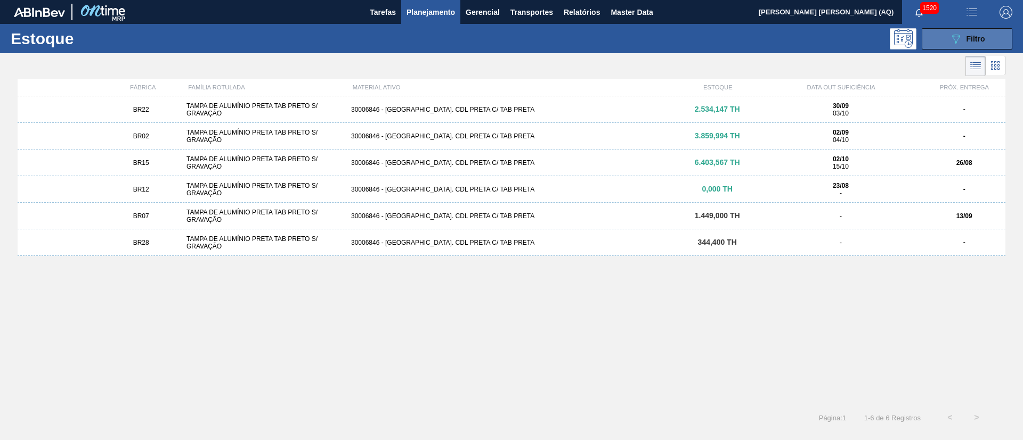
click at [945, 40] on button "089F7B8B-B2A5-4AFE-B5C0-19BA573D28AC Filtro" at bounding box center [966, 38] width 91 height 21
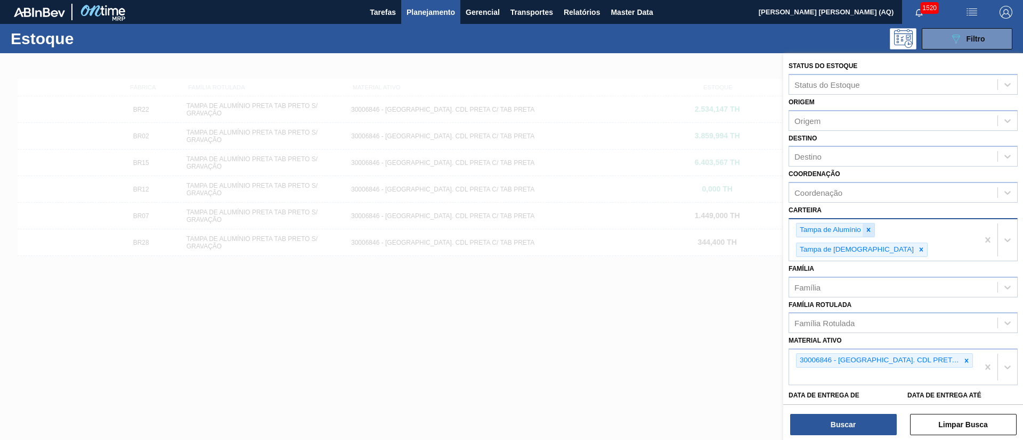
click at [863, 230] on div at bounding box center [868, 230] width 12 height 13
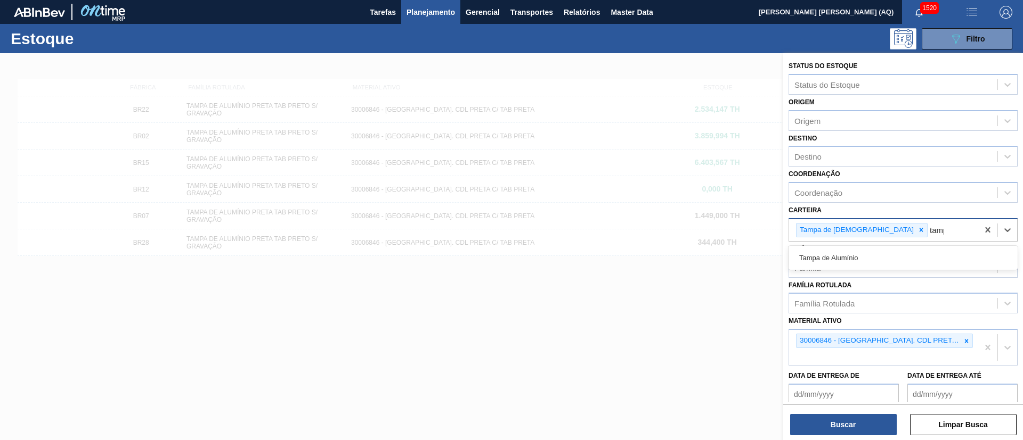
type input "[GEOGRAPHIC_DATA]"
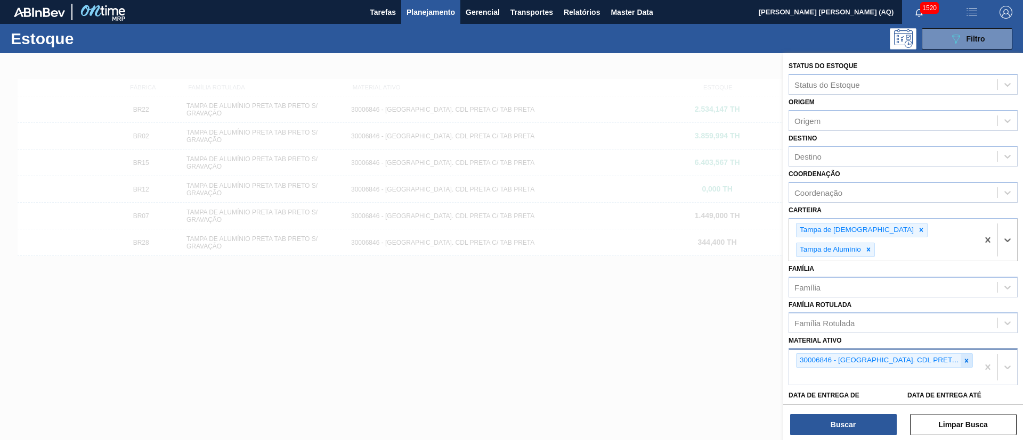
click at [966, 357] on icon at bounding box center [965, 360] width 7 height 7
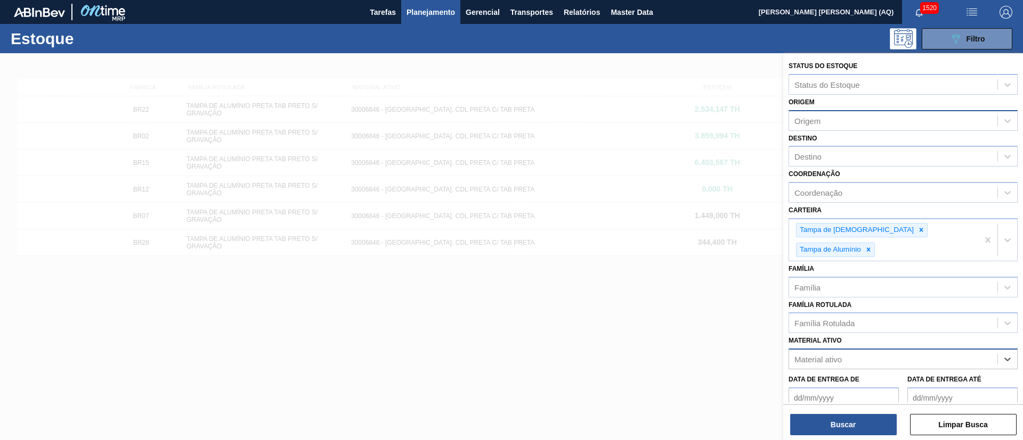
click at [870, 127] on div "Origem" at bounding box center [893, 120] width 208 height 15
type input "via"
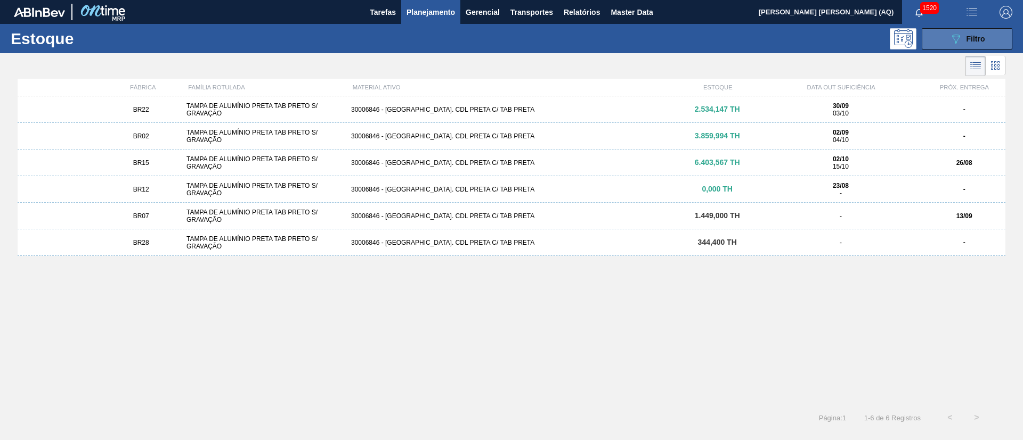
click at [961, 44] on icon "089F7B8B-B2A5-4AFE-B5C0-19BA573D28AC" at bounding box center [955, 38] width 13 height 13
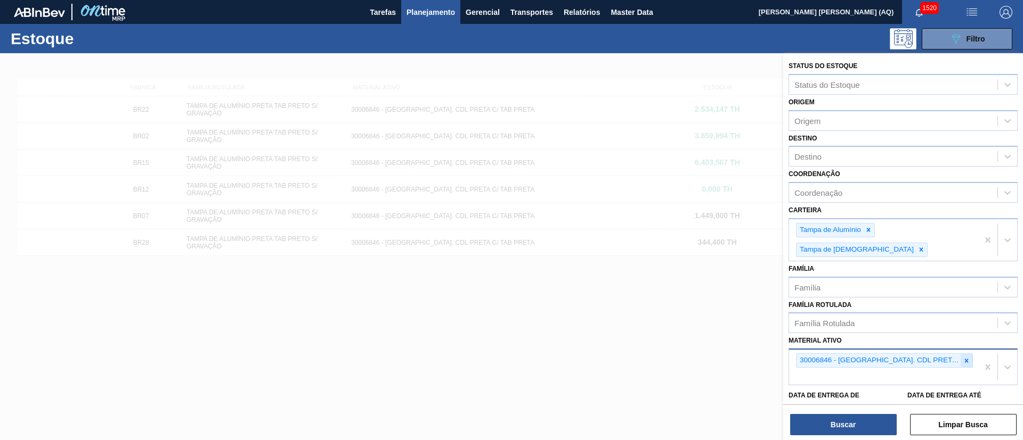
click at [965, 359] on icon at bounding box center [967, 361] width 4 height 4
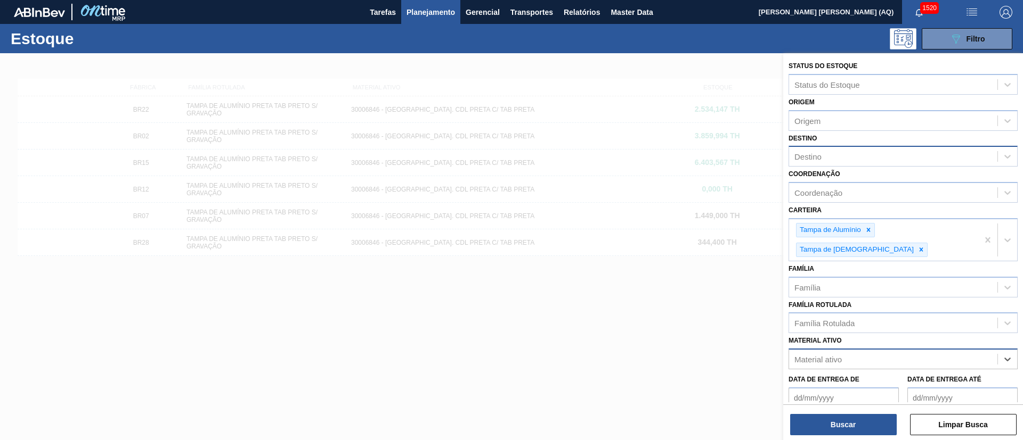
click at [848, 158] on div "Destino" at bounding box center [893, 156] width 208 height 15
type input "viam"
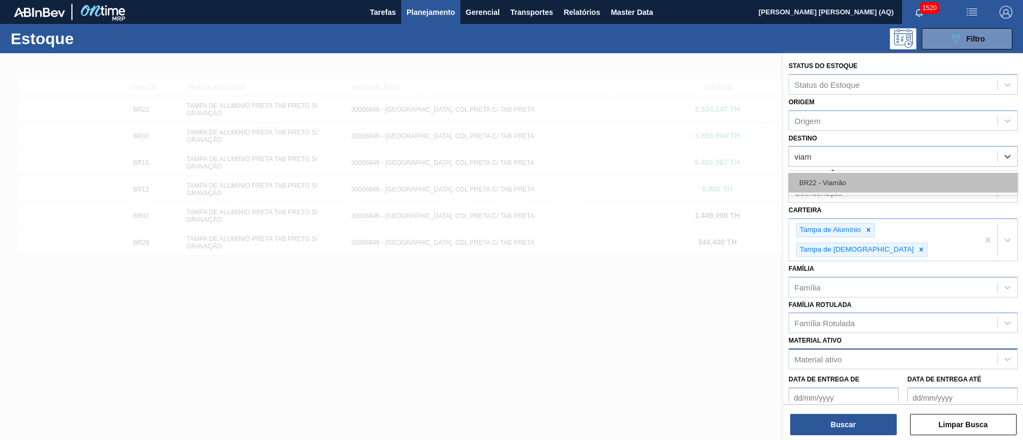
click at [905, 183] on div "BR22 - Viamão" at bounding box center [902, 183] width 229 height 20
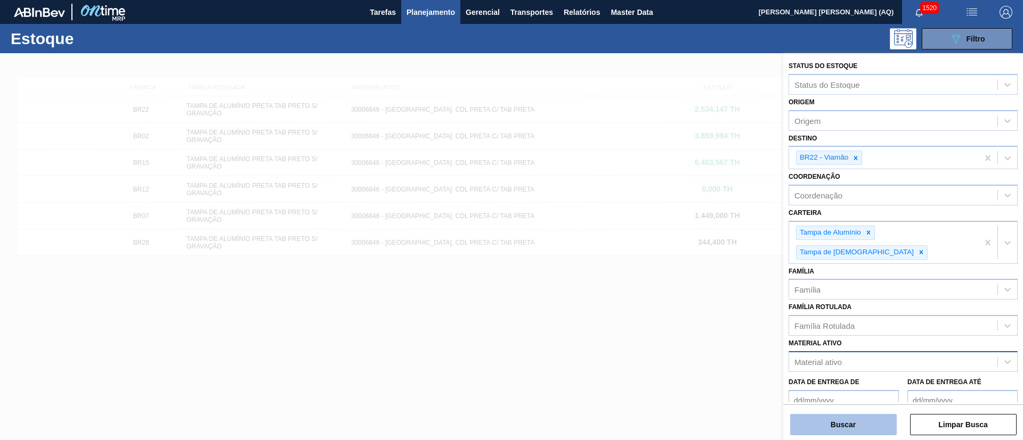
click at [869, 419] on button "Buscar" at bounding box center [843, 424] width 107 height 21
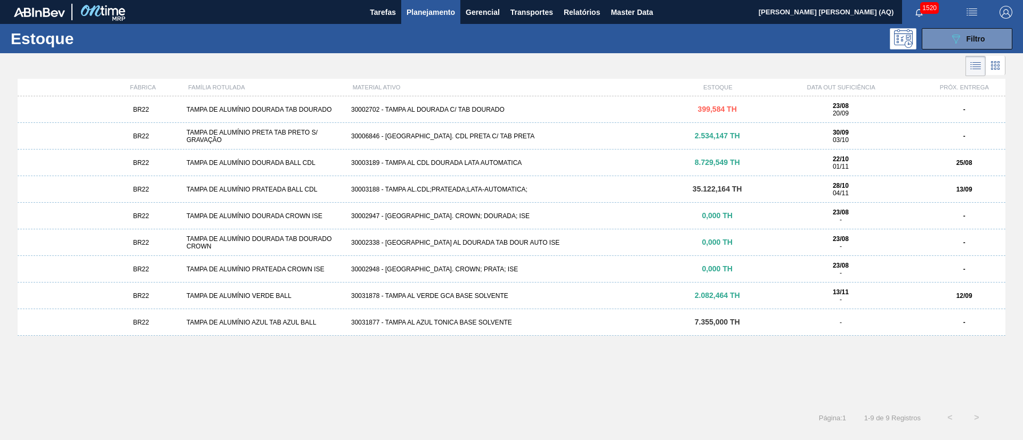
click at [539, 187] on div "30003188 - TAMPA AL.CDL;PRATEADA;LATA-AUTOMATICA;" at bounding box center [511, 189] width 329 height 7
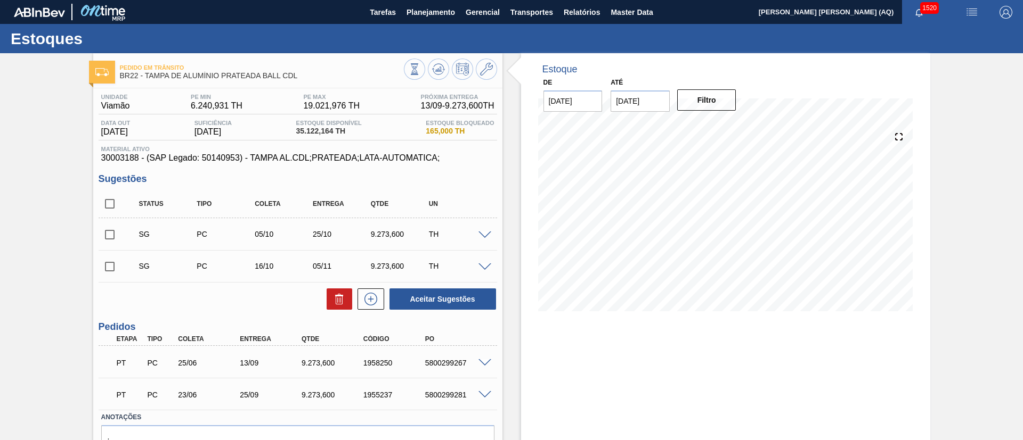
click at [621, 103] on input "[DATE]" at bounding box center [639, 101] width 59 height 21
click at [730, 129] on button "Next Month" at bounding box center [729, 126] width 7 height 7
click at [693, 230] on div "30" at bounding box center [692, 230] width 14 height 14
type input "[DATE]"
click at [707, 105] on button "Filtro" at bounding box center [706, 99] width 59 height 21
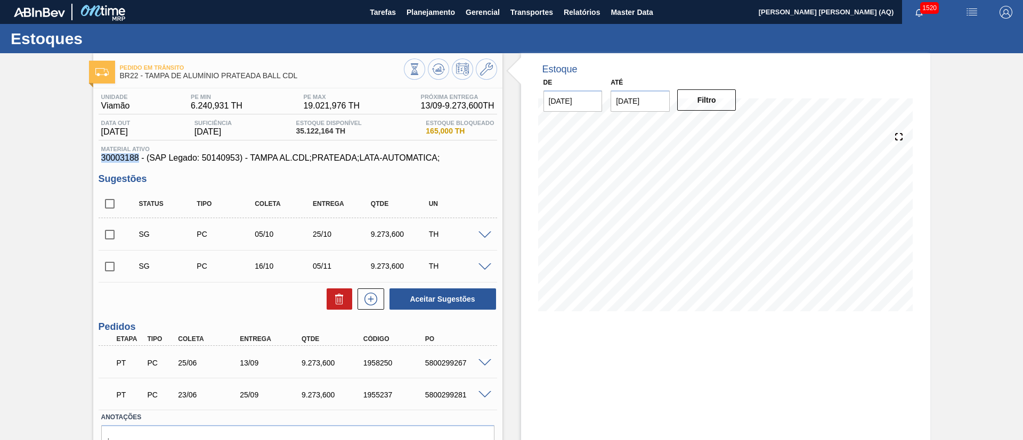
drag, startPoint x: 137, startPoint y: 157, endPoint x: 96, endPoint y: 158, distance: 41.6
click at [96, 158] on div "Unidade Viamão PE MIN 6.240,931 TH PE MAX 19.021,976 TH Próxima Entrega 13/09 -…" at bounding box center [297, 290] width 409 height 404
copy span "30003188"
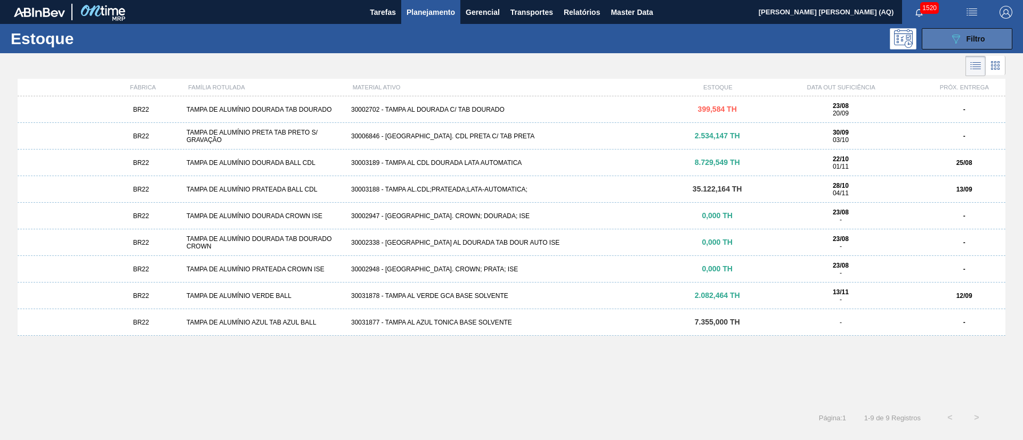
click at [986, 35] on button "089F7B8B-B2A5-4AFE-B5C0-19BA573D28AC Filtro" at bounding box center [966, 38] width 91 height 21
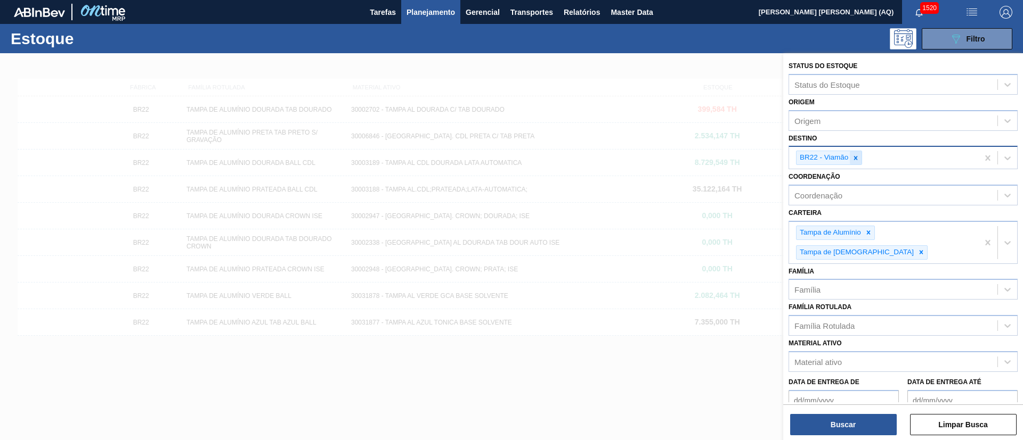
click at [854, 157] on icon at bounding box center [855, 157] width 7 height 7
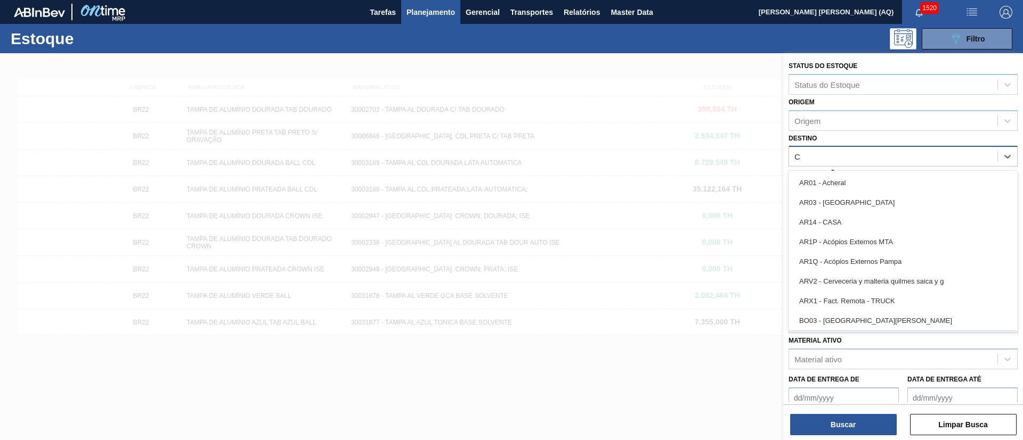
type input "CE"
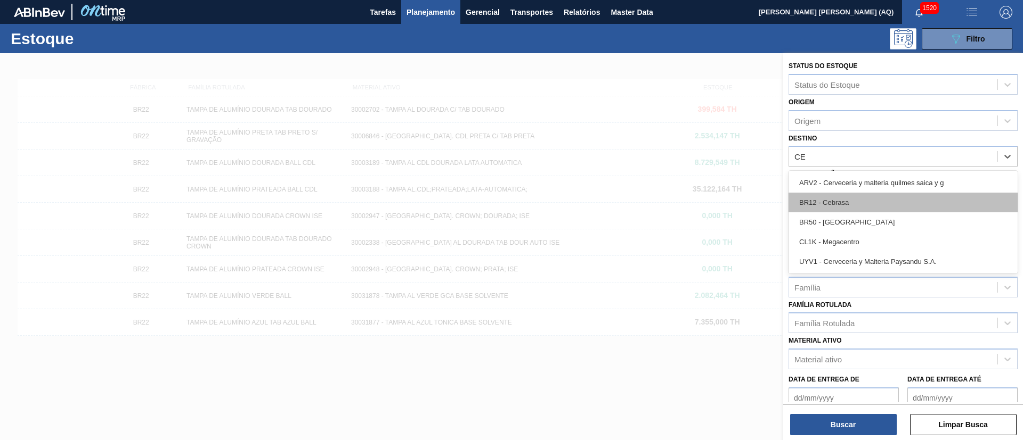
click at [861, 205] on div "BR12 - Cebrasa" at bounding box center [902, 203] width 229 height 20
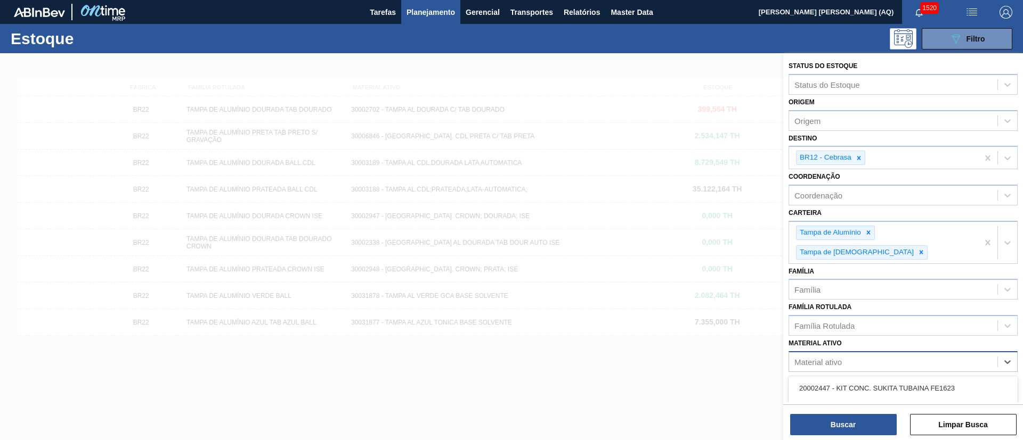
click at [865, 355] on div "Material ativo" at bounding box center [893, 362] width 208 height 15
paste ativo "30003188"
type ativo "30003188"
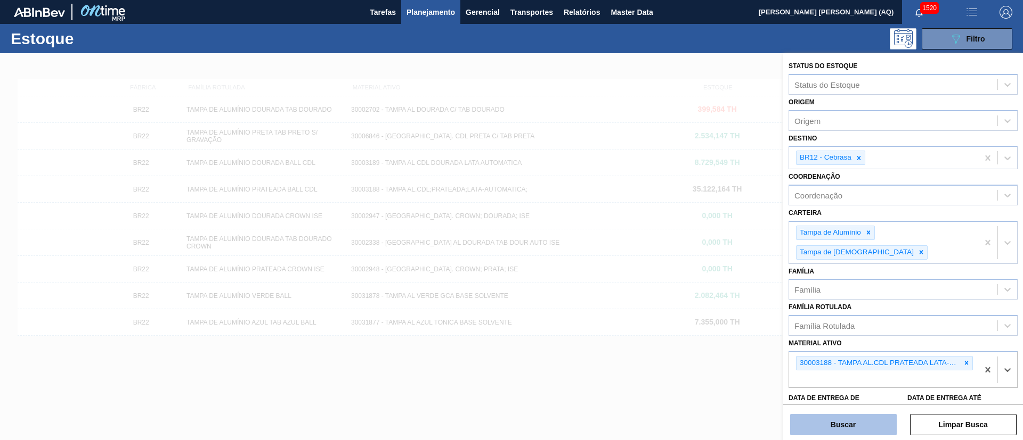
click at [861, 421] on button "Buscar" at bounding box center [843, 424] width 107 height 21
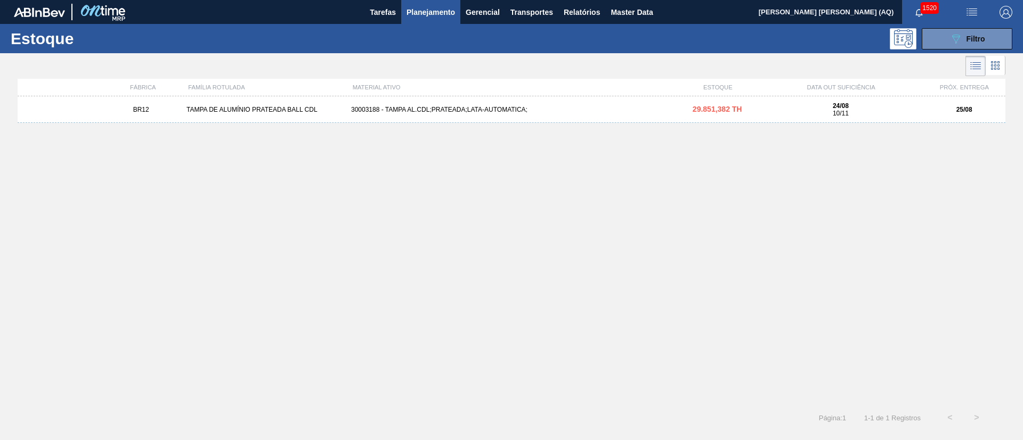
click at [474, 104] on div "BR12 TAMPA DE ALUMÍNIO PRATEADA BALL CDL 30003188 - TAMPA AL.CDL;PRATEADA;LATA-…" at bounding box center [511, 109] width 987 height 27
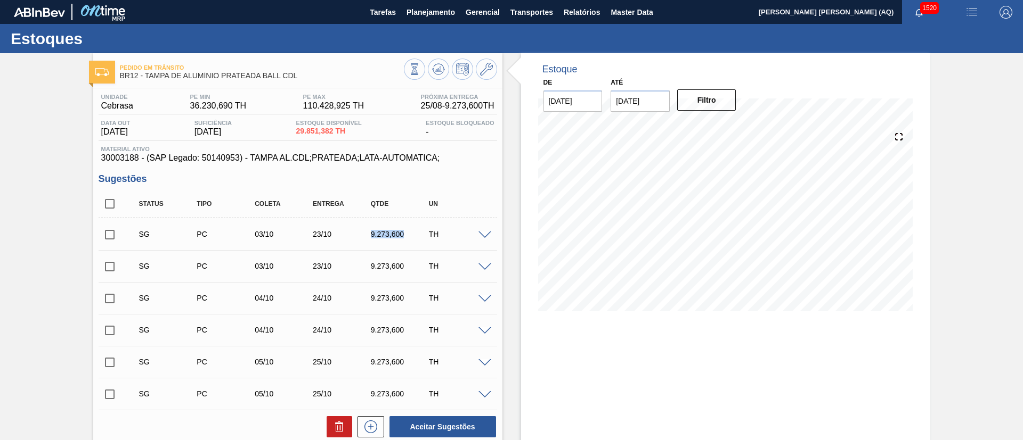
drag, startPoint x: 410, startPoint y: 234, endPoint x: 369, endPoint y: 232, distance: 40.5
click at [369, 232] on div "9.273,600" at bounding box center [400, 234] width 64 height 9
copy div "9.273,600"
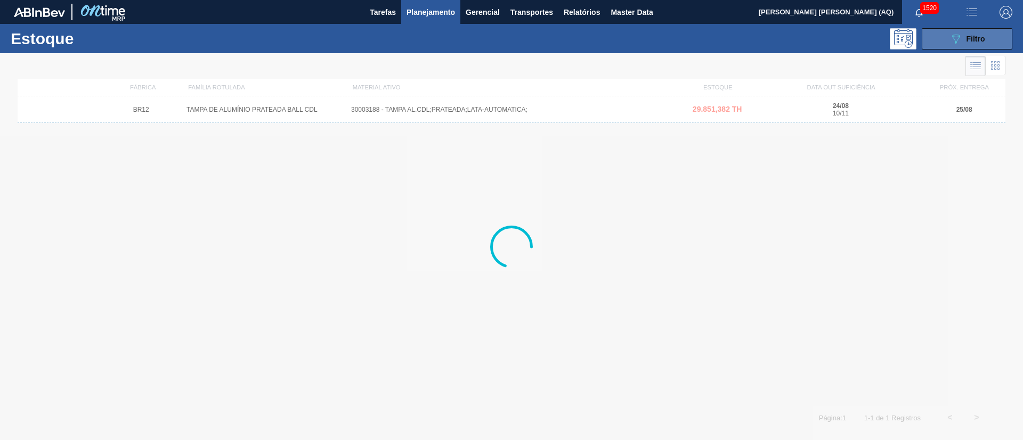
click at [943, 37] on button "089F7B8B-B2A5-4AFE-B5C0-19BA573D28AC Filtro" at bounding box center [966, 38] width 91 height 21
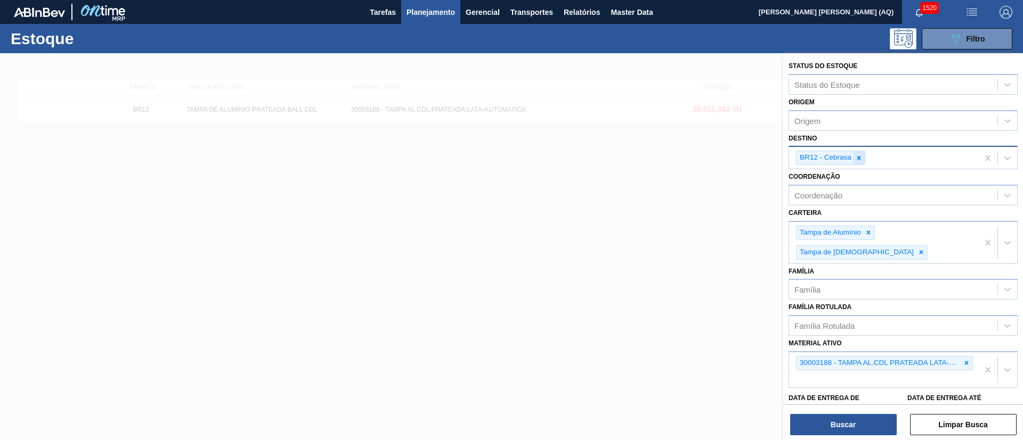
click at [856, 159] on icon at bounding box center [858, 157] width 7 height 7
type input "AGUDOS"
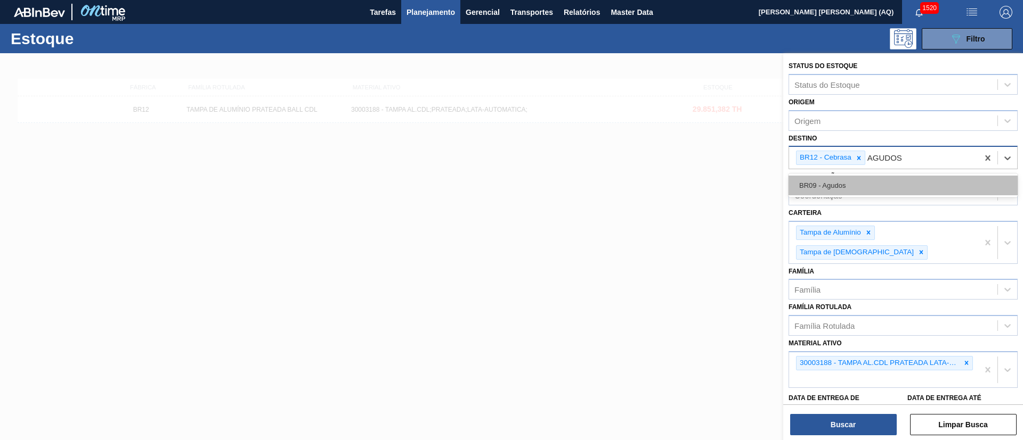
click at [878, 183] on div "BR09 - Agudos" at bounding box center [902, 186] width 229 height 20
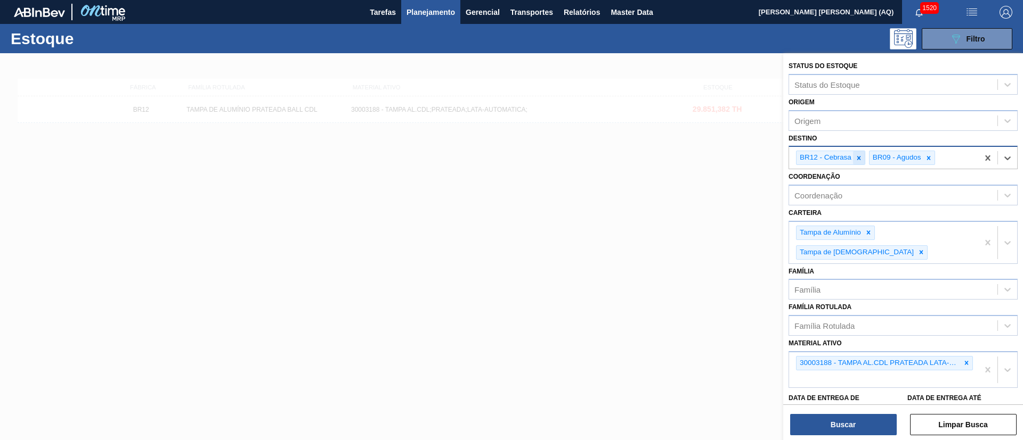
click at [858, 160] on icon at bounding box center [858, 157] width 7 height 7
click at [962, 360] on icon at bounding box center [965, 363] width 7 height 7
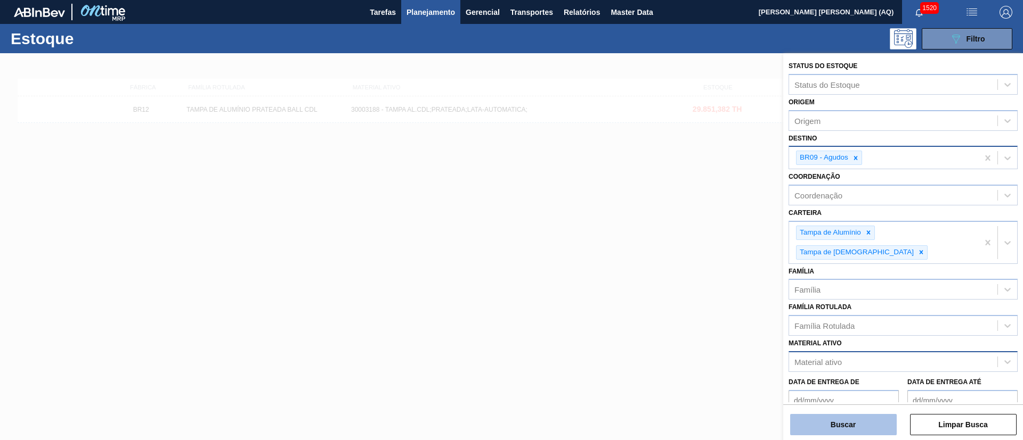
click at [852, 418] on button "Buscar" at bounding box center [843, 424] width 107 height 21
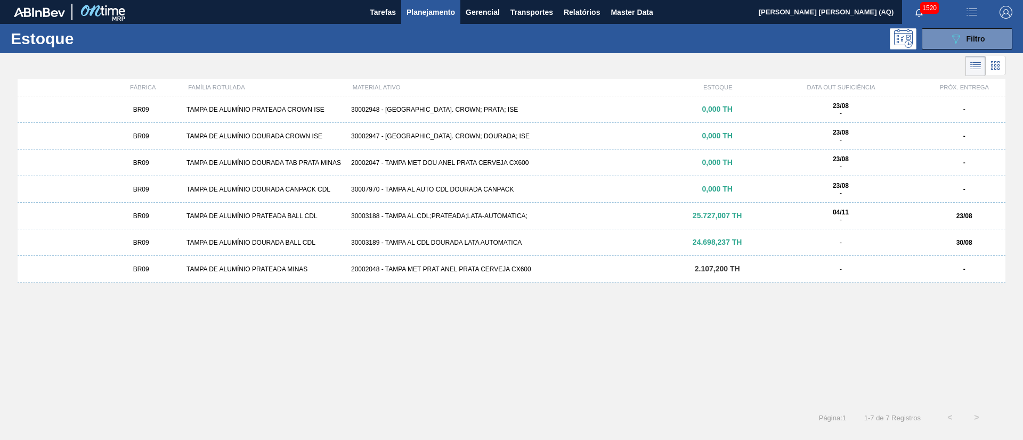
click at [501, 248] on div "BR09 TAMPA DE ALUMÍNIO DOURADA BALL CDL 30003189 - TAMPA AL CDL DOURADA LATA AU…" at bounding box center [511, 243] width 987 height 27
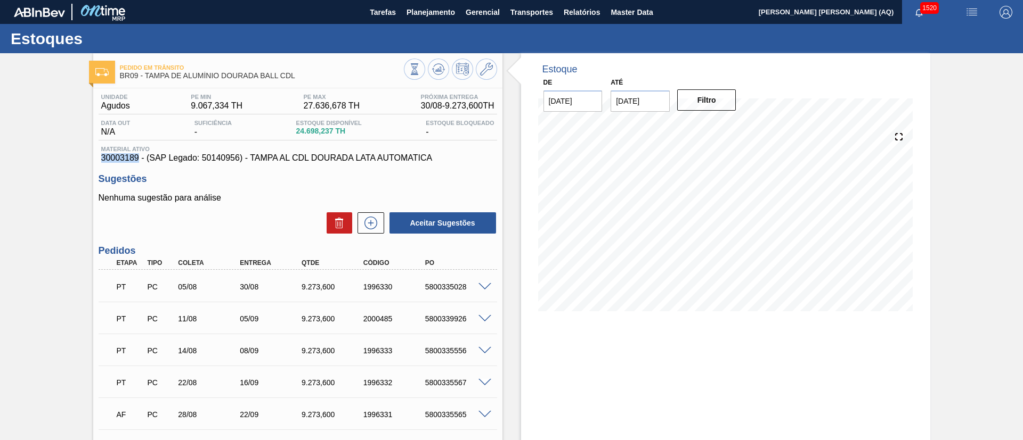
drag, startPoint x: 138, startPoint y: 160, endPoint x: 95, endPoint y: 161, distance: 43.2
click at [95, 161] on div "Unidade Agudos PE MIN 9.067,334 TH PE MAX 27.636,678 TH Próxima Entrega 30/08 -…" at bounding box center [297, 331] width 409 height 487
copy span "30003189"
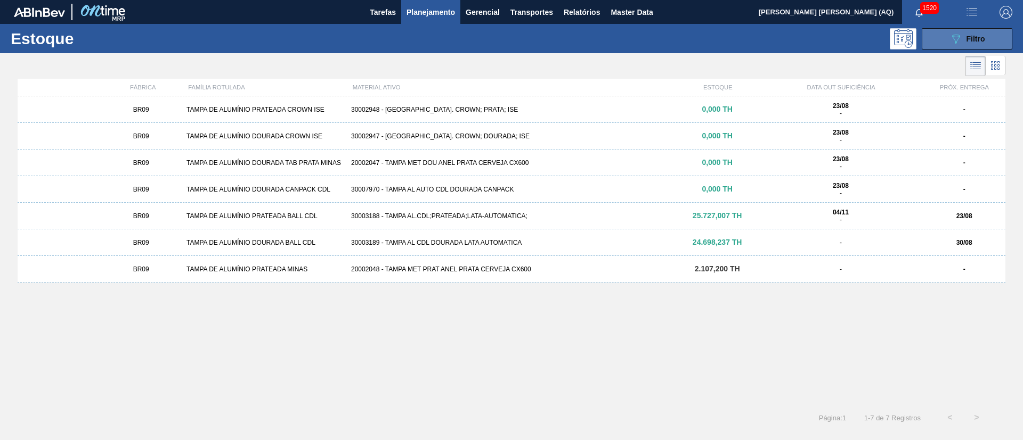
click at [948, 31] on button "089F7B8B-B2A5-4AFE-B5C0-19BA573D28AC Filtro" at bounding box center [966, 38] width 91 height 21
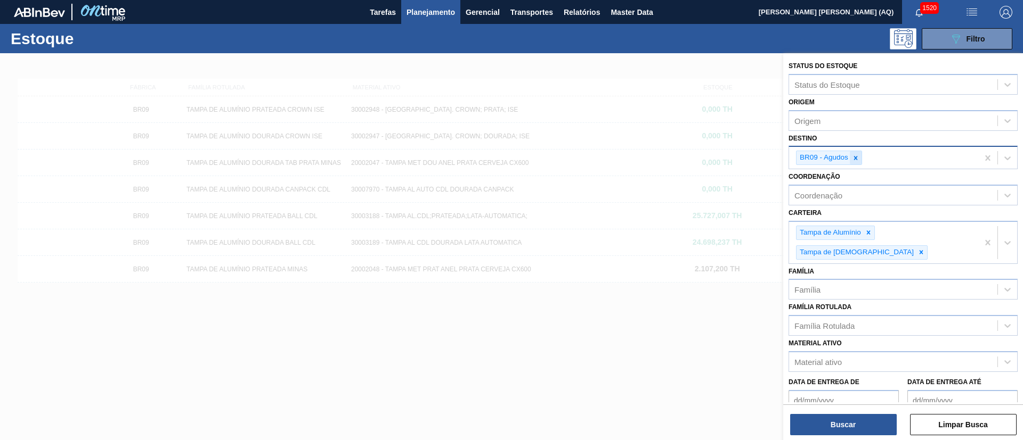
click at [859, 155] on icon at bounding box center [855, 157] width 7 height 7
type input "Ç"
type input "LAGES"
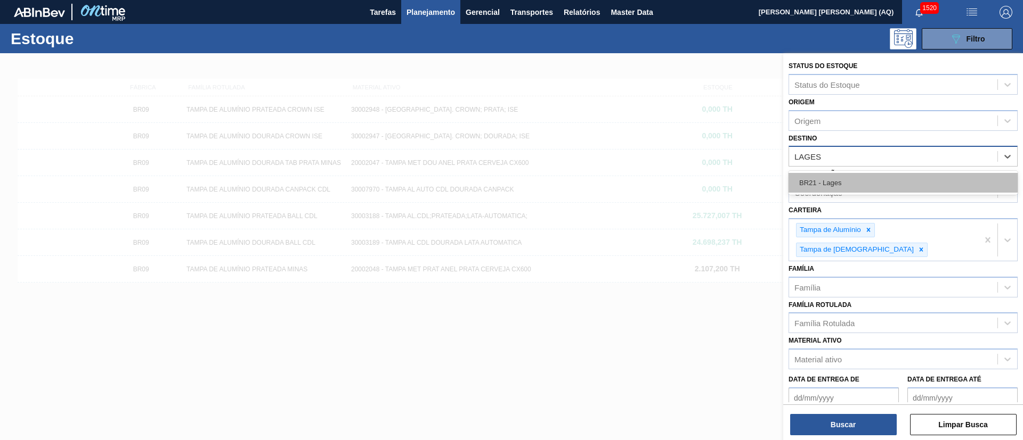
click at [870, 176] on div "BR21 - Lages" at bounding box center [902, 183] width 229 height 20
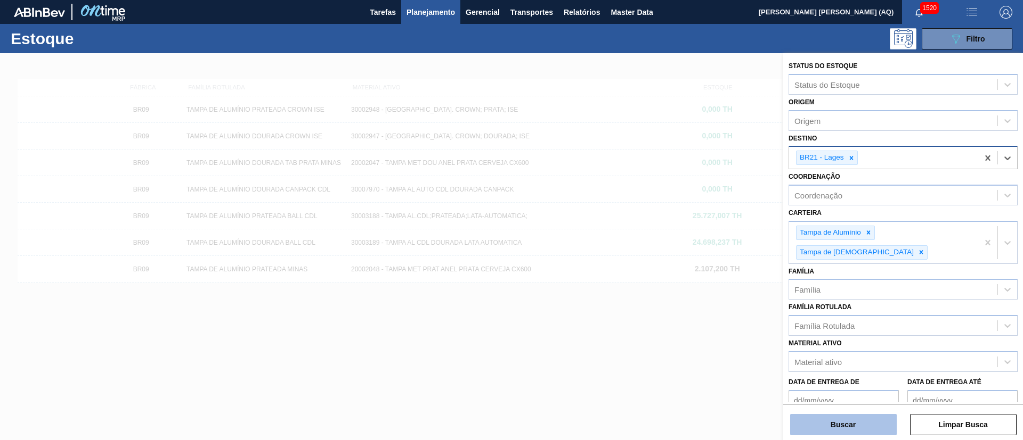
click at [862, 420] on button "Buscar" at bounding box center [843, 424] width 107 height 21
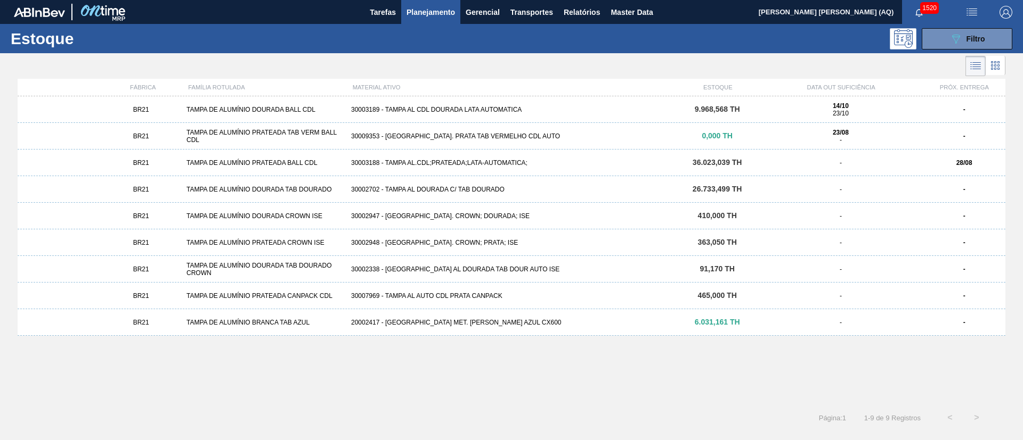
click at [488, 189] on div "30002702 - TAMPA AL DOURADA C/ TAB DOURADO" at bounding box center [511, 189] width 329 height 7
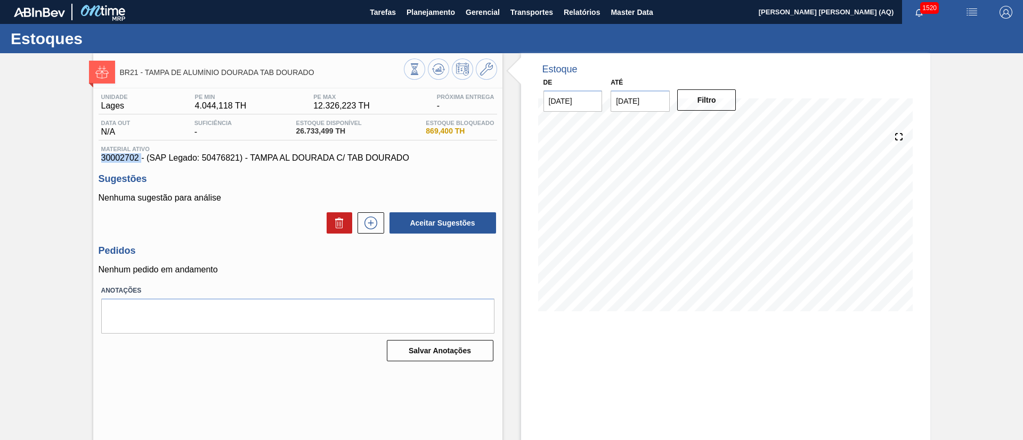
drag, startPoint x: 140, startPoint y: 156, endPoint x: 93, endPoint y: 156, distance: 47.4
click at [93, 156] on div "Unidade [PERSON_NAME] MIN 4.044,118 TH PE MAX 12.326,223 TH Próxima Entrega - D…" at bounding box center [297, 226] width 409 height 277
copy span "30002702"
